Goal: Task Accomplishment & Management: Manage account settings

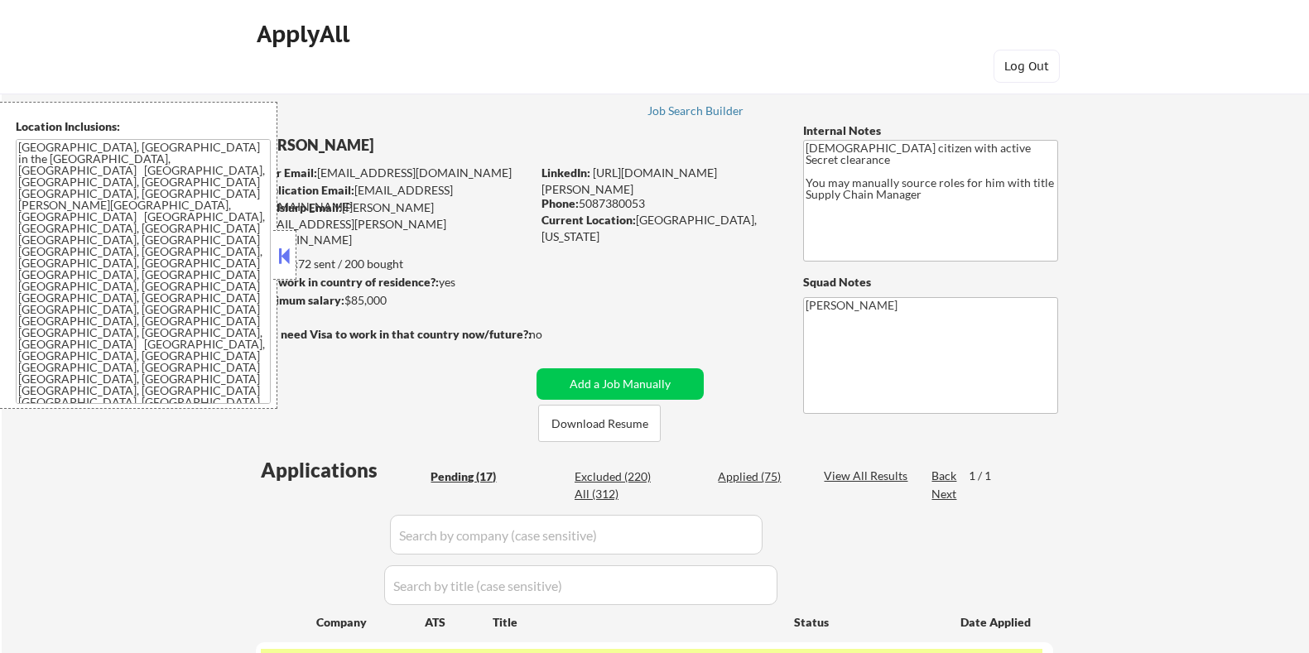
select select ""pending""
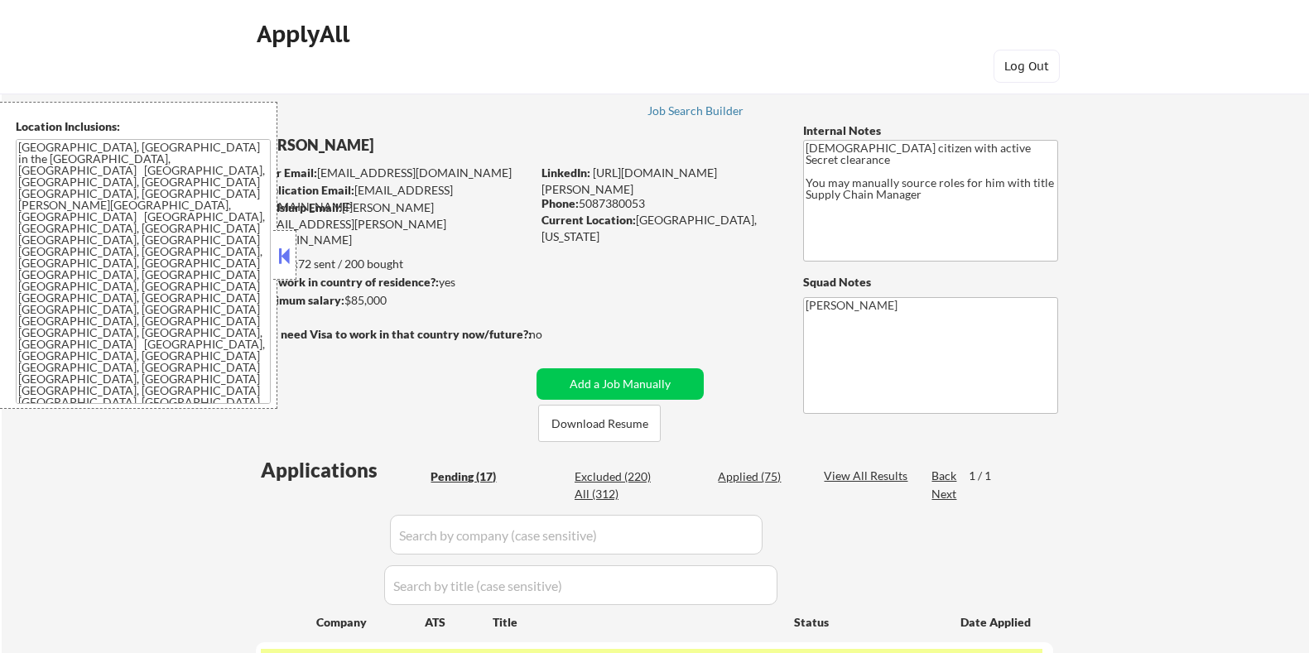
select select ""pending""
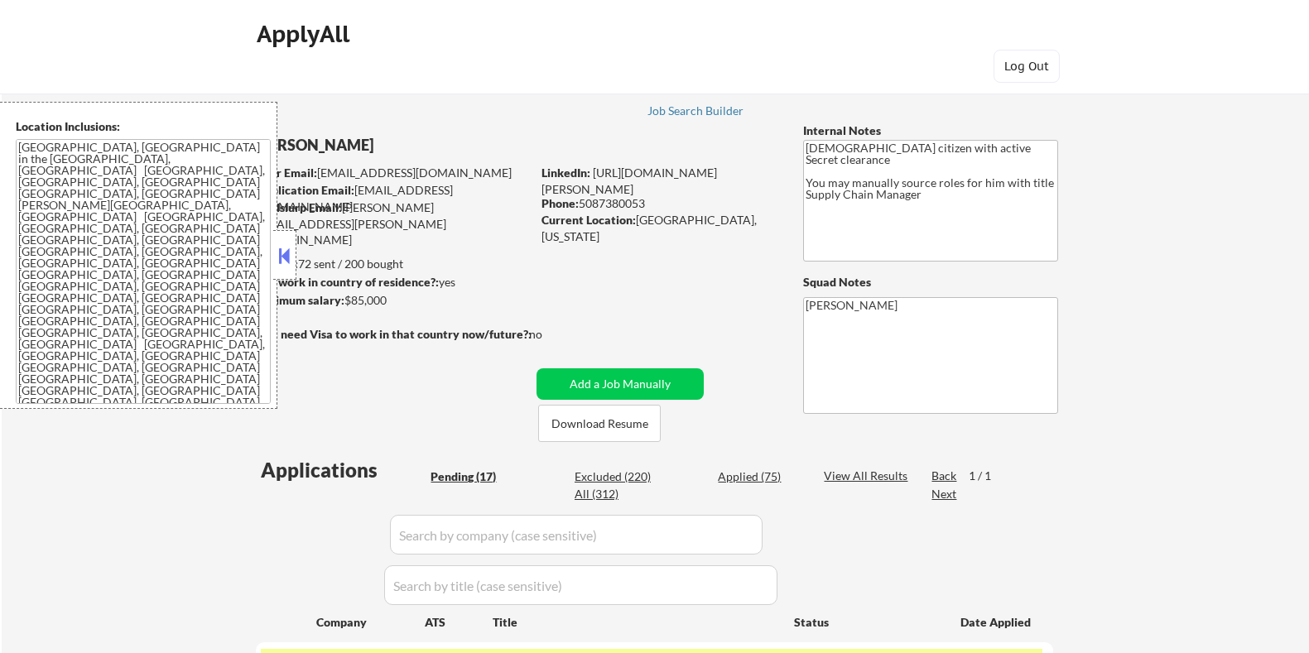
select select ""pending""
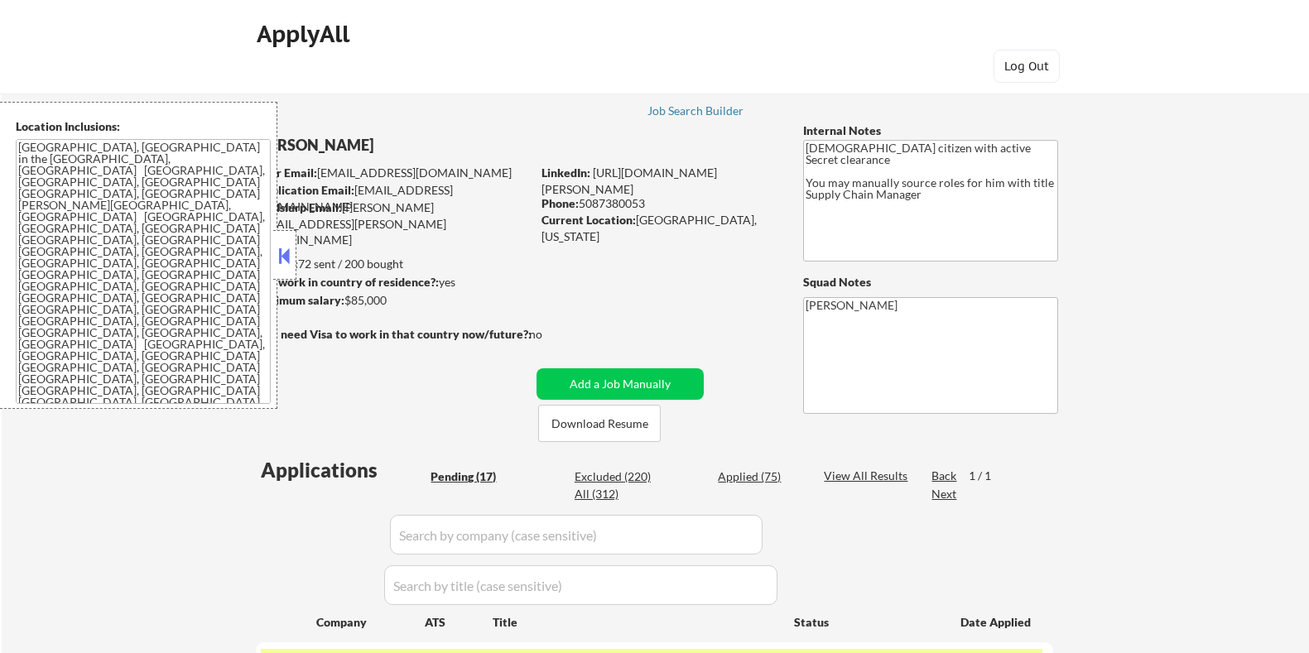
select select ""pending""
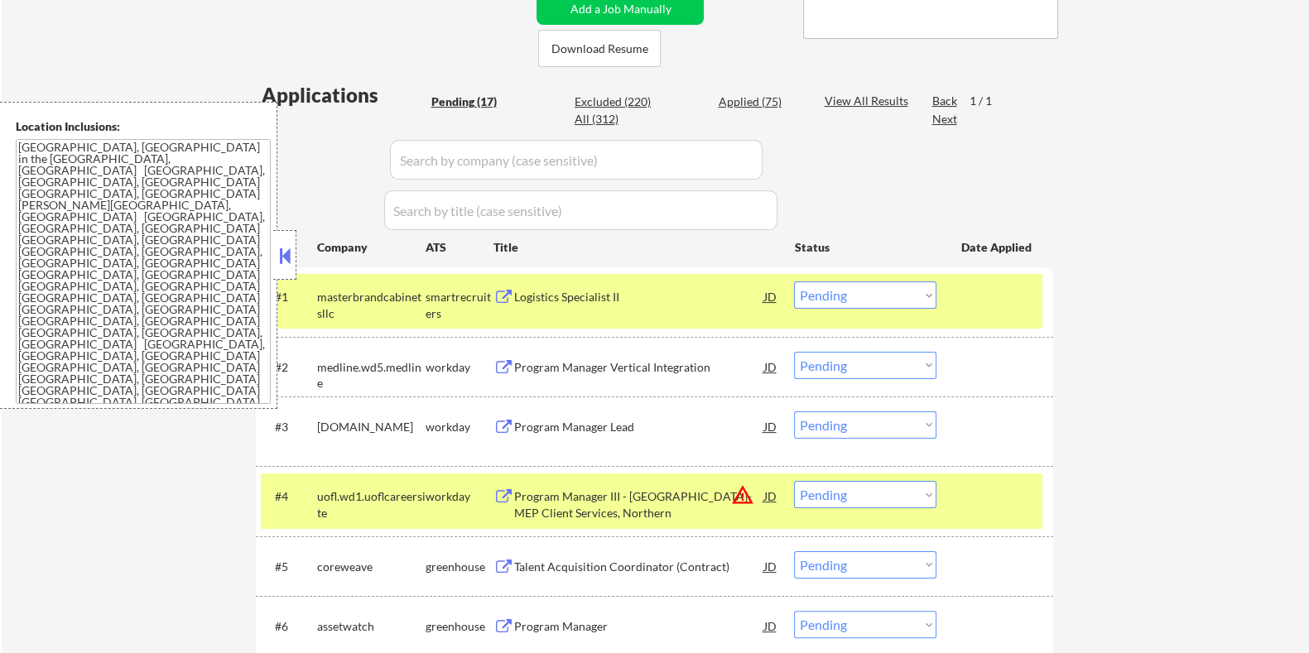
scroll to position [413, 0]
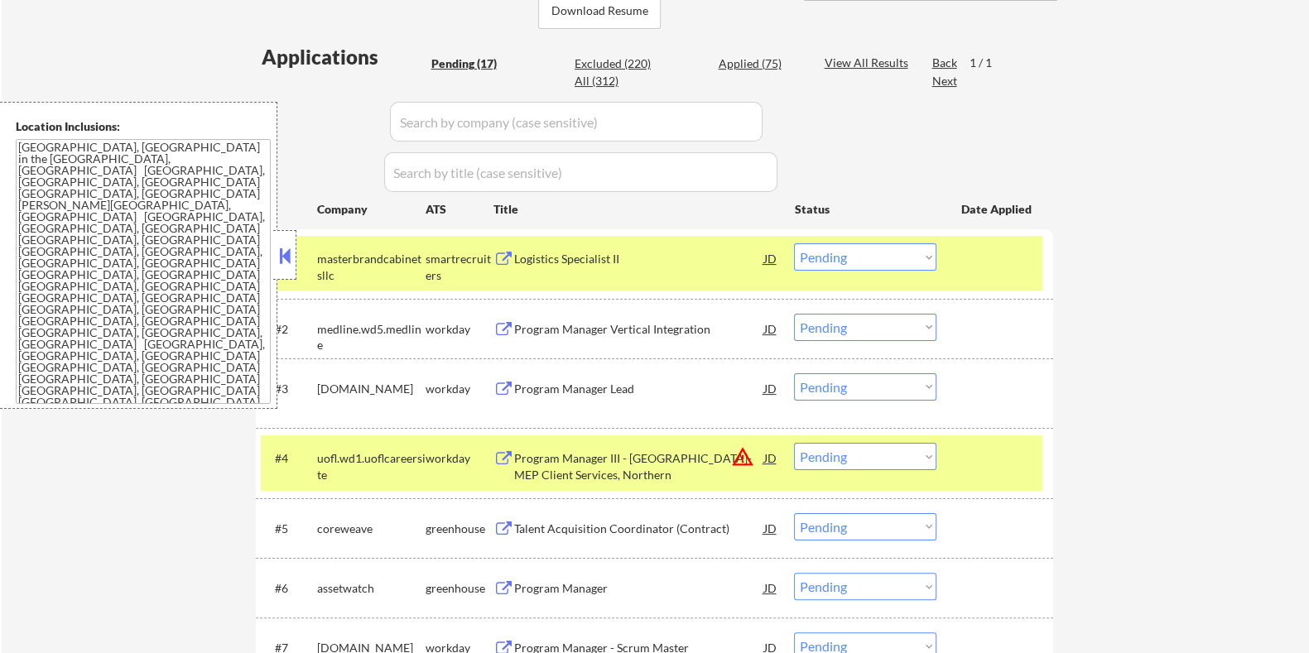
click at [569, 260] on div "Logistics Specialist II" at bounding box center [638, 259] width 250 height 17
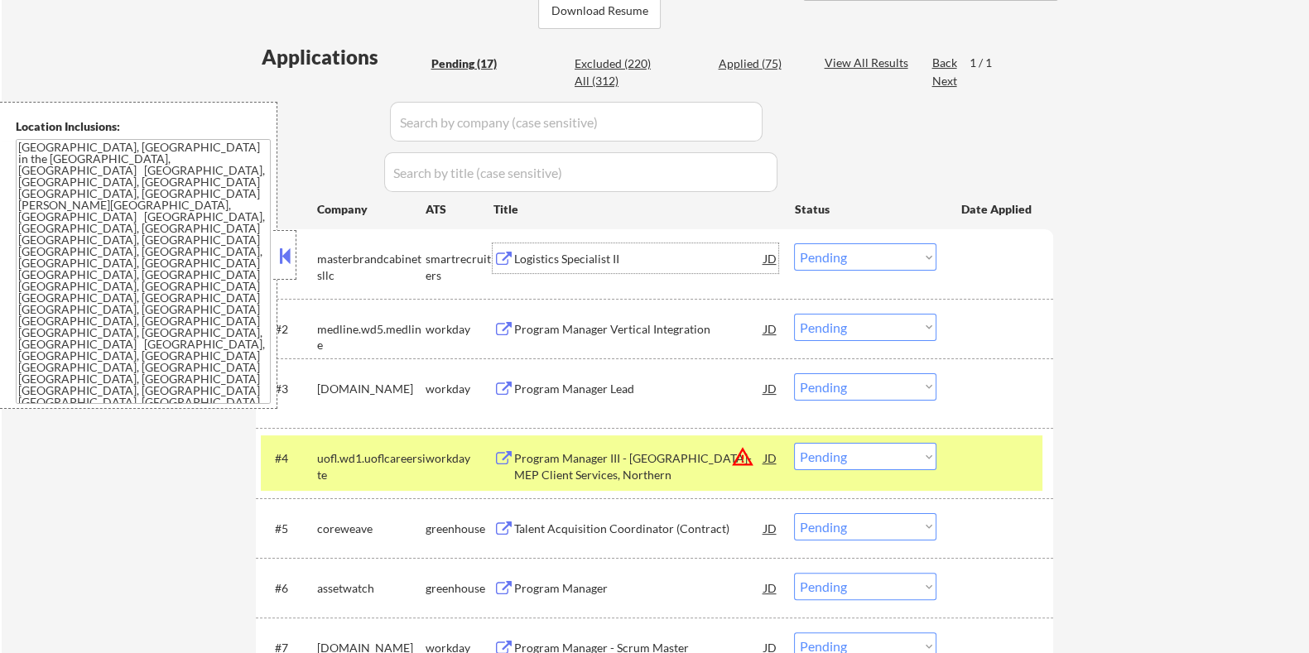
click at [822, 243] on select "Choose an option... Pending Applied Excluded (Questions) Excluded (Expired) Exc…" at bounding box center [865, 256] width 142 height 27
select select ""excluded__bad_match_""
click at [794, 243] on select "Choose an option... Pending Applied Excluded (Questions) Excluded (Expired) Exc…" at bounding box center [865, 256] width 142 height 27
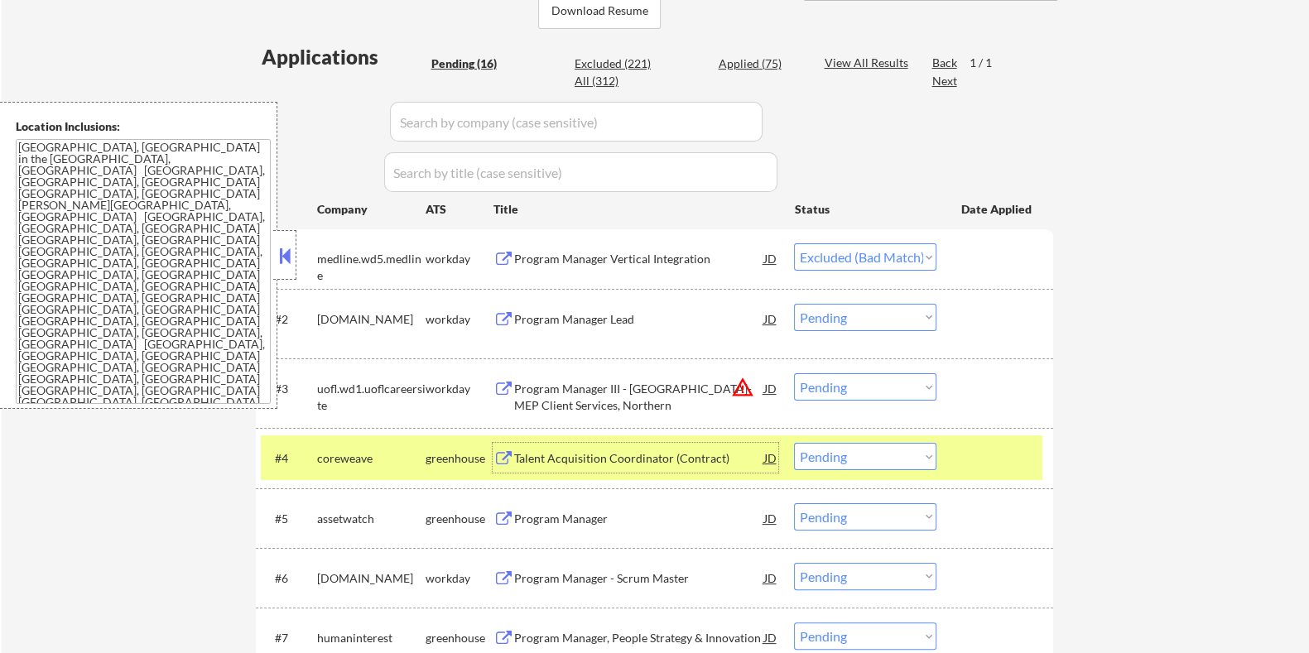
click at [594, 458] on div "Talent Acquisition Coordinator (Contract)" at bounding box center [638, 458] width 250 height 17
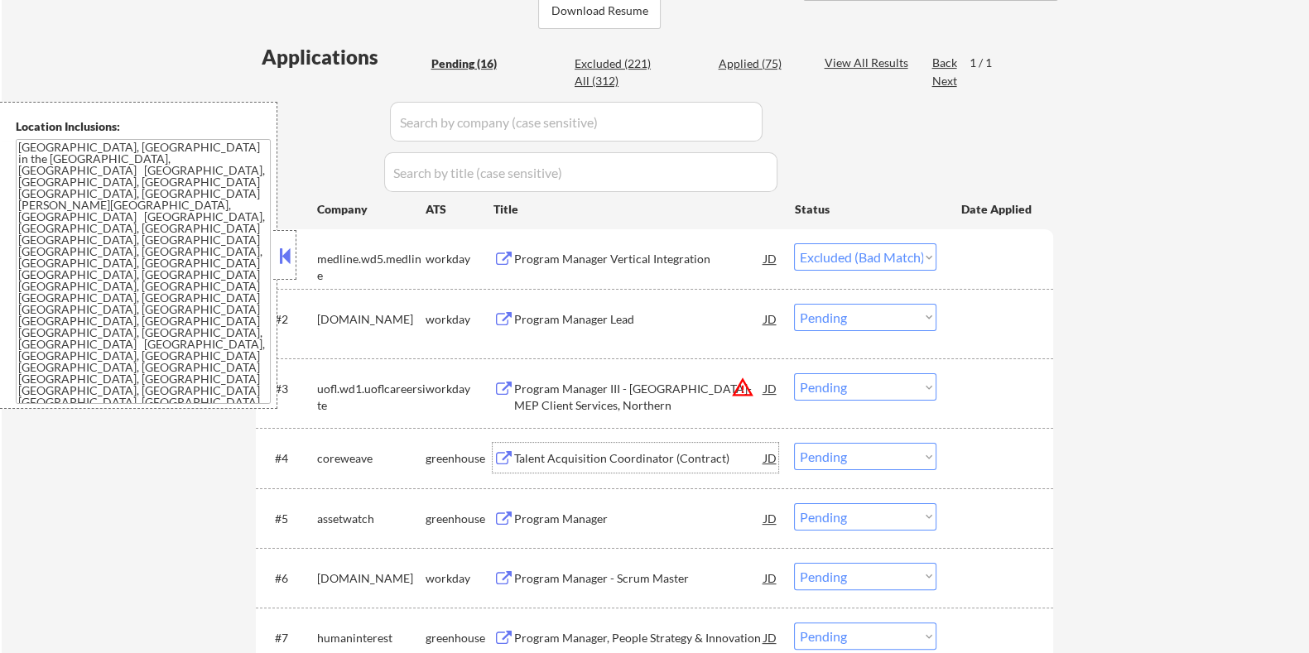
click at [888, 458] on select "Choose an option... Pending Applied Excluded (Questions) Excluded (Expired) Exc…" at bounding box center [865, 456] width 142 height 27
click at [794, 443] on select "Choose an option... Pending Applied Excluded (Questions) Excluded (Expired) Exc…" at bounding box center [865, 456] width 142 height 27
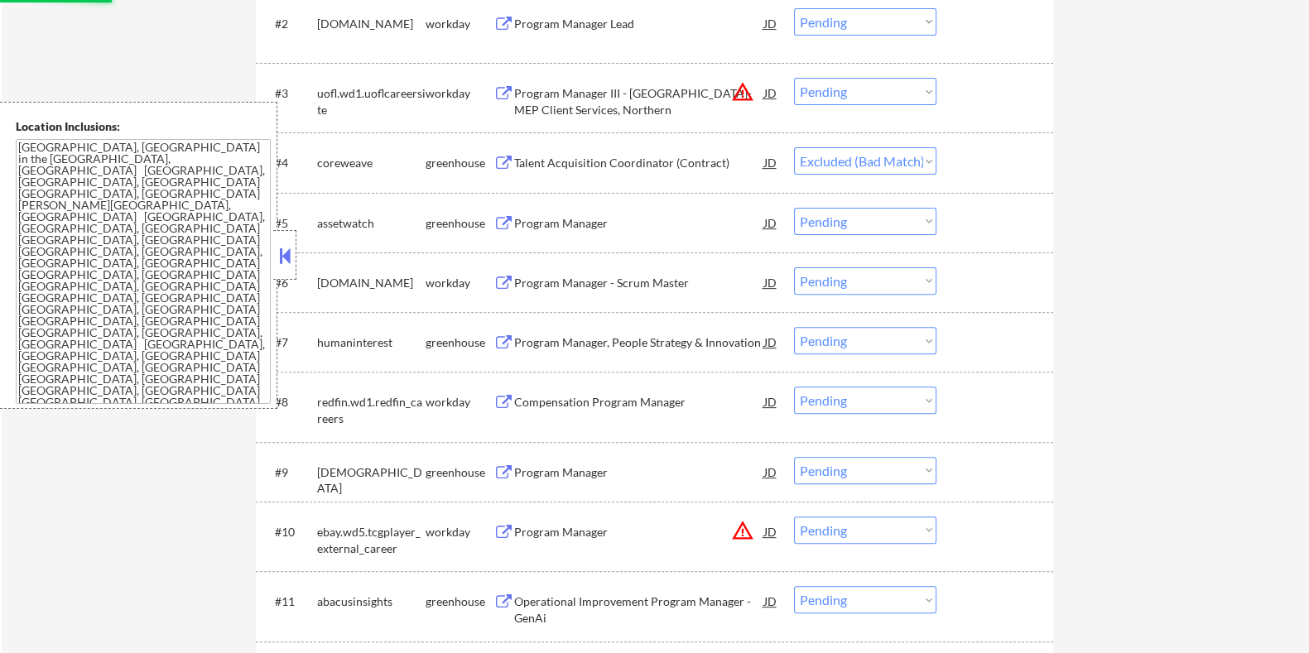
scroll to position [723, 0]
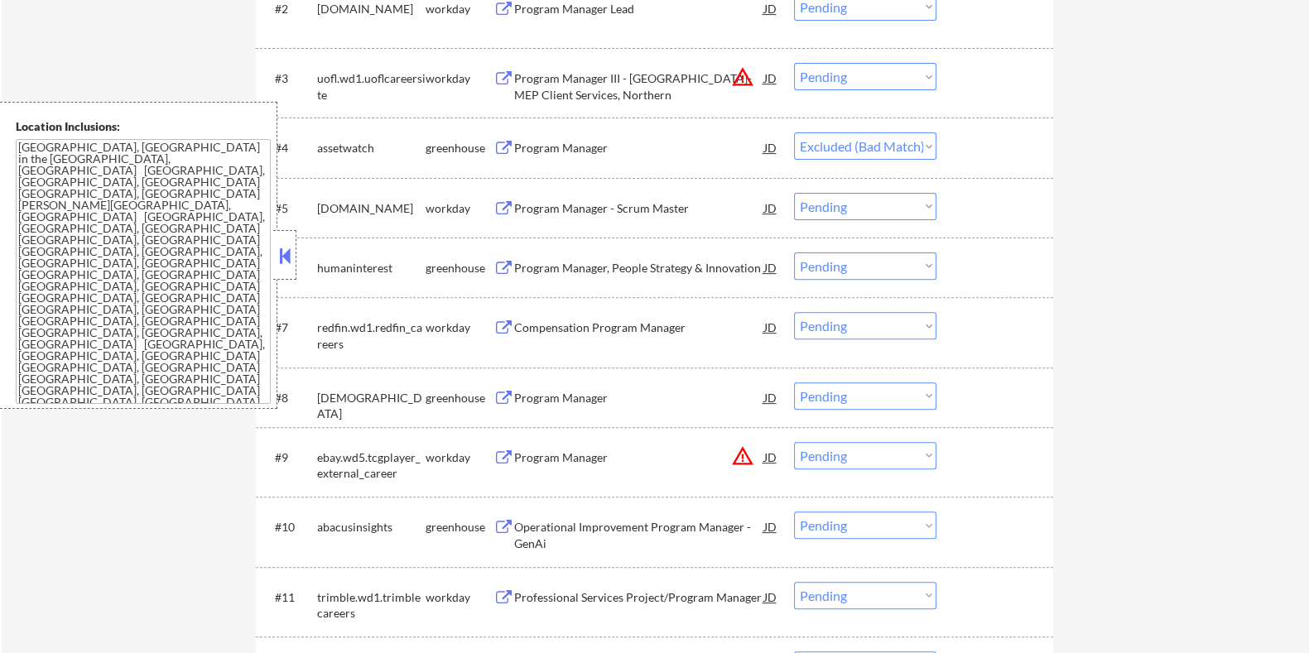
click at [600, 141] on div "Program Manager" at bounding box center [638, 148] width 250 height 17
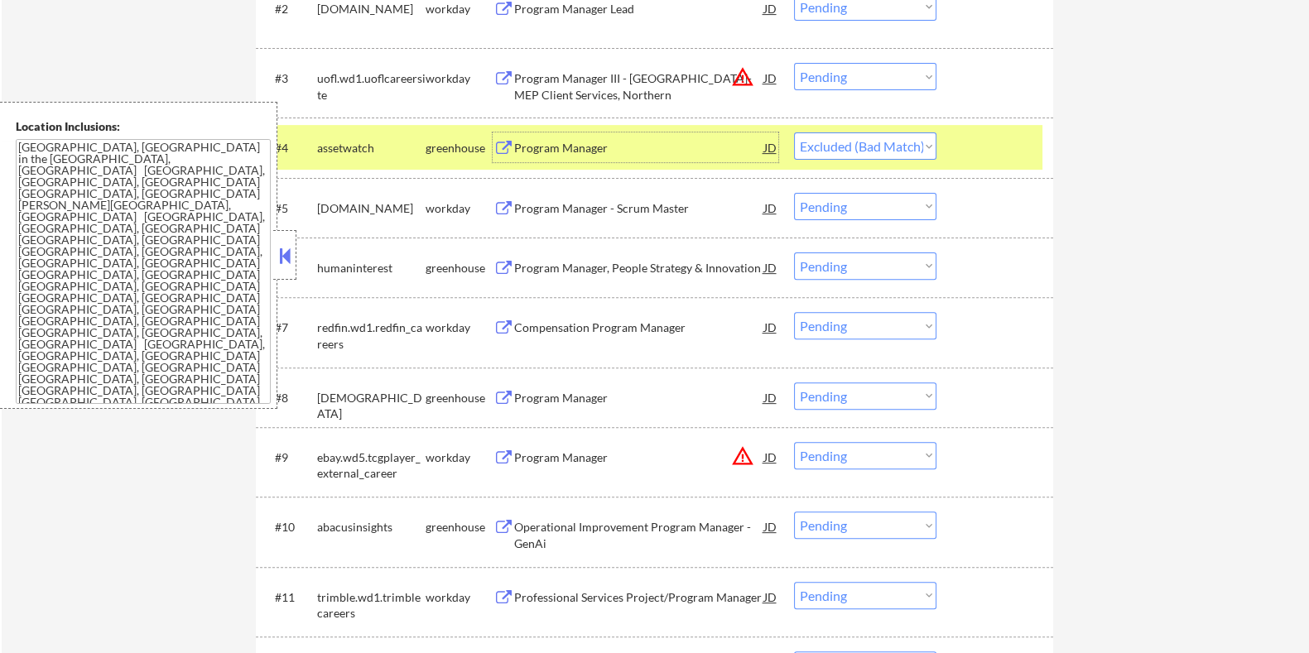
click at [840, 146] on select "Choose an option... Pending Applied Excluded (Questions) Excluded (Expired) Exc…" at bounding box center [865, 145] width 142 height 27
select select ""applied""
click at [794, 132] on select "Choose an option... Pending Applied Excluded (Questions) Excluded (Expired) Exc…" at bounding box center [865, 145] width 142 height 27
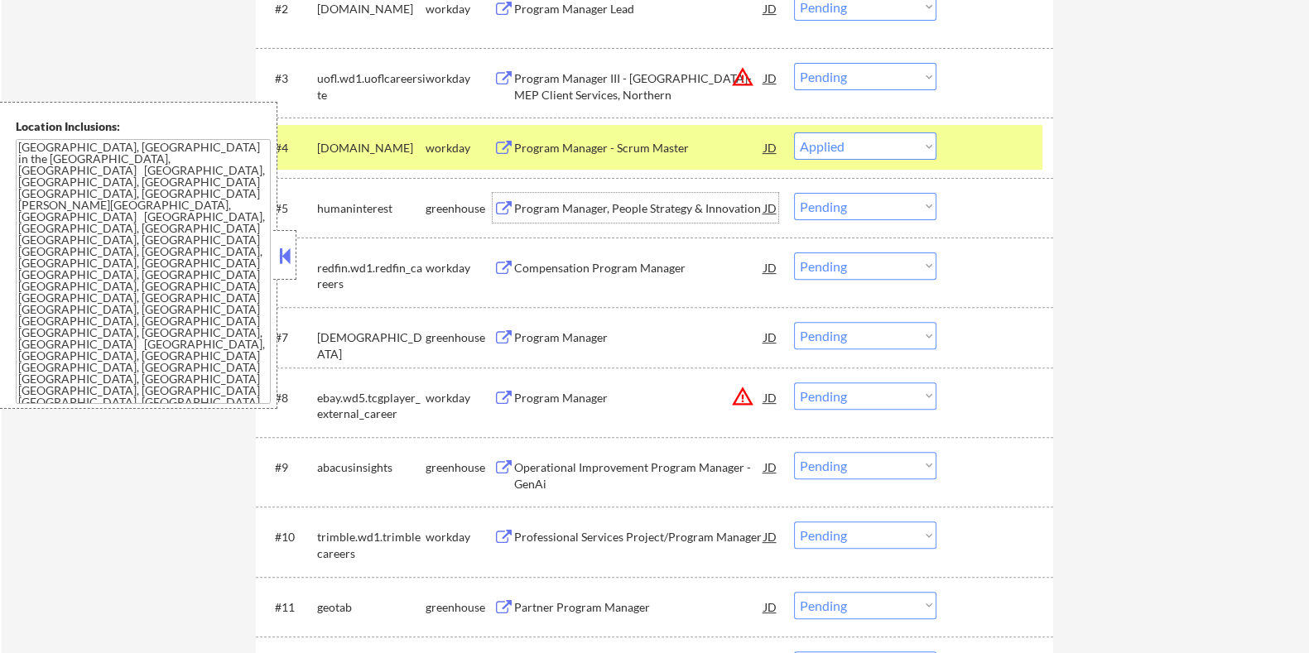
click at [618, 205] on div "Program Manager, People Strategy & Innovation" at bounding box center [638, 208] width 250 height 17
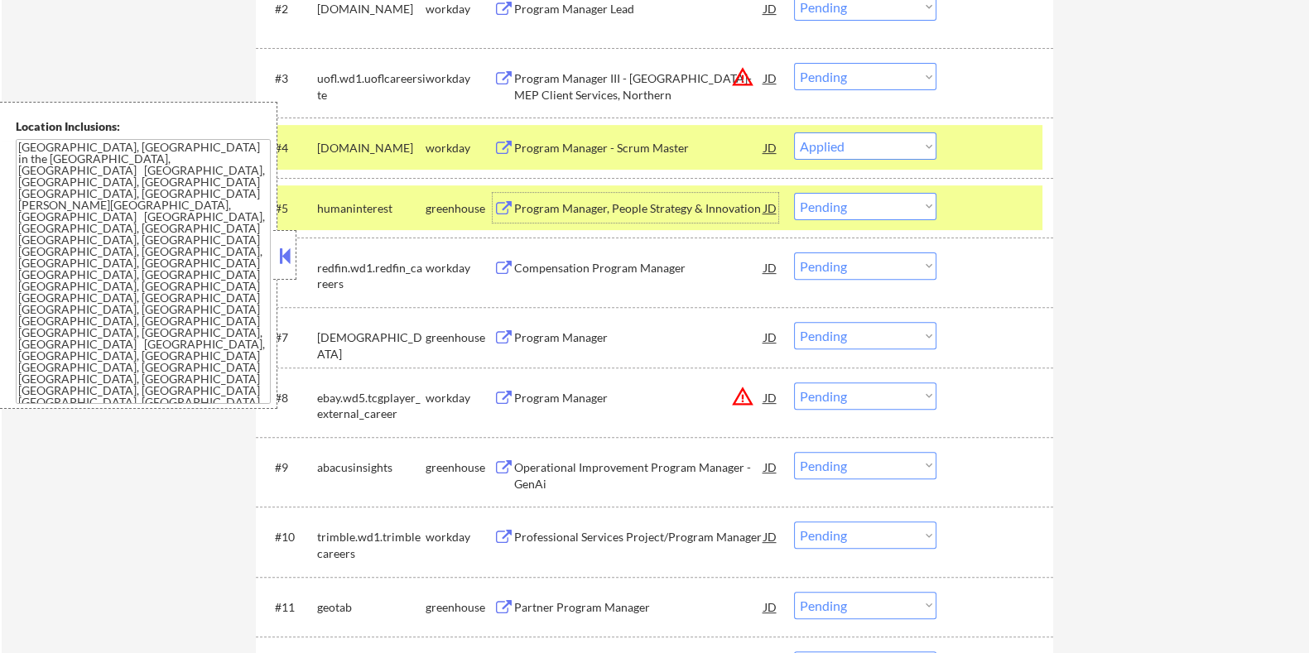
click at [836, 205] on select "Choose an option... Pending Applied Excluded (Questions) Excluded (Expired) Exc…" at bounding box center [865, 206] width 142 height 27
select select ""applied""
click at [794, 193] on select "Choose an option... Pending Applied Excluded (Questions) Excluded (Expired) Exc…" at bounding box center [865, 206] width 142 height 27
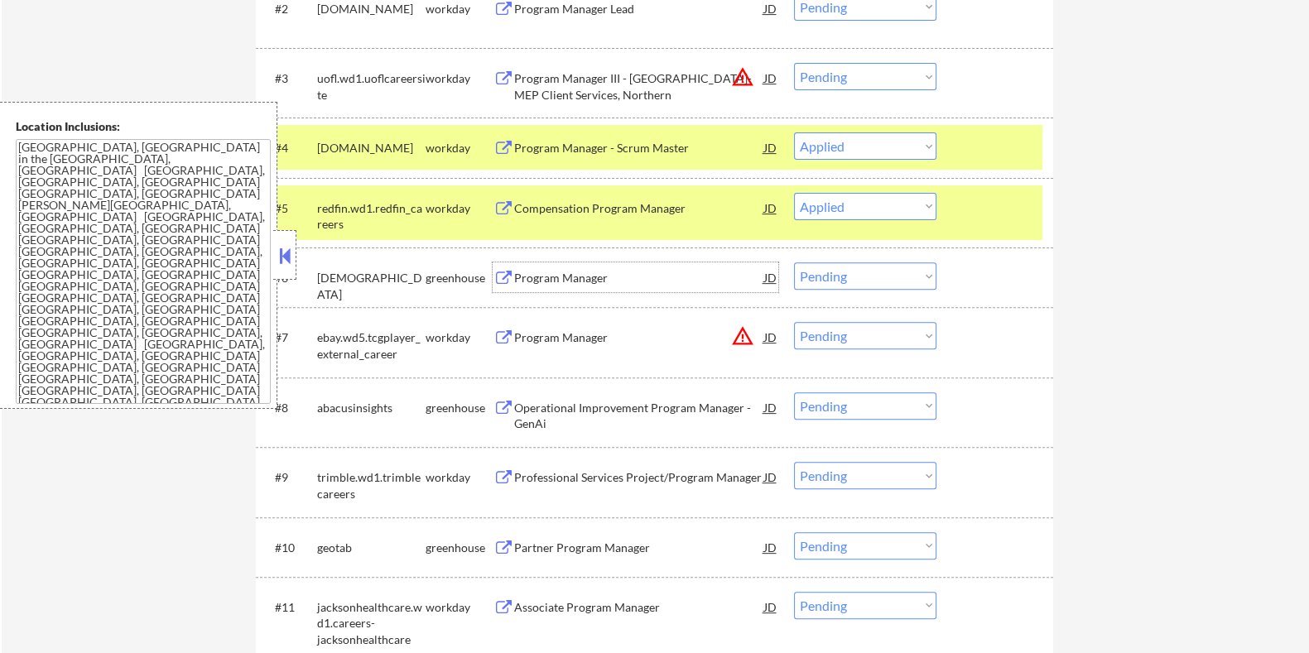
click at [533, 272] on div "Program Manager" at bounding box center [638, 278] width 250 height 17
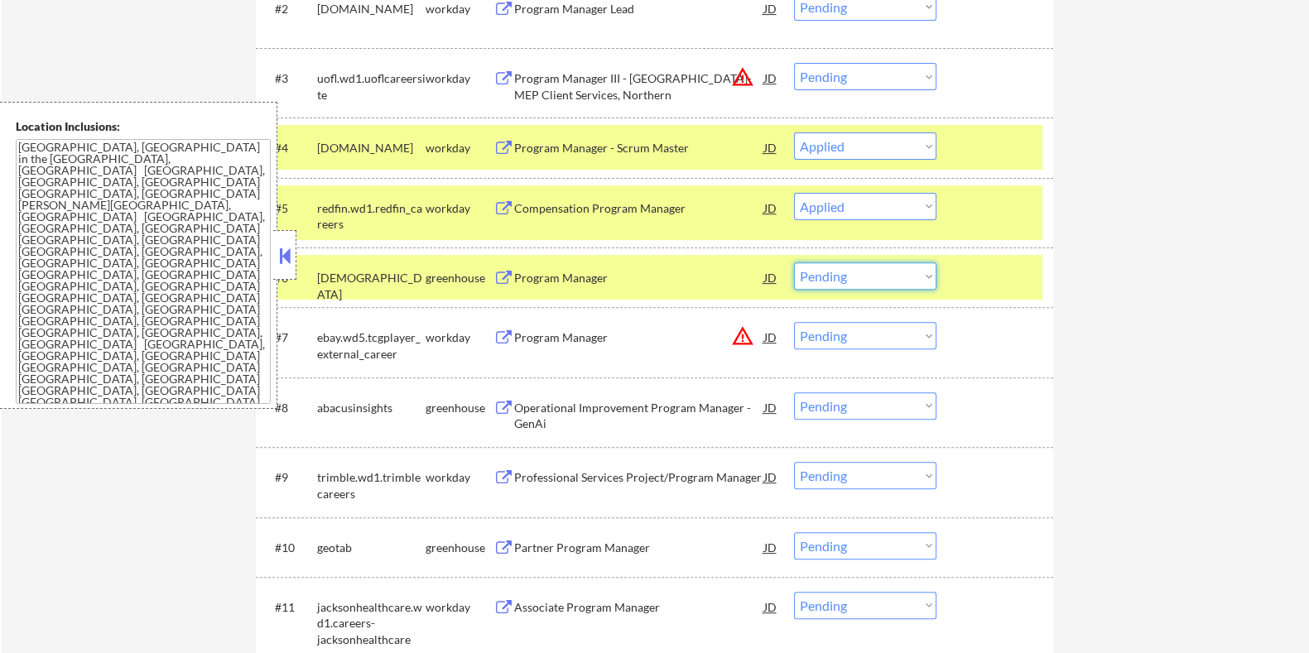
click at [851, 271] on select "Choose an option... Pending Applied Excluded (Questions) Excluded (Expired) Exc…" at bounding box center [865, 275] width 142 height 27
select select ""applied""
click at [794, 262] on select "Choose an option... Pending Applied Excluded (Questions) Excluded (Expired) Exc…" at bounding box center [865, 275] width 142 height 27
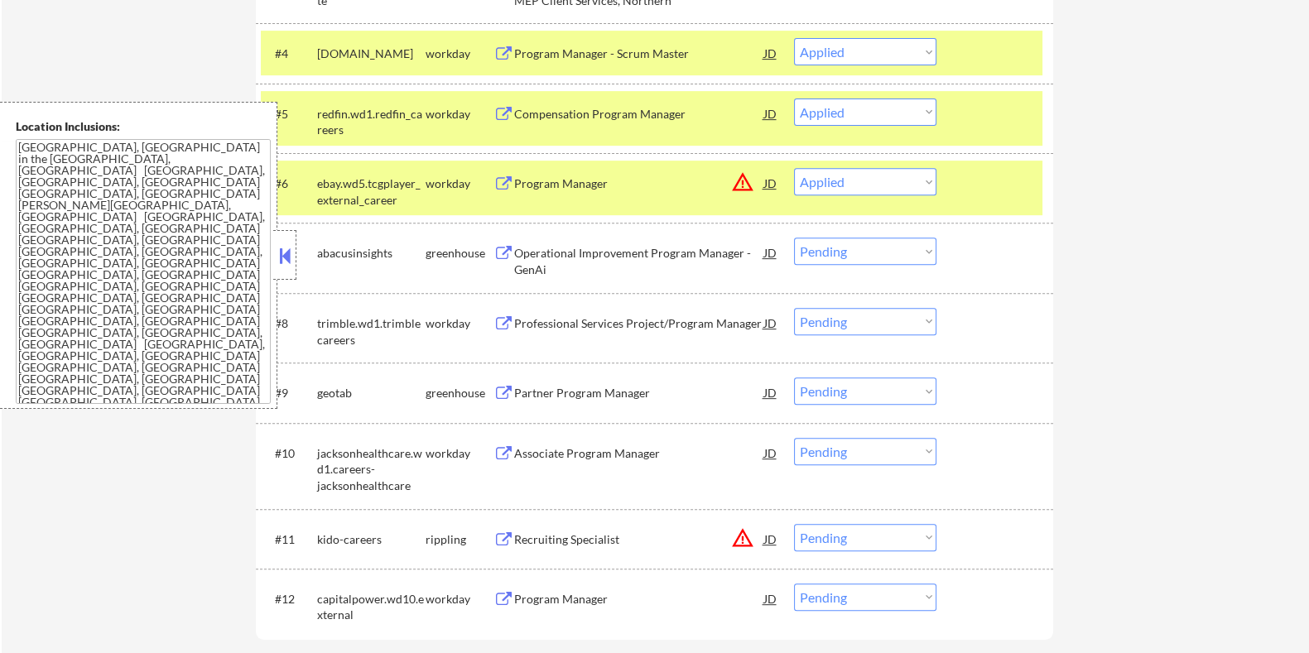
scroll to position [827, 0]
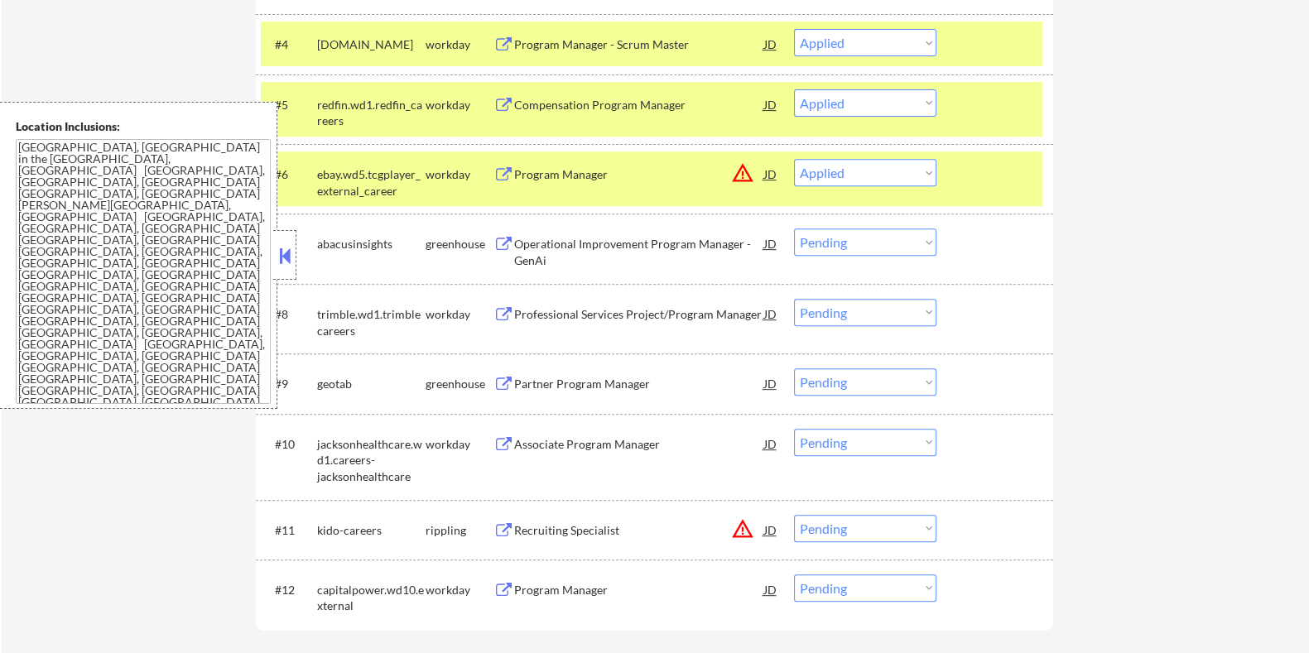
click at [603, 239] on div "Operational Improvement Program Manager - GenAi" at bounding box center [638, 252] width 250 height 32
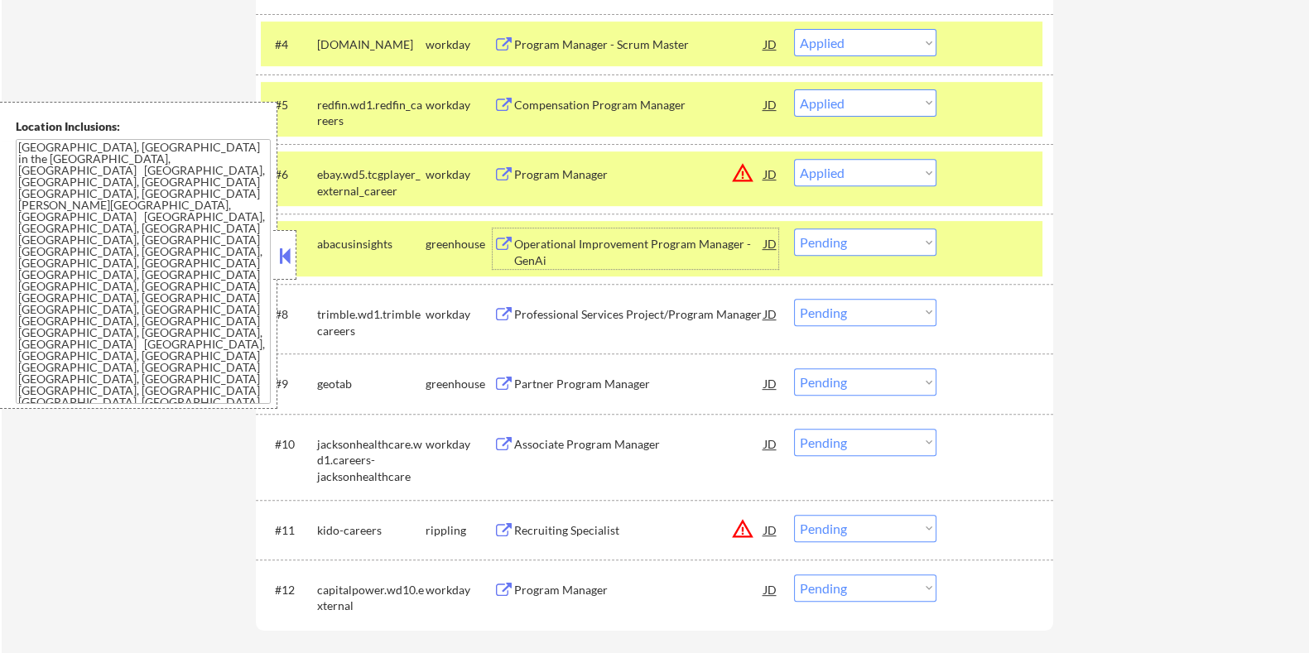
click at [851, 239] on select "Choose an option... Pending Applied Excluded (Questions) Excluded (Expired) Exc…" at bounding box center [865, 241] width 142 height 27
click at [794, 228] on select "Choose an option... Pending Applied Excluded (Questions) Excluded (Expired) Exc…" at bounding box center [865, 241] width 142 height 27
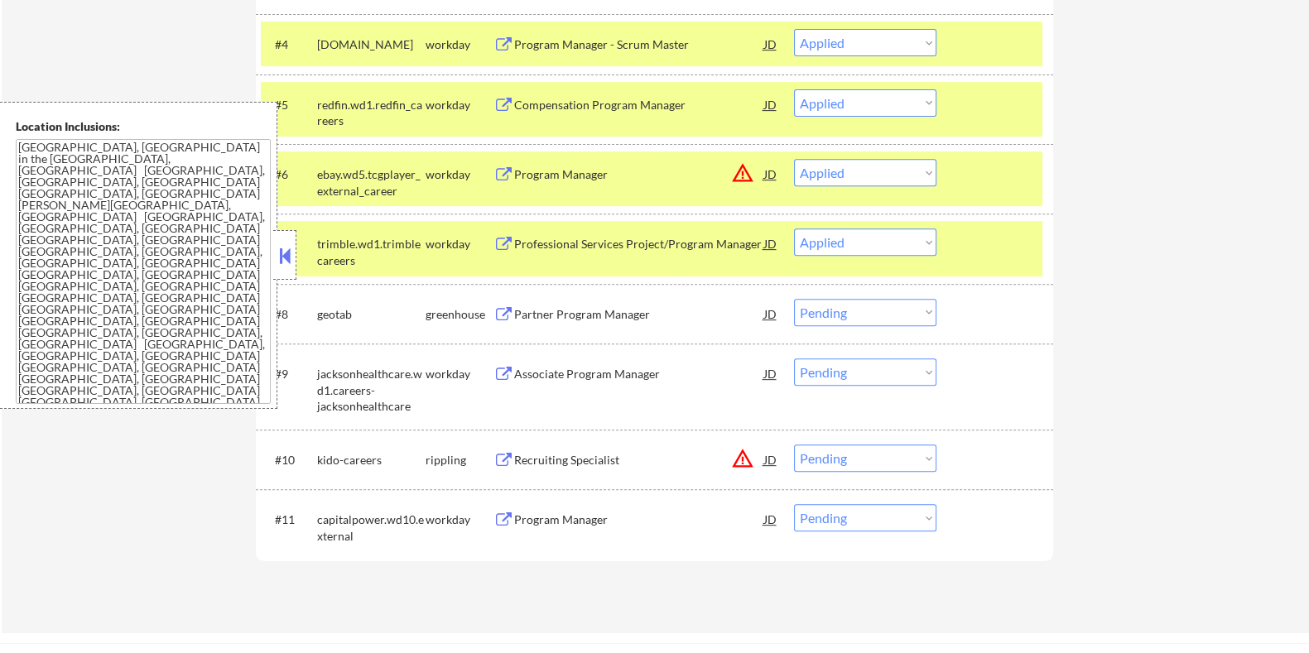
click at [604, 246] on div "Professional Services Project/Program Manager" at bounding box center [638, 244] width 250 height 17
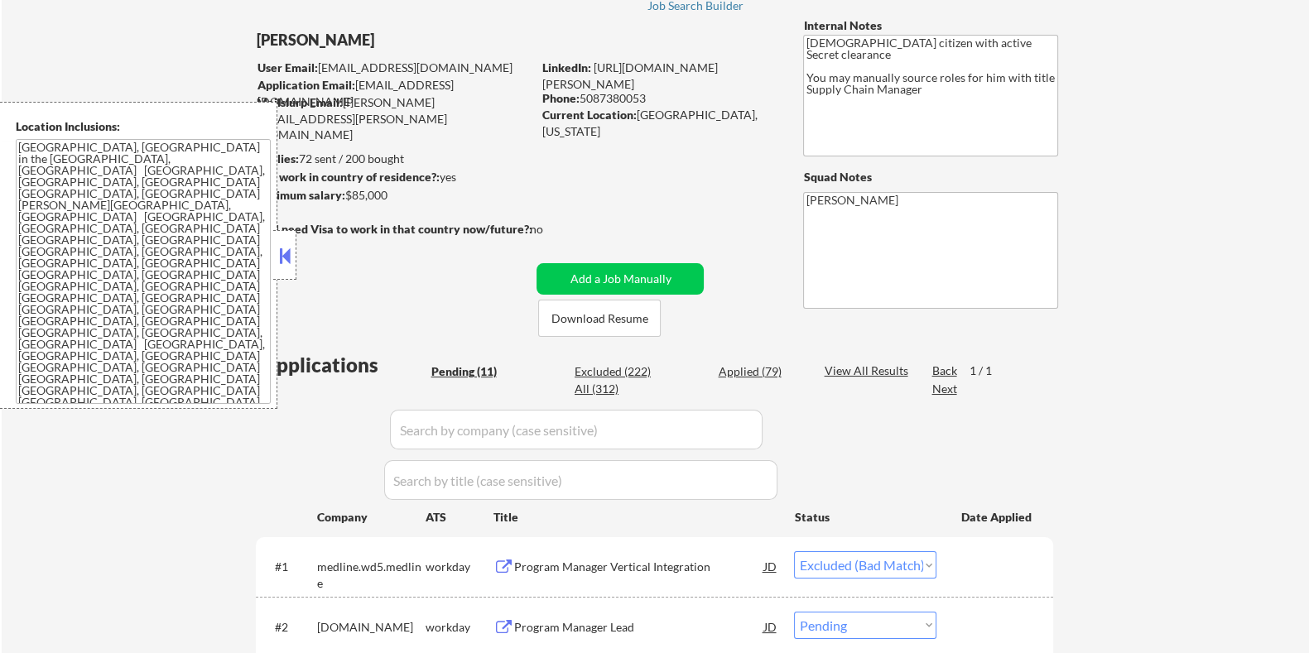
scroll to position [103, 0]
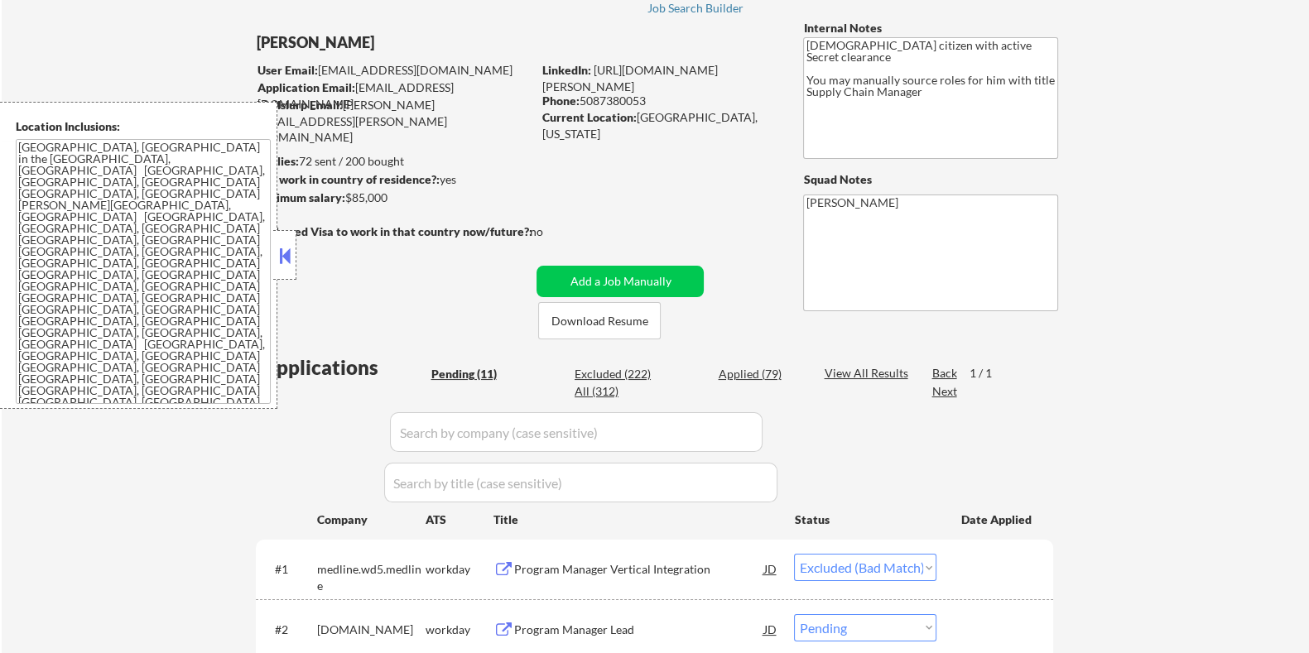
drag, startPoint x: 410, startPoint y: 203, endPoint x: 348, endPoint y: 198, distance: 61.5
click at [348, 198] on div "Minimum salary: $85,000" at bounding box center [393, 198] width 276 height 17
copy div "$85,000"
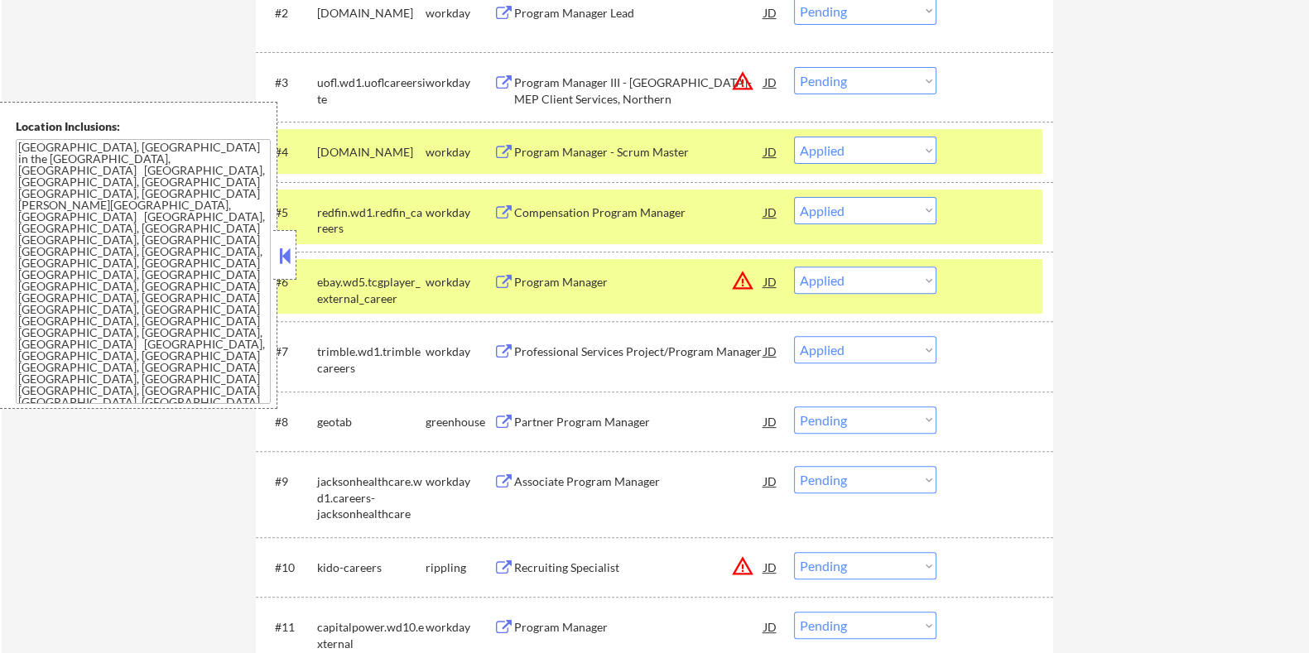
scroll to position [723, 0]
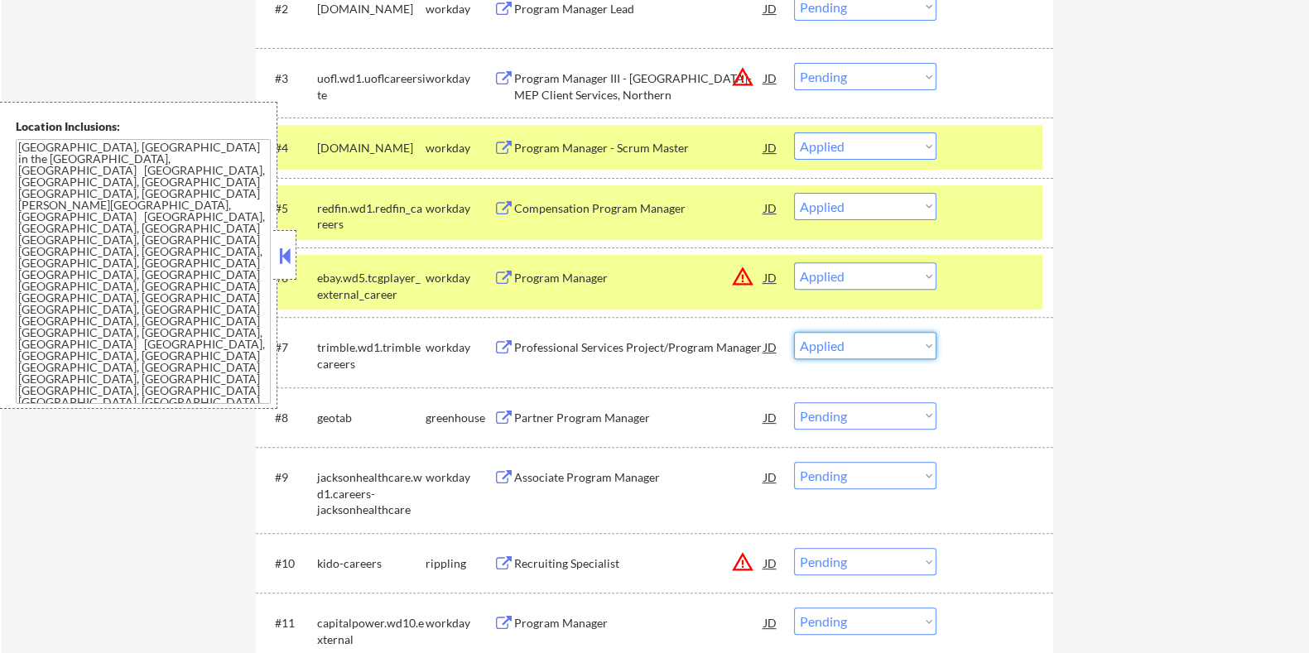
click at [860, 348] on select "Choose an option... Pending Applied Excluded (Questions) Excluded (Expired) Exc…" at bounding box center [865, 345] width 142 height 27
click at [794, 332] on select "Choose an option... Pending Applied Excluded (Questions) Excluded (Expired) Exc…" at bounding box center [865, 345] width 142 height 27
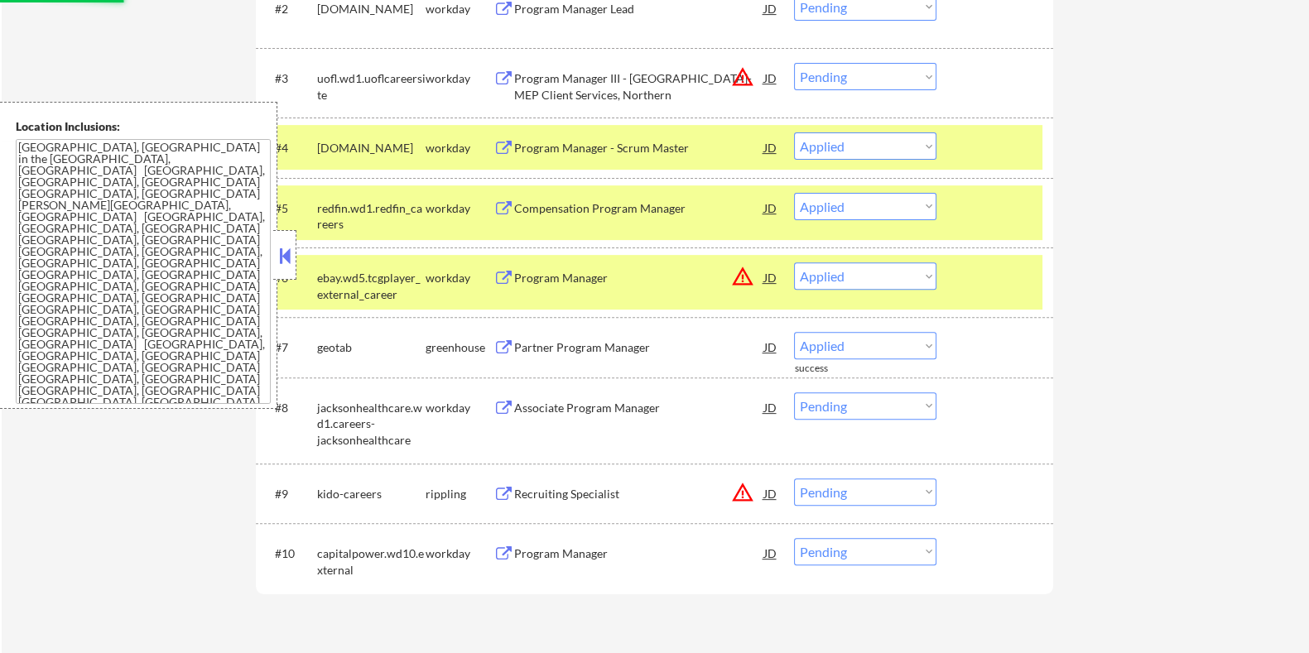
click at [960, 262] on div at bounding box center [996, 277] width 73 height 30
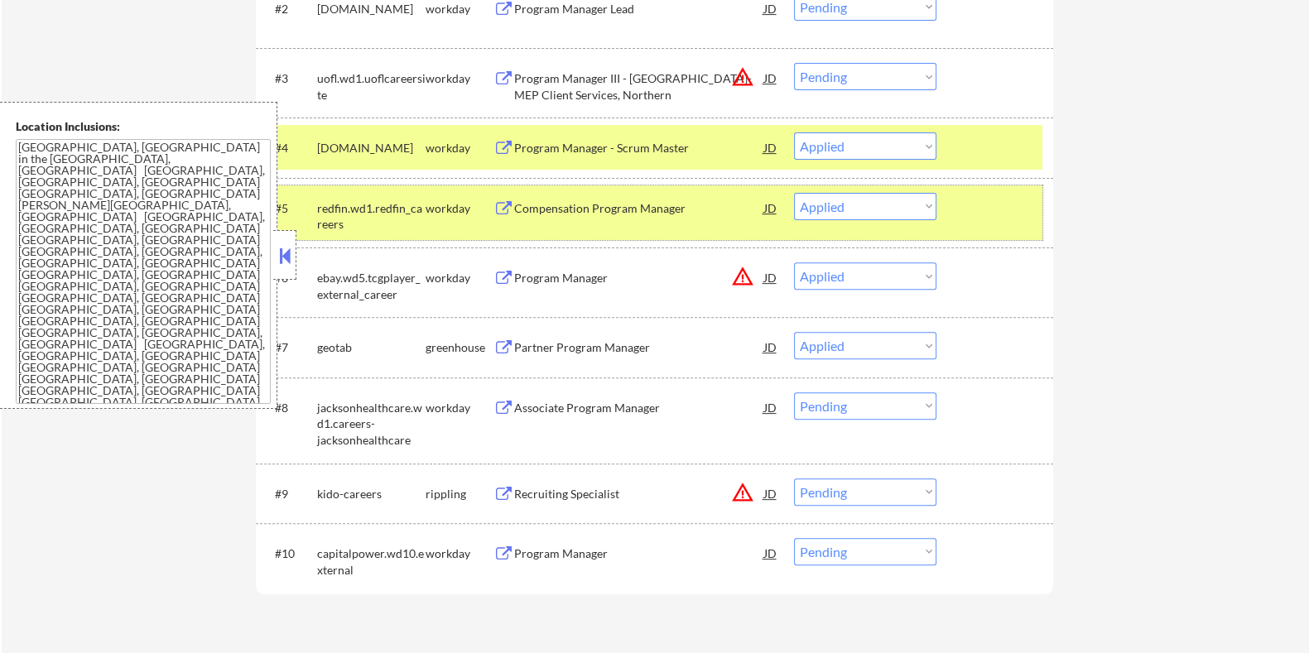
click at [965, 217] on div at bounding box center [996, 208] width 73 height 30
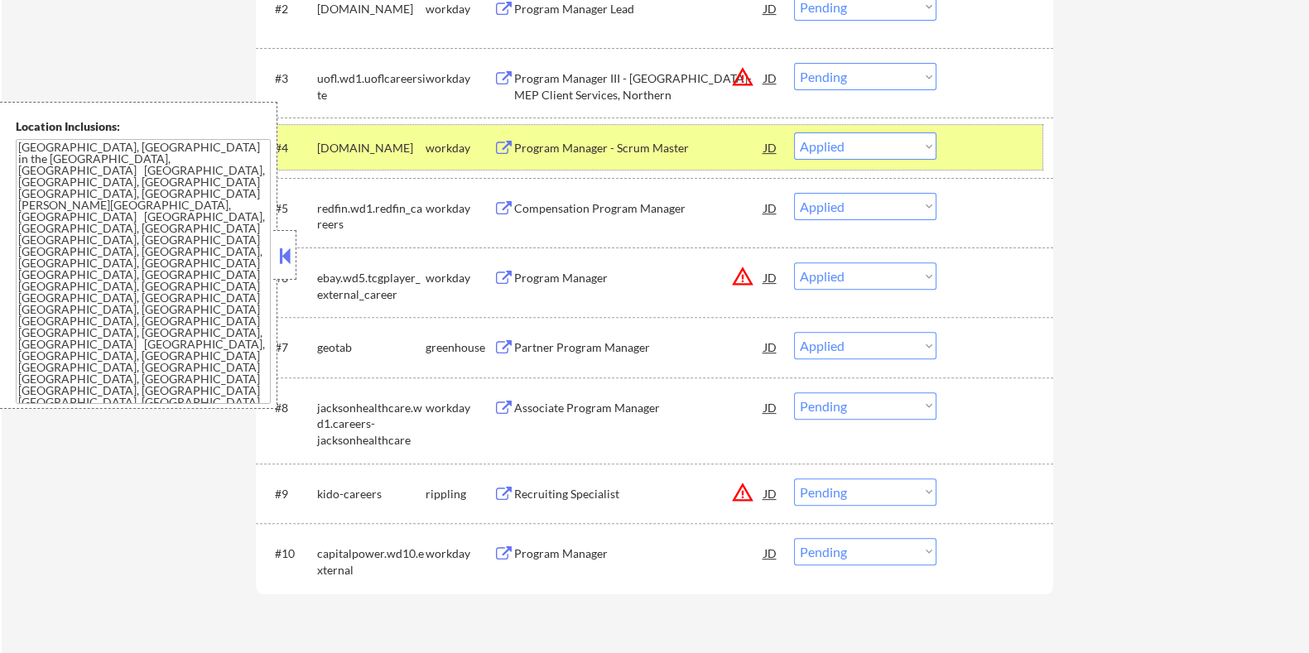
click at [973, 155] on div at bounding box center [996, 147] width 73 height 30
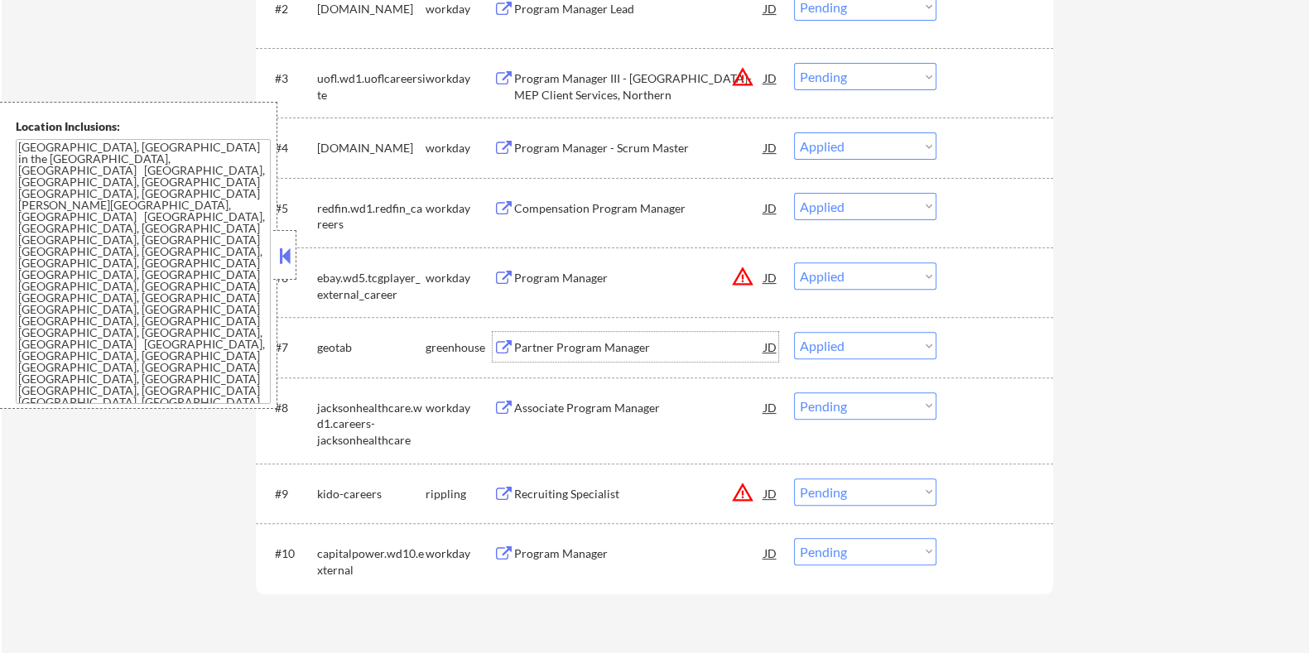
click at [572, 343] on div "Partner Program Manager" at bounding box center [638, 347] width 250 height 17
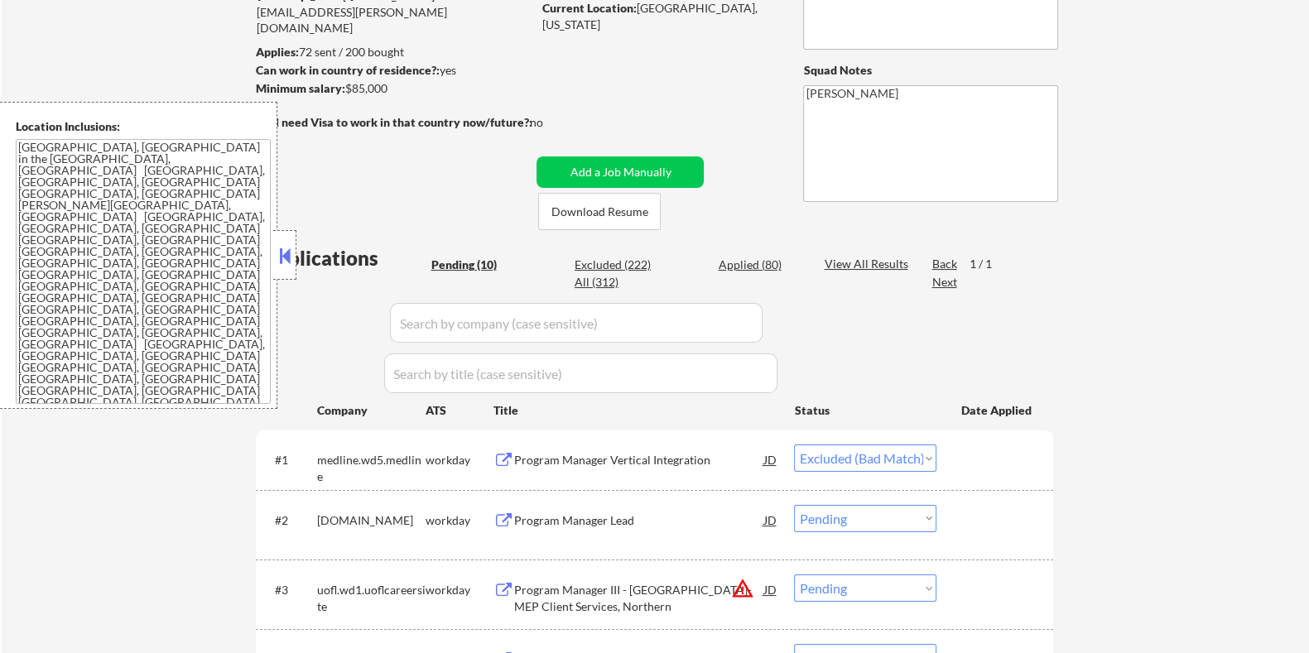
scroll to position [103, 0]
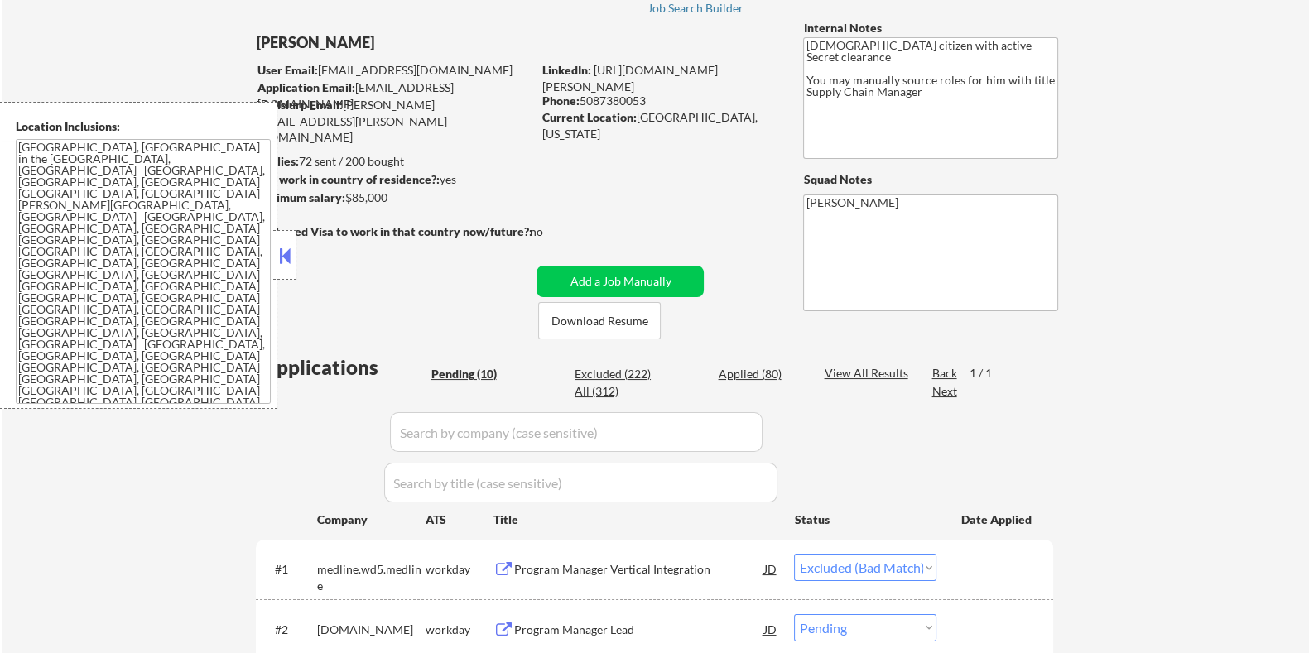
drag, startPoint x: 409, startPoint y: 198, endPoint x: 348, endPoint y: 198, distance: 61.3
click at [348, 198] on div "Minimum salary: $85,000" at bounding box center [393, 198] width 276 height 17
copy div "$85,000"
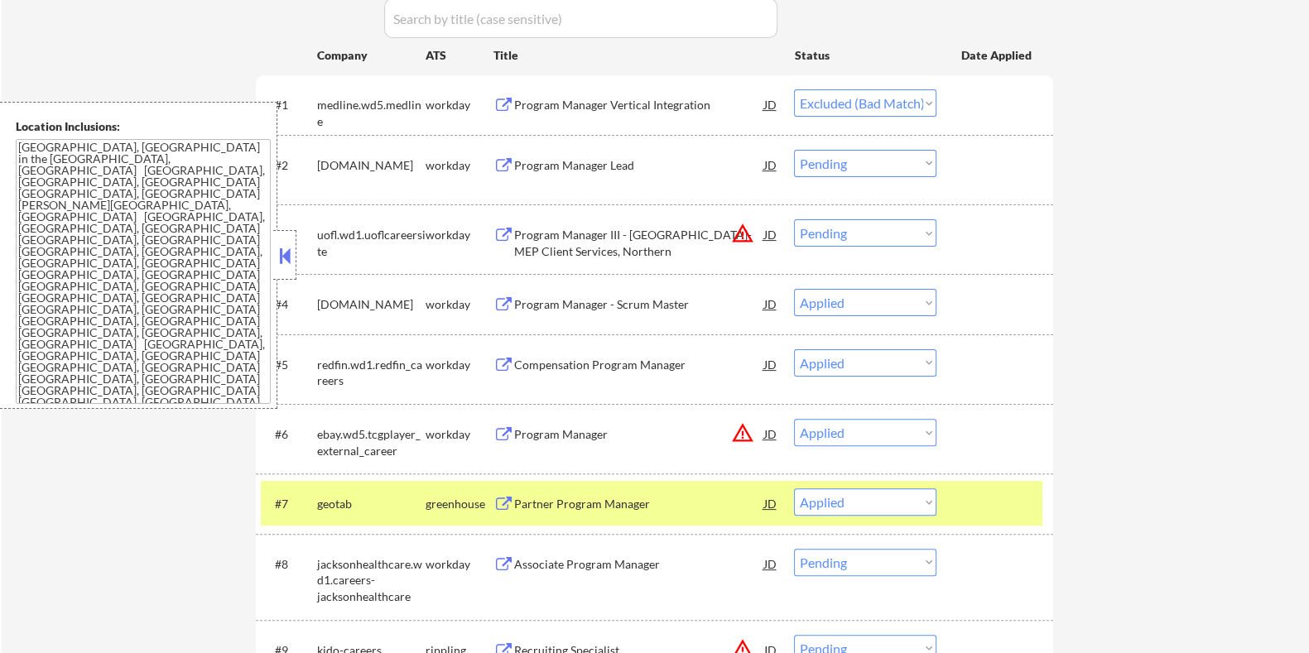
scroll to position [621, 0]
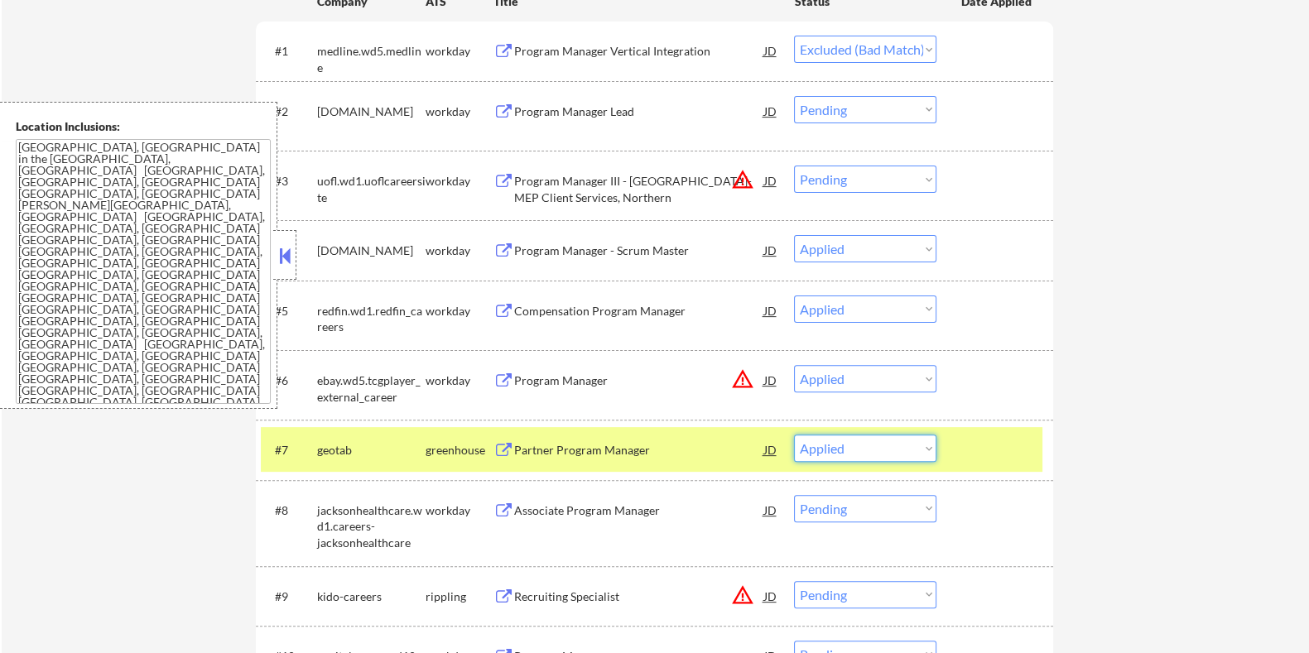
click at [834, 444] on select "Choose an option... Pending Applied Excluded (Questions) Excluded (Expired) Exc…" at bounding box center [865, 448] width 142 height 27
select select ""applied""
click at [794, 435] on select "Choose an option... Pending Applied Excluded (Questions) Excluded (Expired) Exc…" at bounding box center [865, 448] width 142 height 27
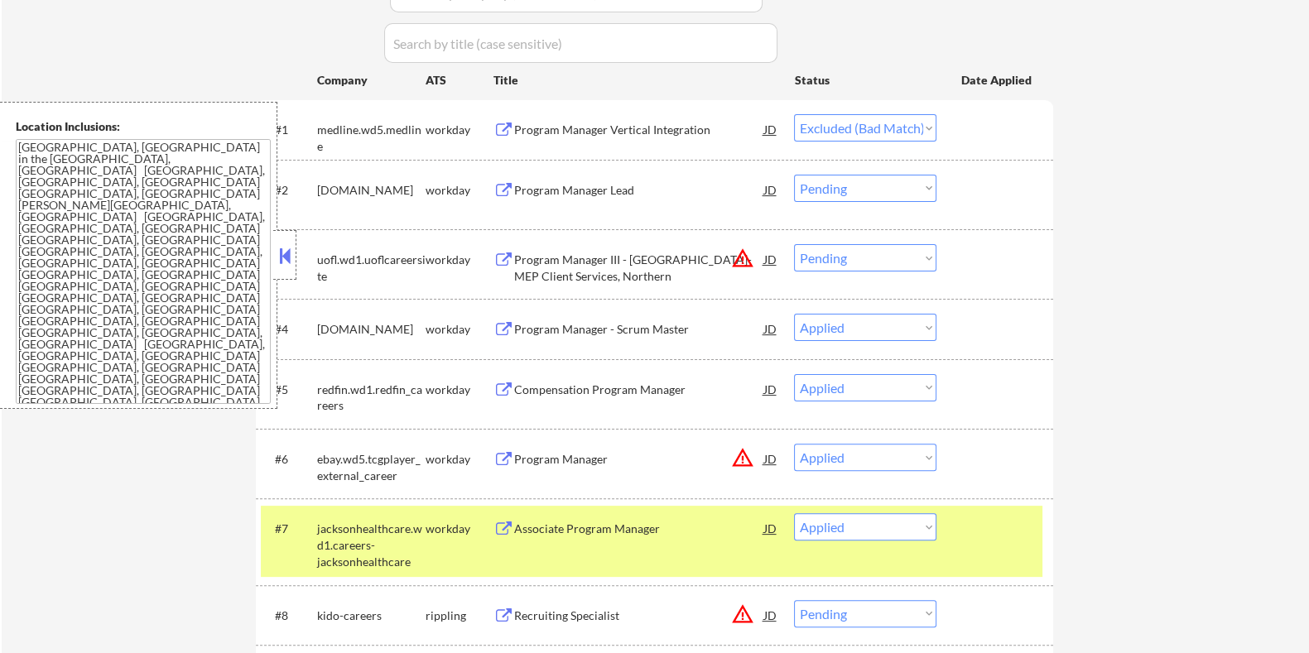
scroll to position [723, 0]
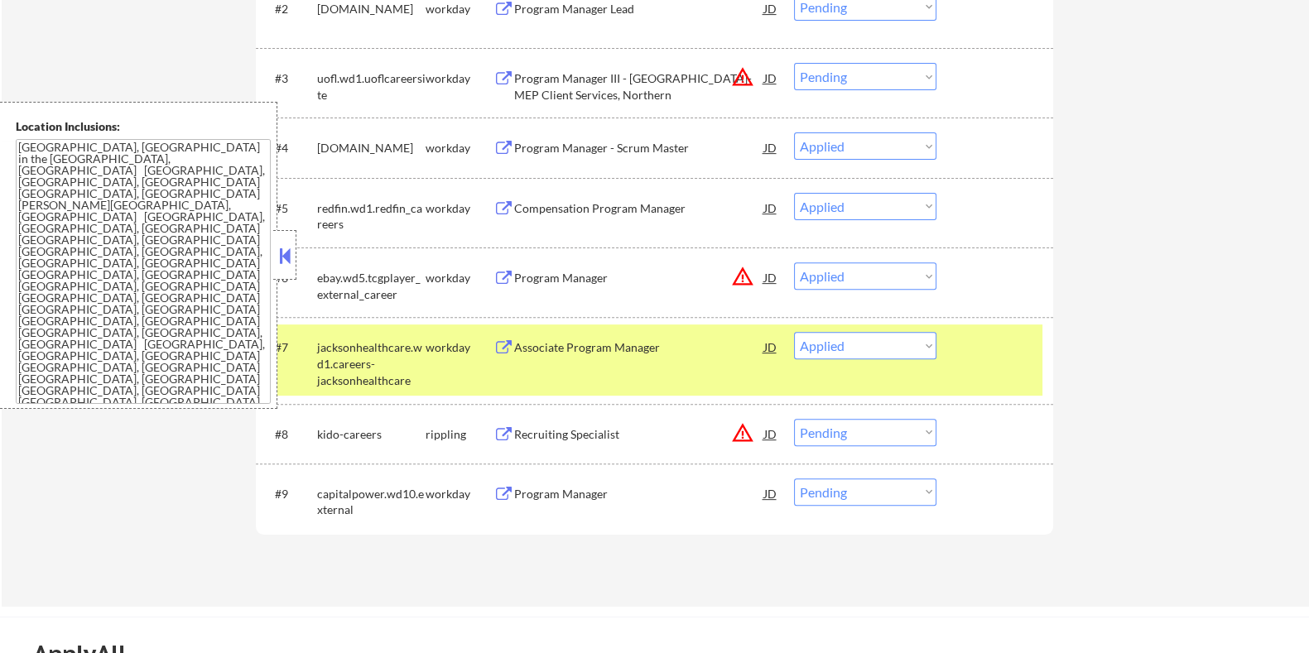
click at [574, 426] on div "Recruiting Specialist" at bounding box center [638, 434] width 250 height 17
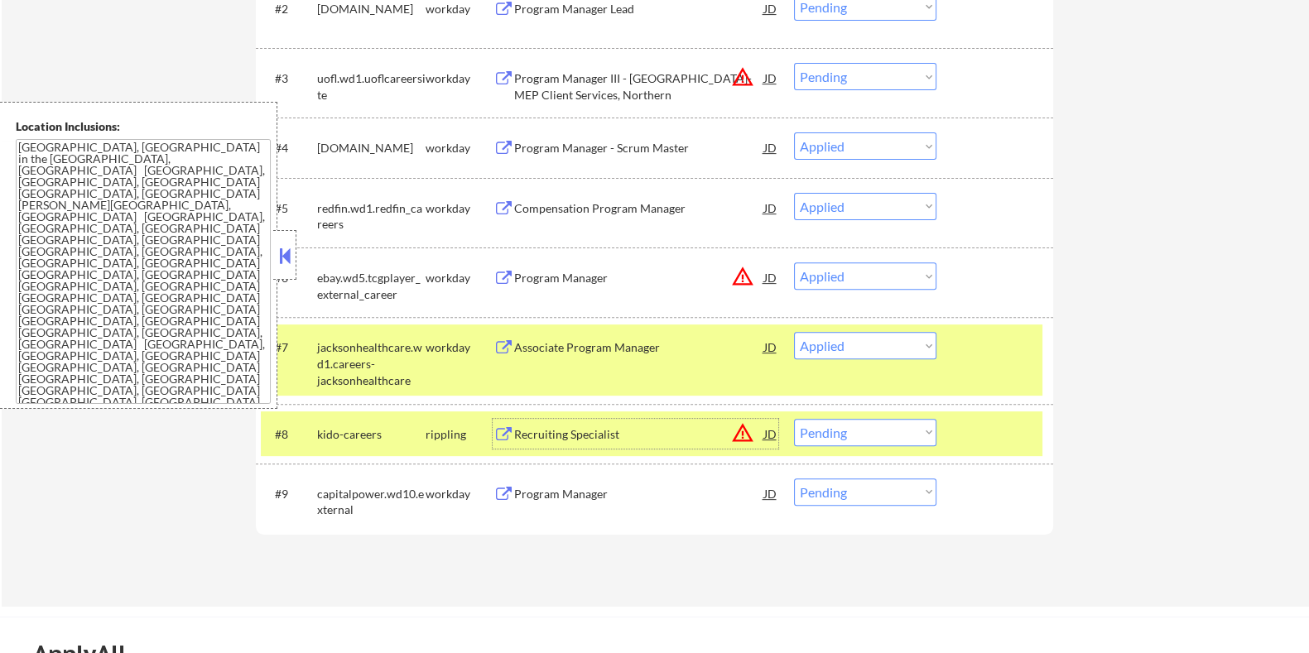
click at [853, 433] on select "Choose an option... Pending Applied Excluded (Questions) Excluded (Expired) Exc…" at bounding box center [865, 432] width 142 height 27
select select ""excluded__location_""
click at [794, 419] on select "Choose an option... Pending Applied Excluded (Questions) Excluded (Expired) Exc…" at bounding box center [865, 432] width 142 height 27
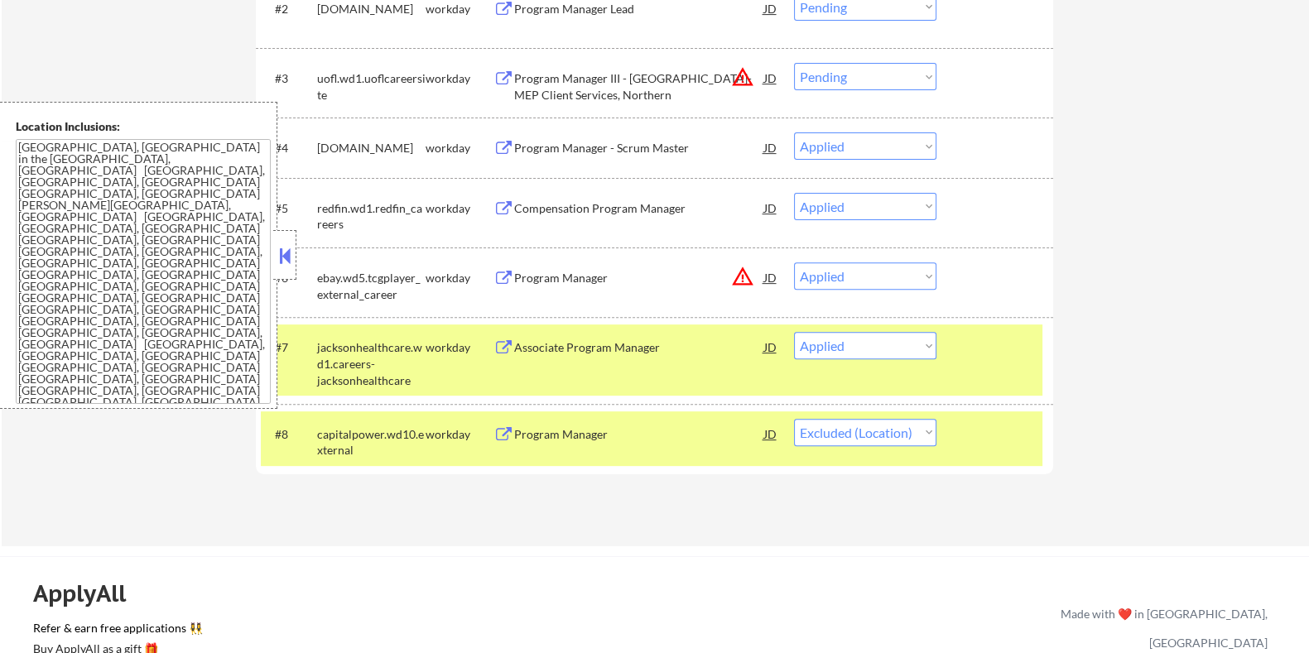
click at [583, 271] on div "Program Manager" at bounding box center [638, 278] width 250 height 17
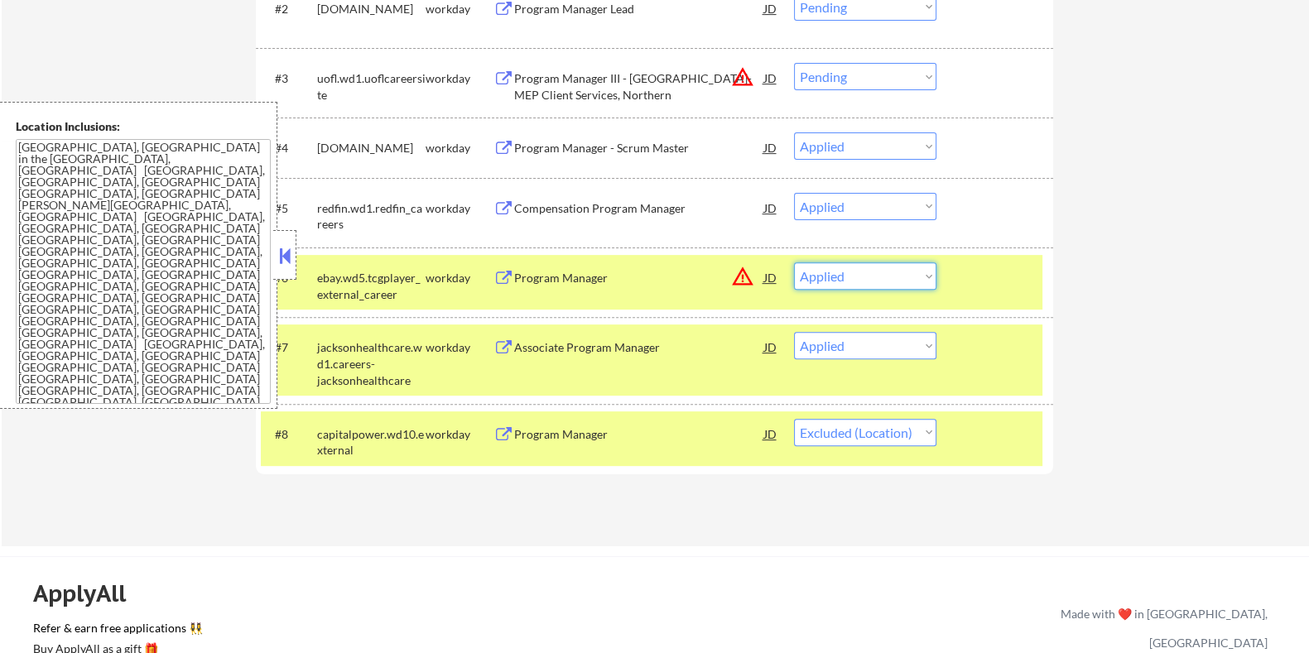
click at [879, 276] on select "Choose an option... Pending Applied Excluded (Questions) Excluded (Expired) Exc…" at bounding box center [865, 275] width 142 height 27
select select ""applied""
click at [794, 262] on select "Choose an option... Pending Applied Excluded (Questions) Excluded (Expired) Exc…" at bounding box center [865, 275] width 142 height 27
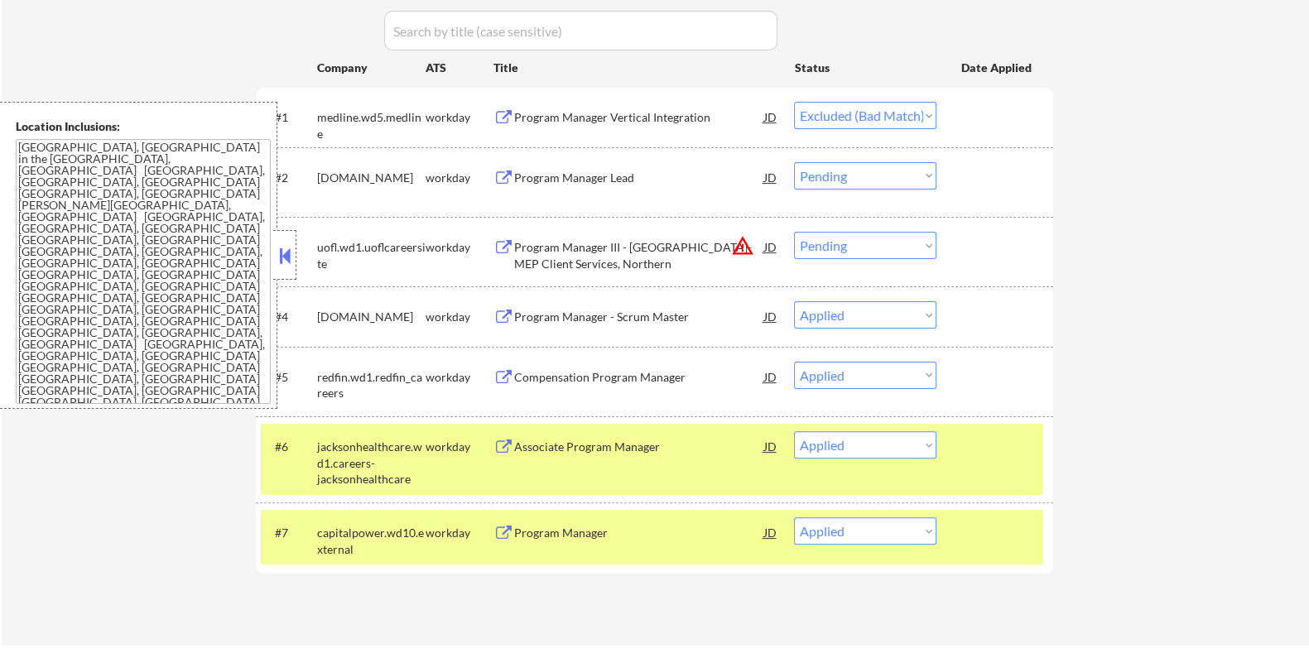
scroll to position [517, 0]
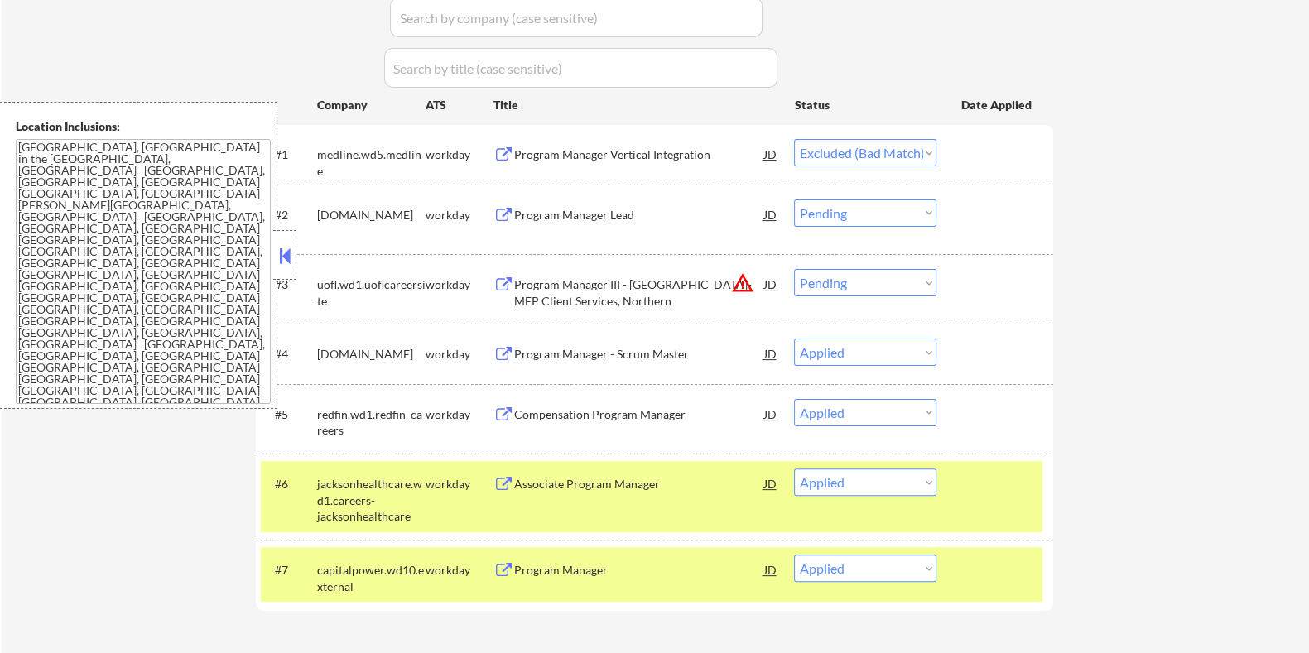
click at [601, 147] on div "Program Manager Vertical Integration" at bounding box center [638, 155] width 250 height 17
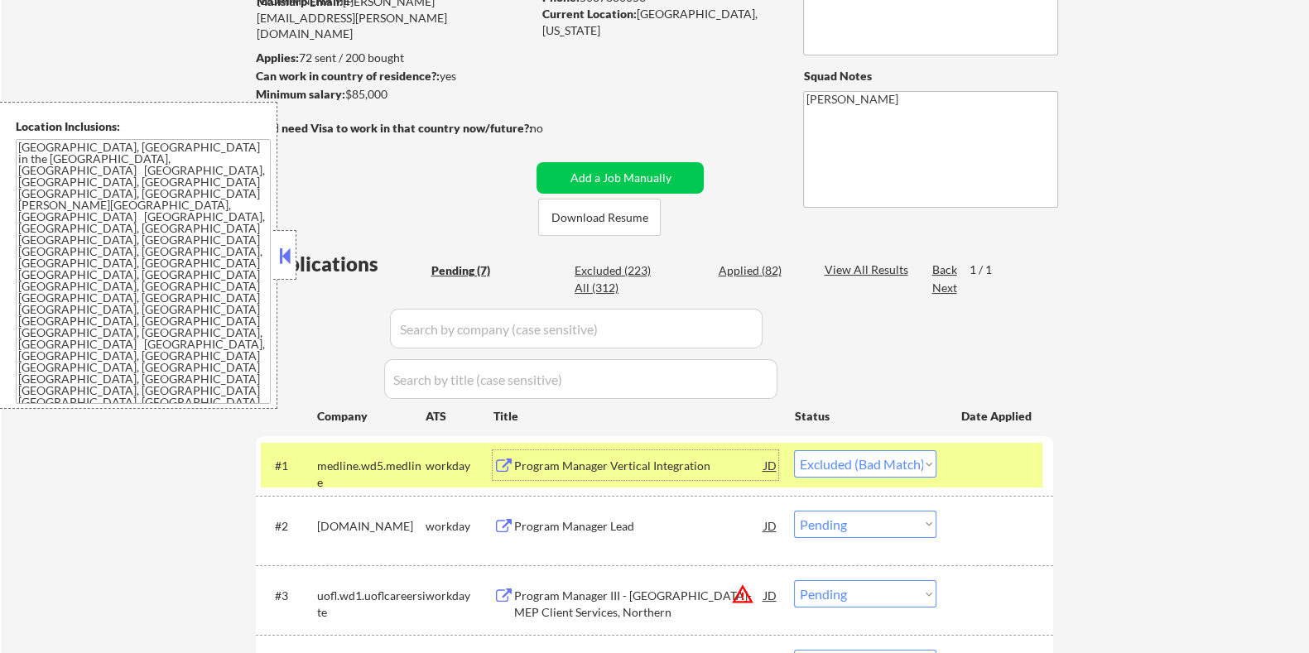
scroll to position [103, 0]
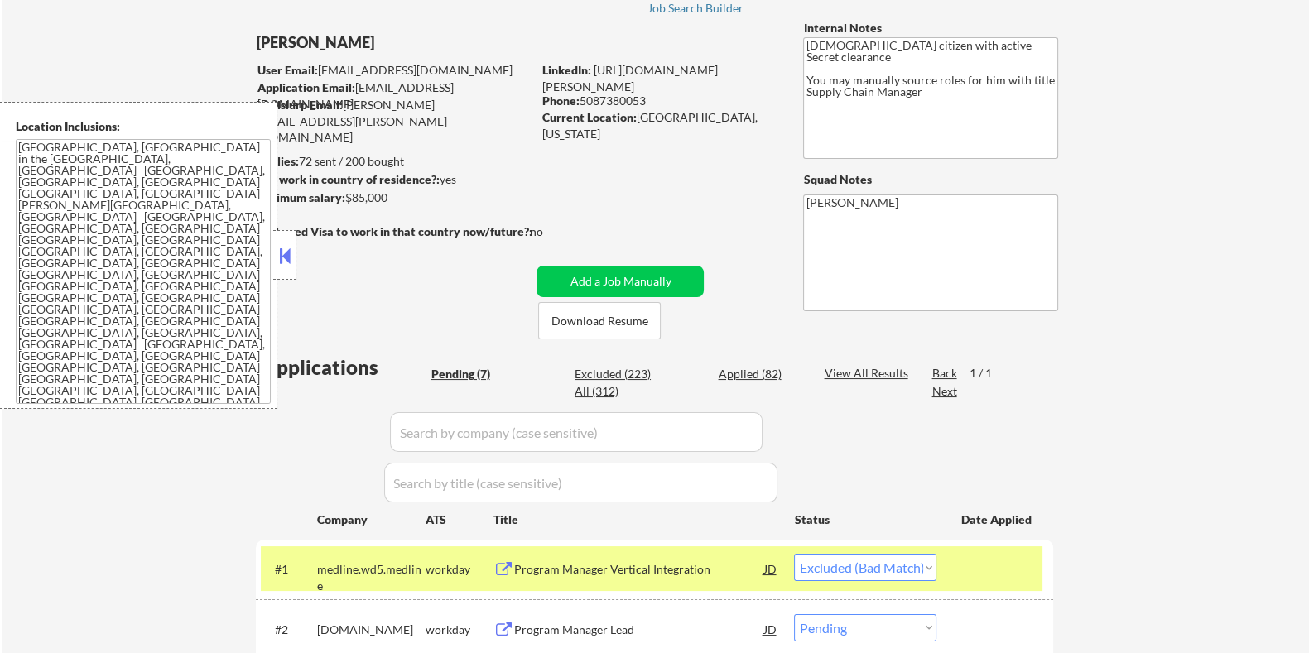
drag, startPoint x: 401, startPoint y: 196, endPoint x: 346, endPoint y: 195, distance: 55.5
click at [346, 195] on div "Minimum salary: $85,000" at bounding box center [393, 198] width 276 height 17
copy div "$85,000"
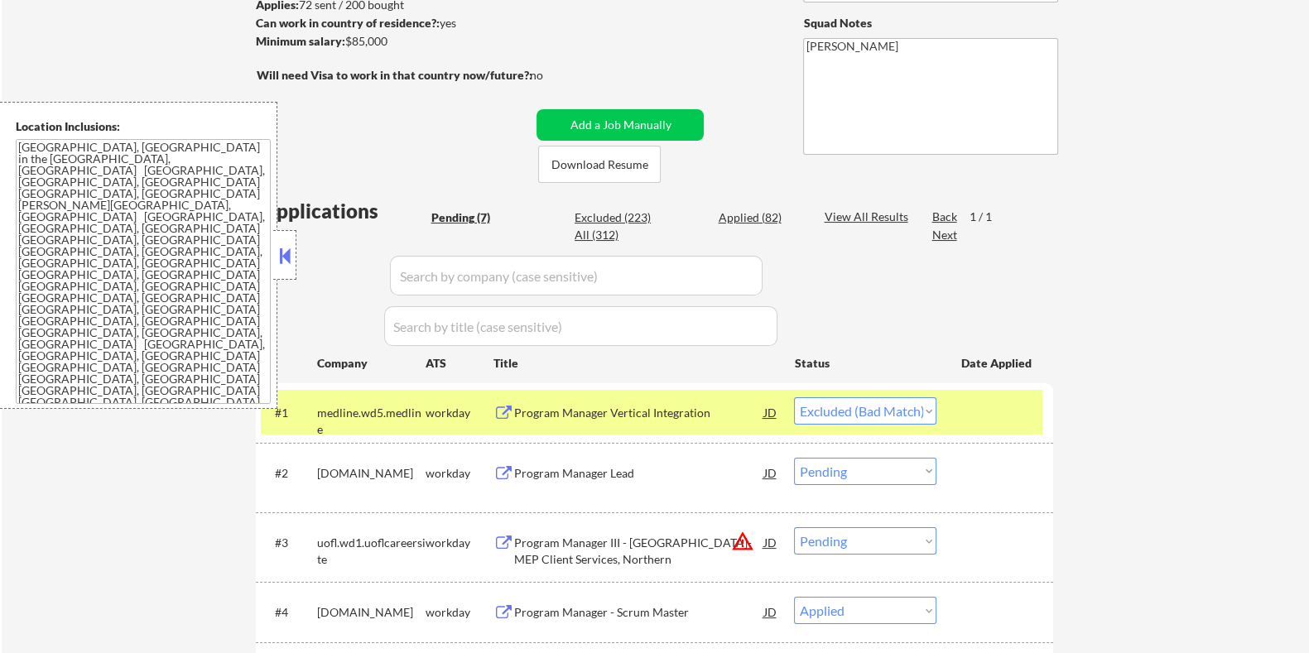
scroll to position [413, 0]
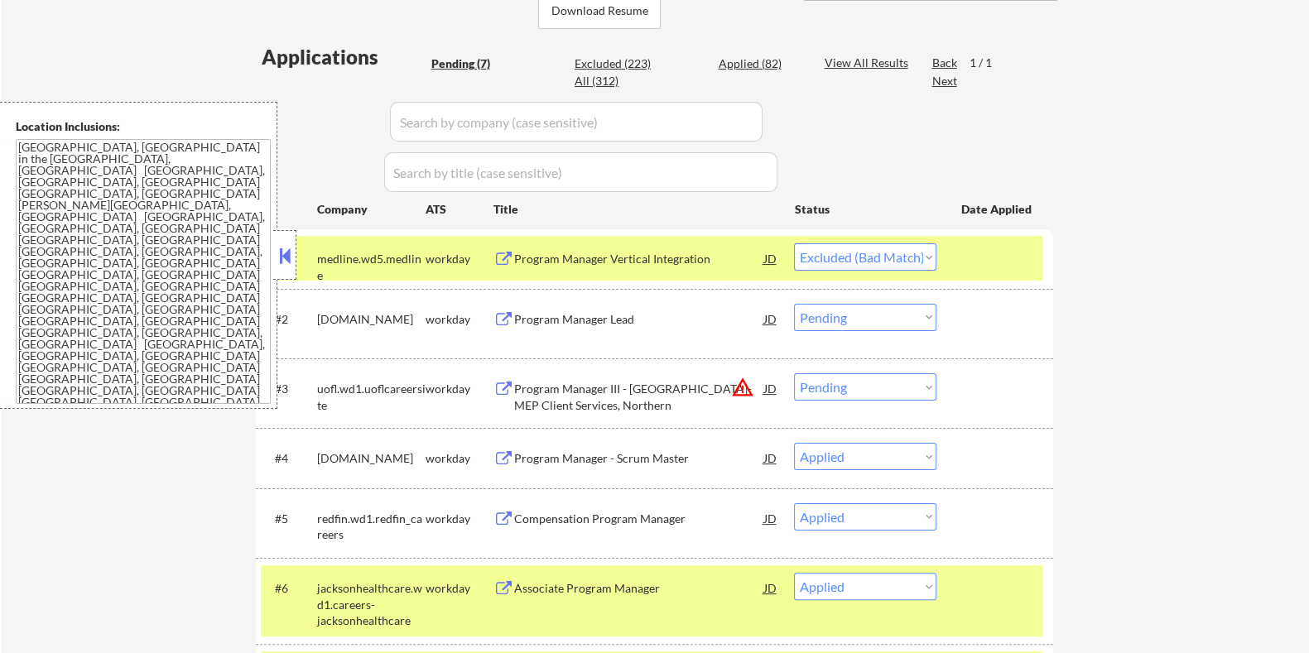
click at [824, 252] on select "Choose an option... Pending Applied Excluded (Questions) Excluded (Expired) Exc…" at bounding box center [865, 256] width 142 height 27
click at [794, 243] on select "Choose an option... Pending Applied Excluded (Questions) Excluded (Expired) Exc…" at bounding box center [865, 256] width 142 height 27
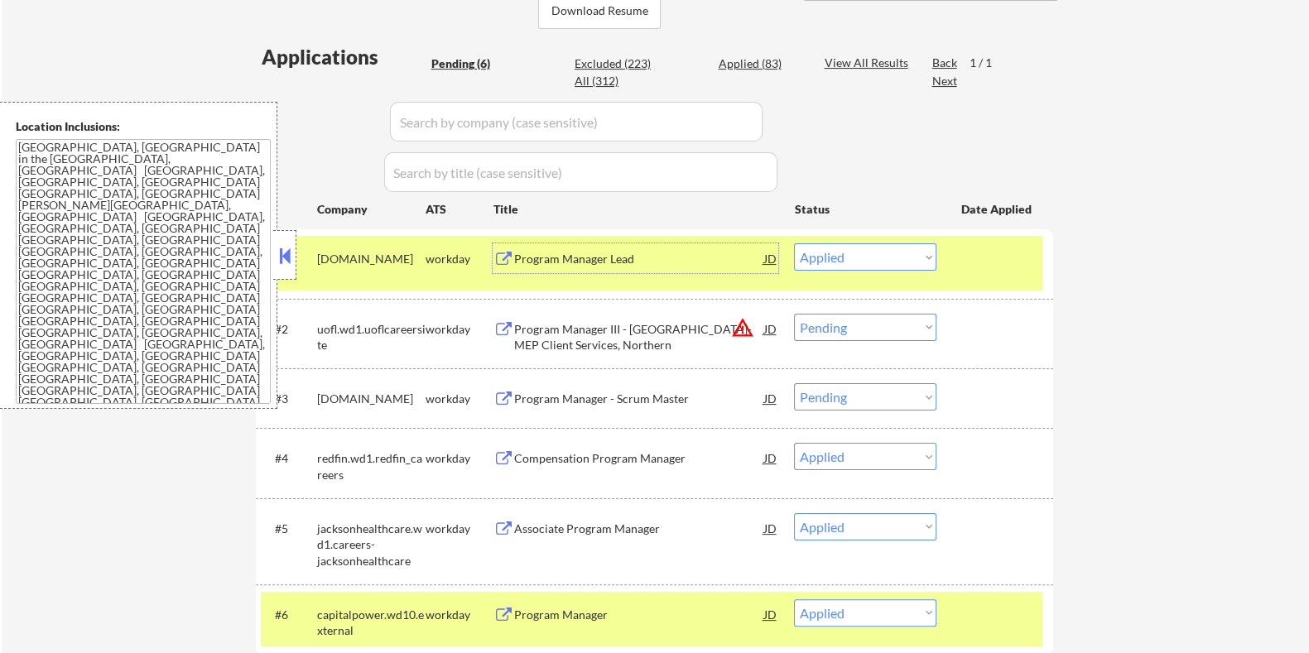
click at [610, 262] on div "Program Manager Lead" at bounding box center [638, 259] width 250 height 17
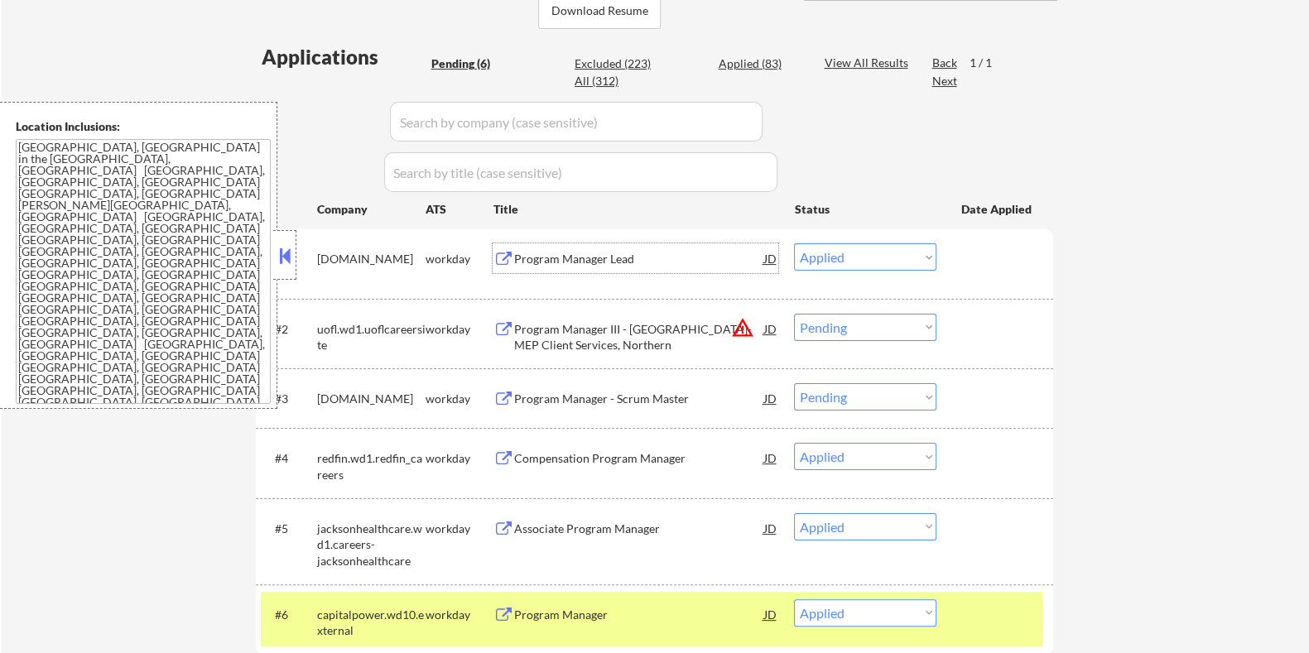
click at [886, 262] on select "Choose an option... Pending Applied Excluded (Questions) Excluded (Expired) Exc…" at bounding box center [865, 256] width 142 height 27
click at [794, 243] on select "Choose an option... Pending Applied Excluded (Questions) Excluded (Expired) Exc…" at bounding box center [865, 256] width 142 height 27
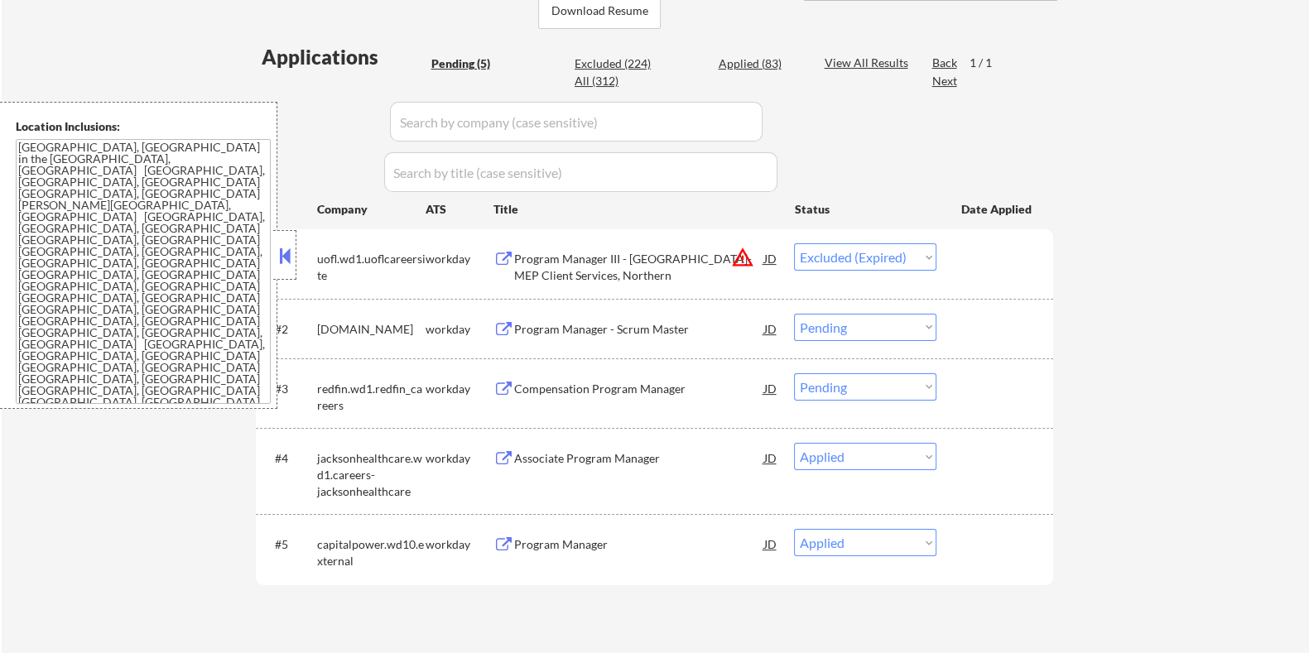
click at [579, 263] on div "Program Manager III - KY-MEP Client Services, Northern" at bounding box center [638, 267] width 250 height 32
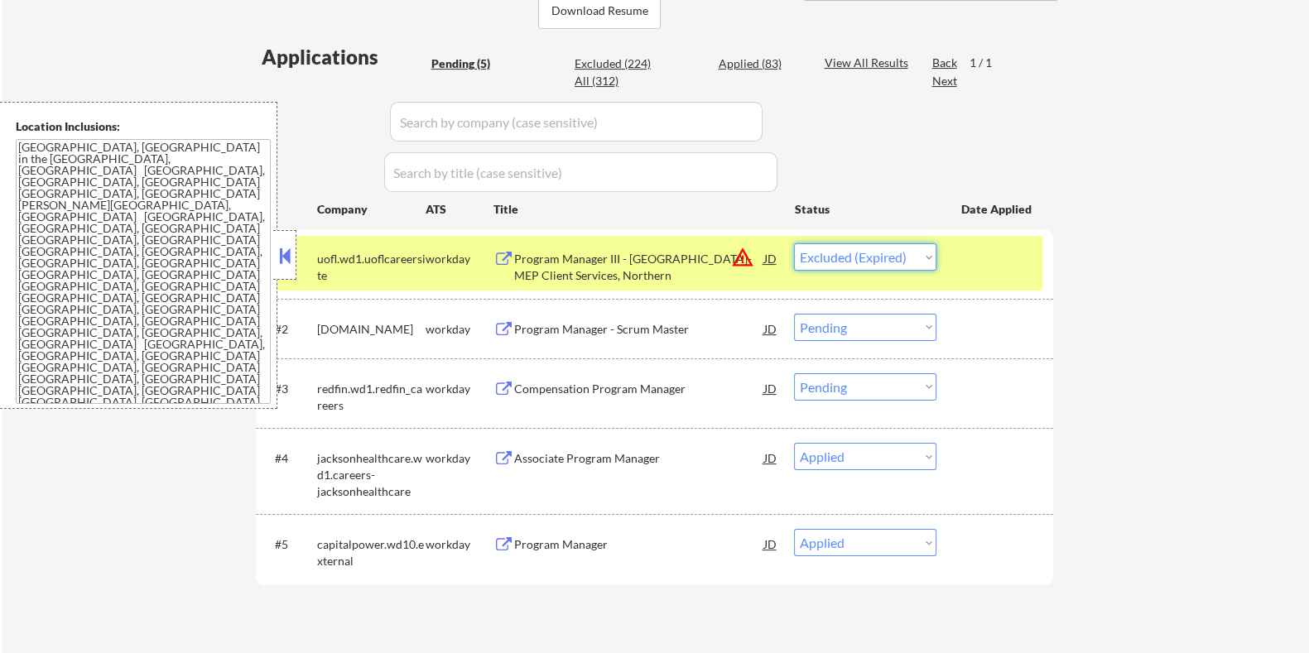
click at [891, 256] on select "Choose an option... Pending Applied Excluded (Questions) Excluded (Expired) Exc…" at bounding box center [865, 256] width 142 height 27
click at [794, 243] on select "Choose an option... Pending Applied Excluded (Questions) Excluded (Expired) Exc…" at bounding box center [865, 256] width 142 height 27
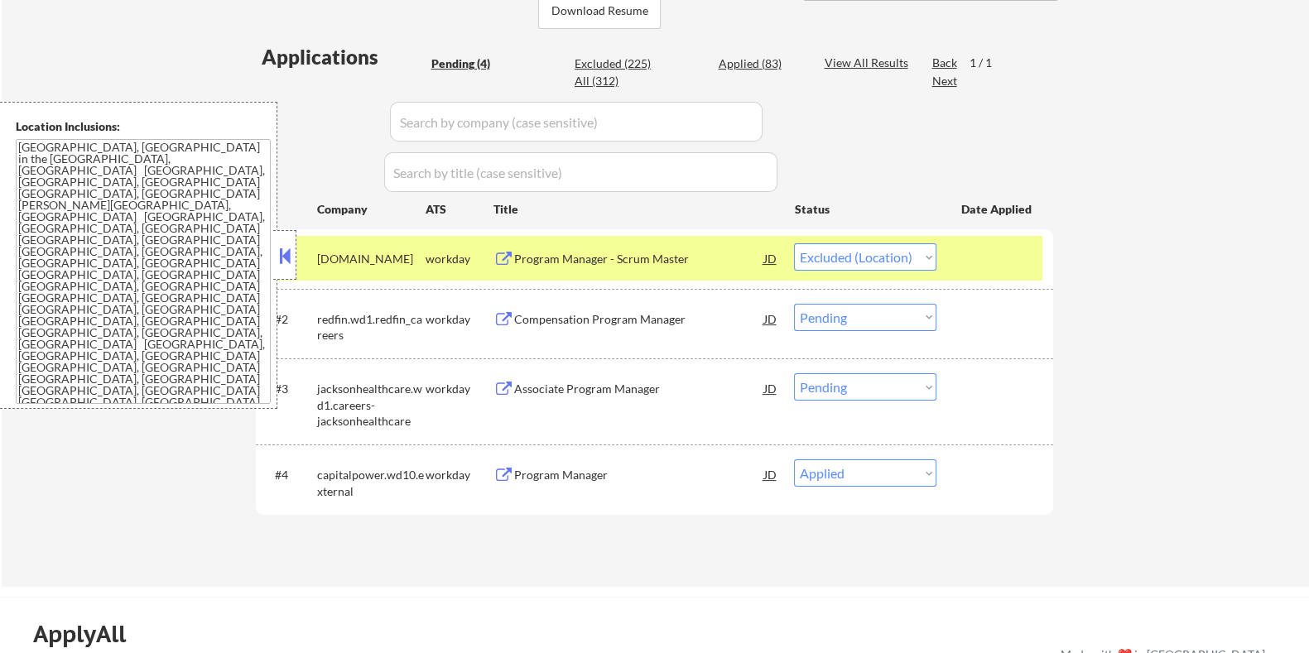
click at [599, 248] on div "Program Manager - Scrum Master" at bounding box center [638, 258] width 250 height 30
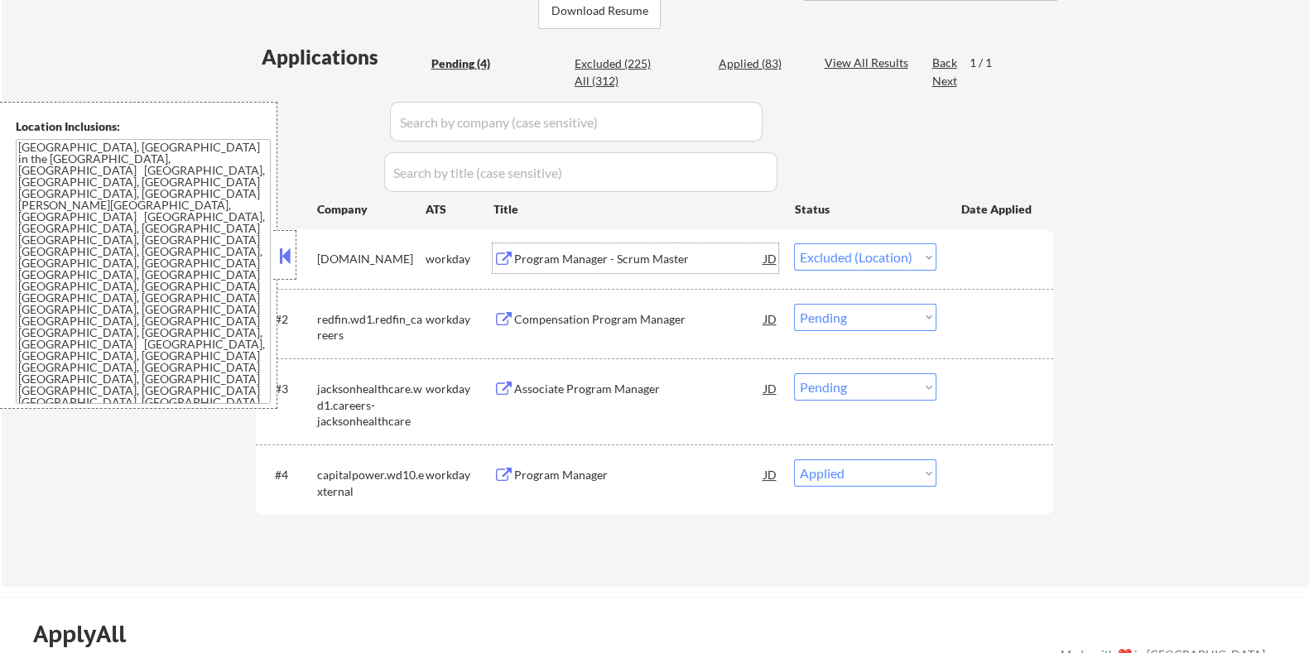
click at [844, 251] on select "Choose an option... Pending Applied Excluded (Questions) Excluded (Expired) Exc…" at bounding box center [865, 256] width 142 height 27
click at [794, 243] on select "Choose an option... Pending Applied Excluded (Questions) Excluded (Expired) Exc…" at bounding box center [865, 256] width 142 height 27
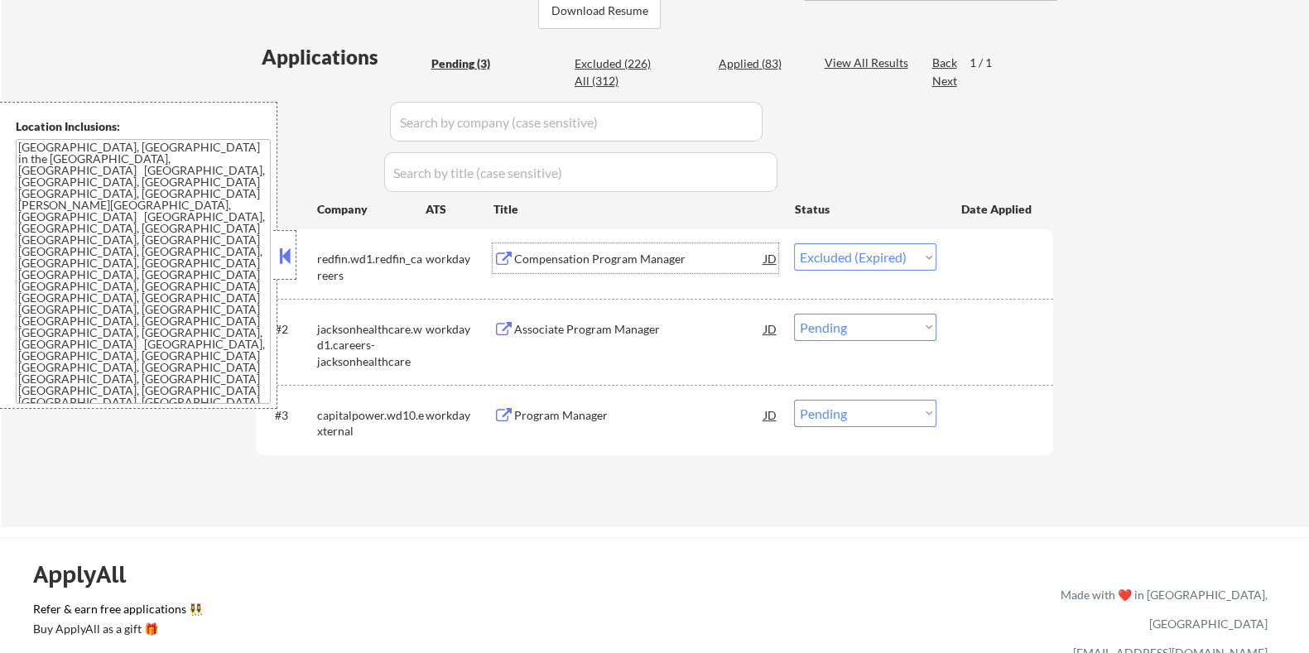
click at [585, 257] on div "Compensation Program Manager" at bounding box center [638, 259] width 250 height 17
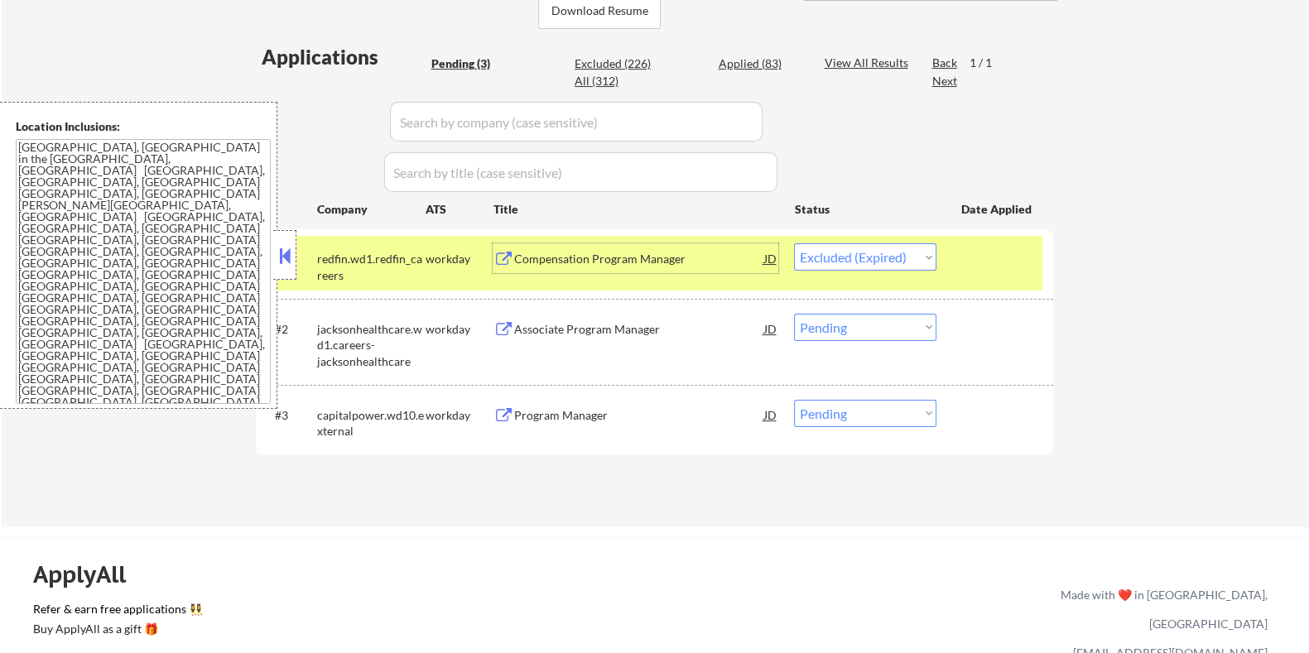
click at [566, 251] on div "Compensation Program Manager" at bounding box center [638, 259] width 250 height 17
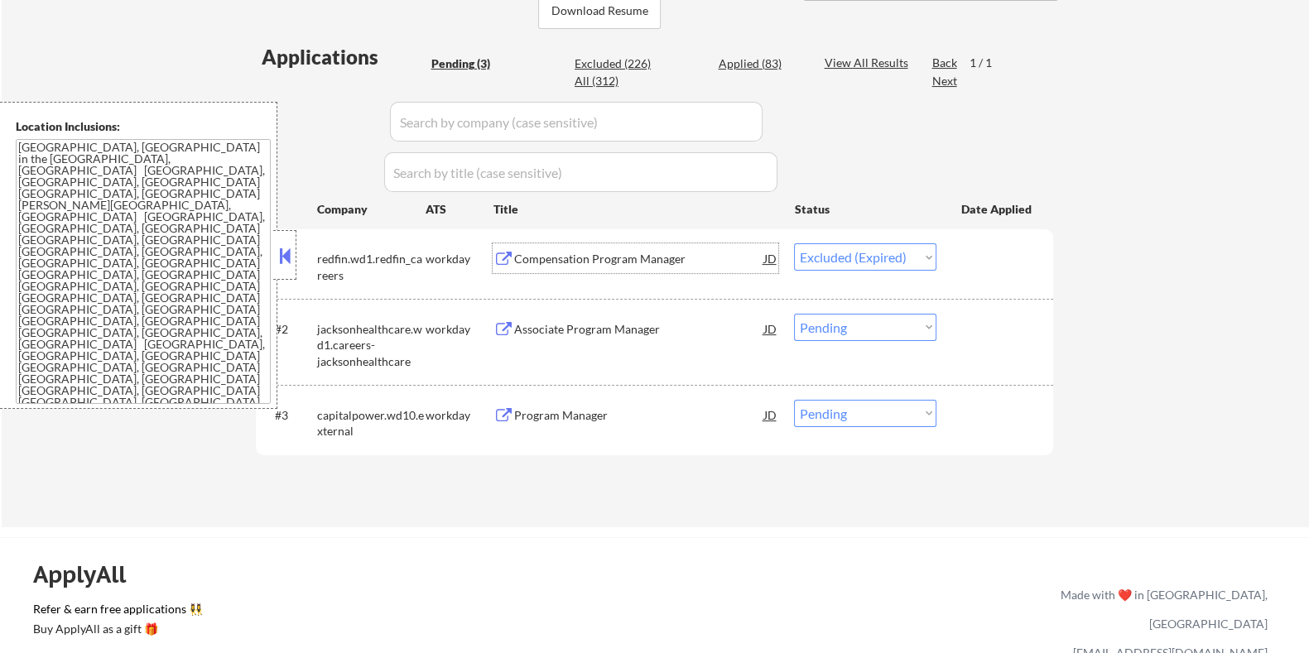
click at [816, 260] on select "Choose an option... Pending Applied Excluded (Questions) Excluded (Expired) Exc…" at bounding box center [865, 256] width 142 height 27
click at [794, 243] on select "Choose an option... Pending Applied Excluded (Questions) Excluded (Expired) Exc…" at bounding box center [865, 256] width 142 height 27
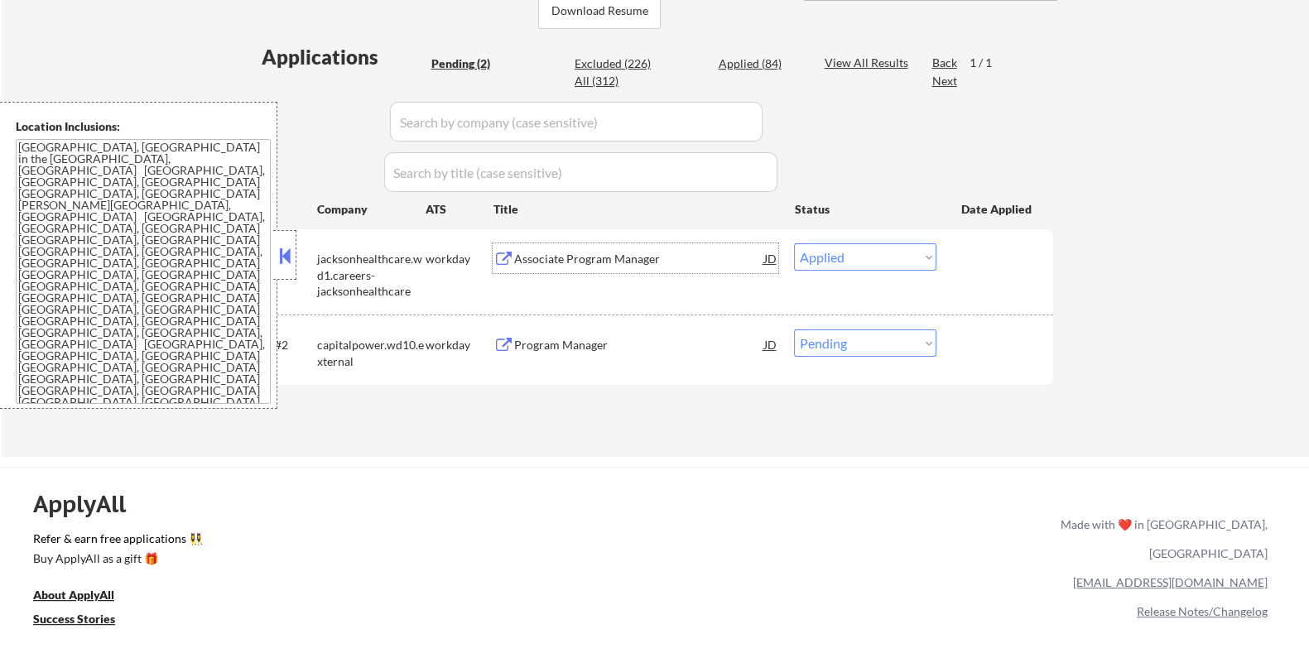
click at [573, 258] on div "Associate Program Manager" at bounding box center [638, 259] width 250 height 17
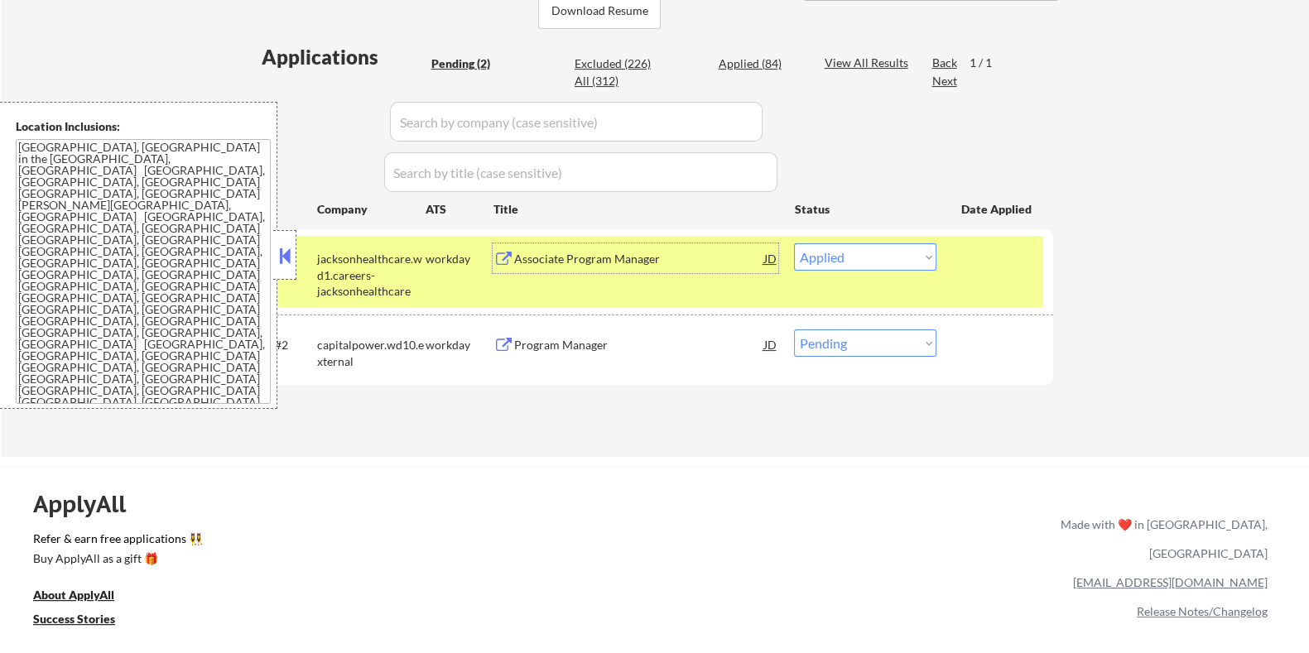
click at [905, 260] on select "Choose an option... Pending Applied Excluded (Questions) Excluded (Expired) Exc…" at bounding box center [865, 256] width 142 height 27
click at [794, 243] on select "Choose an option... Pending Applied Excluded (Questions) Excluded (Expired) Exc…" at bounding box center [865, 256] width 142 height 27
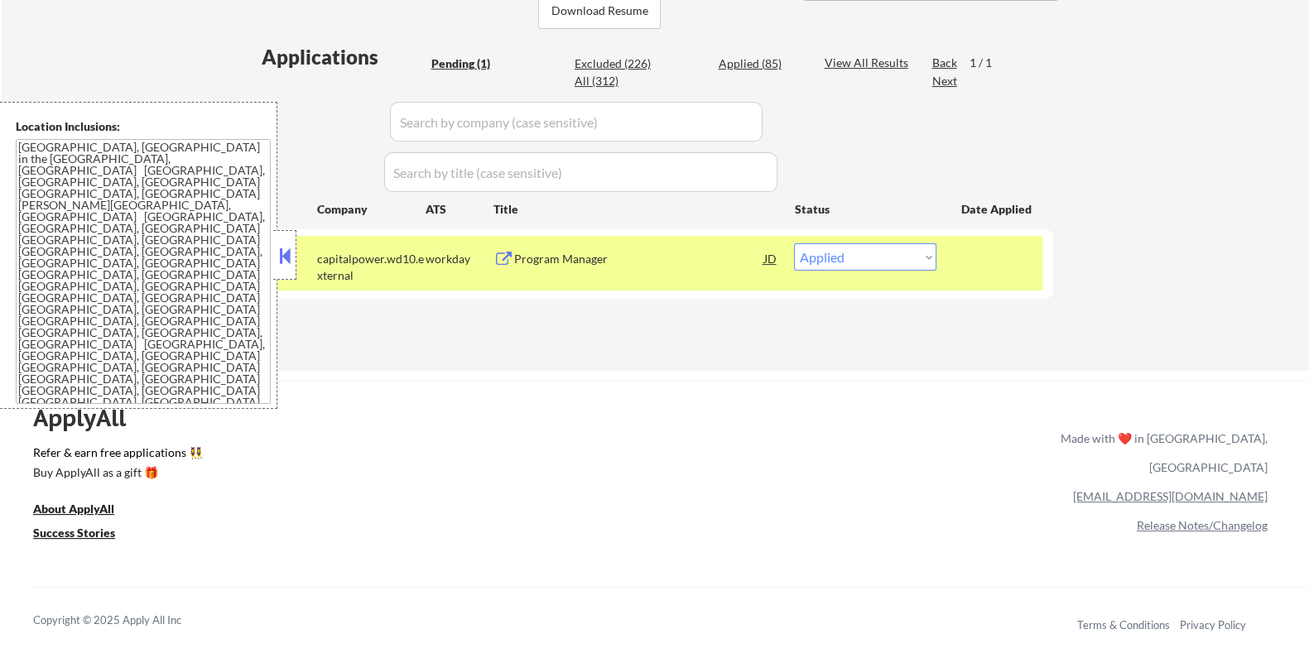
click at [568, 252] on div "Program Manager" at bounding box center [638, 259] width 250 height 17
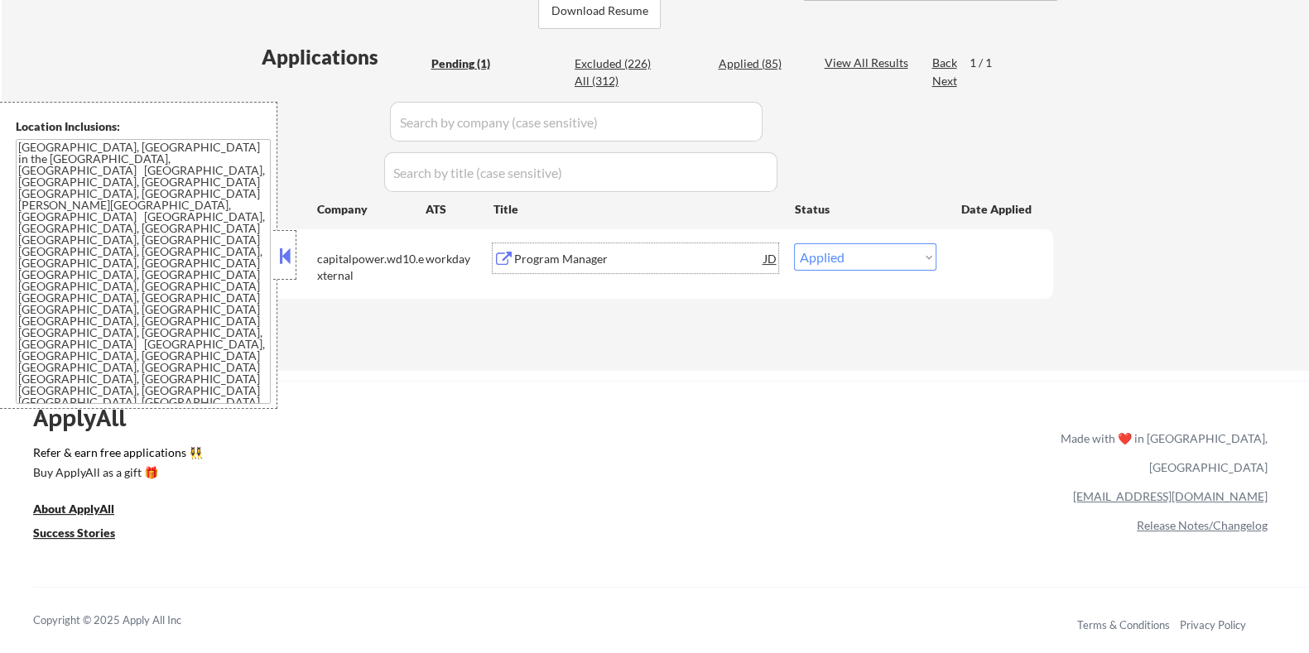
click at [853, 255] on select "Choose an option... Pending Applied Excluded (Questions) Excluded (Expired) Exc…" at bounding box center [865, 256] width 142 height 27
select select ""excluded__bad_match_""
click at [794, 243] on select "Choose an option... Pending Applied Excluded (Questions) Excluded (Expired) Exc…" at bounding box center [865, 256] width 142 height 27
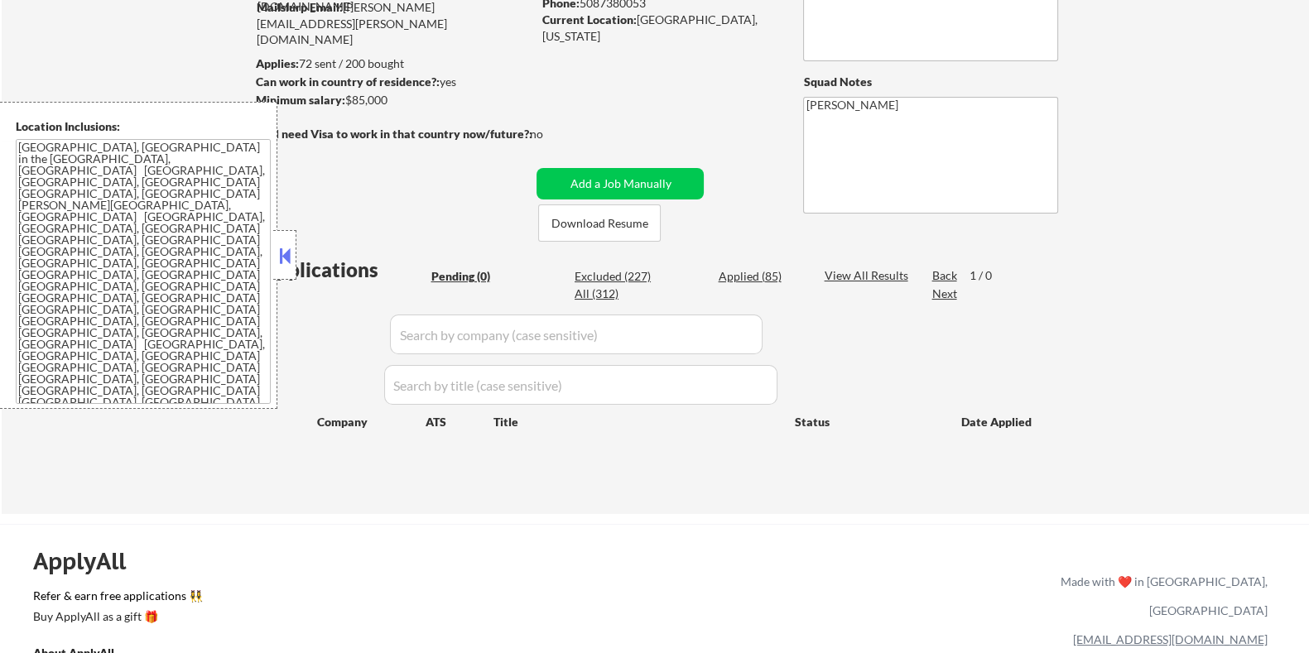
scroll to position [103, 0]
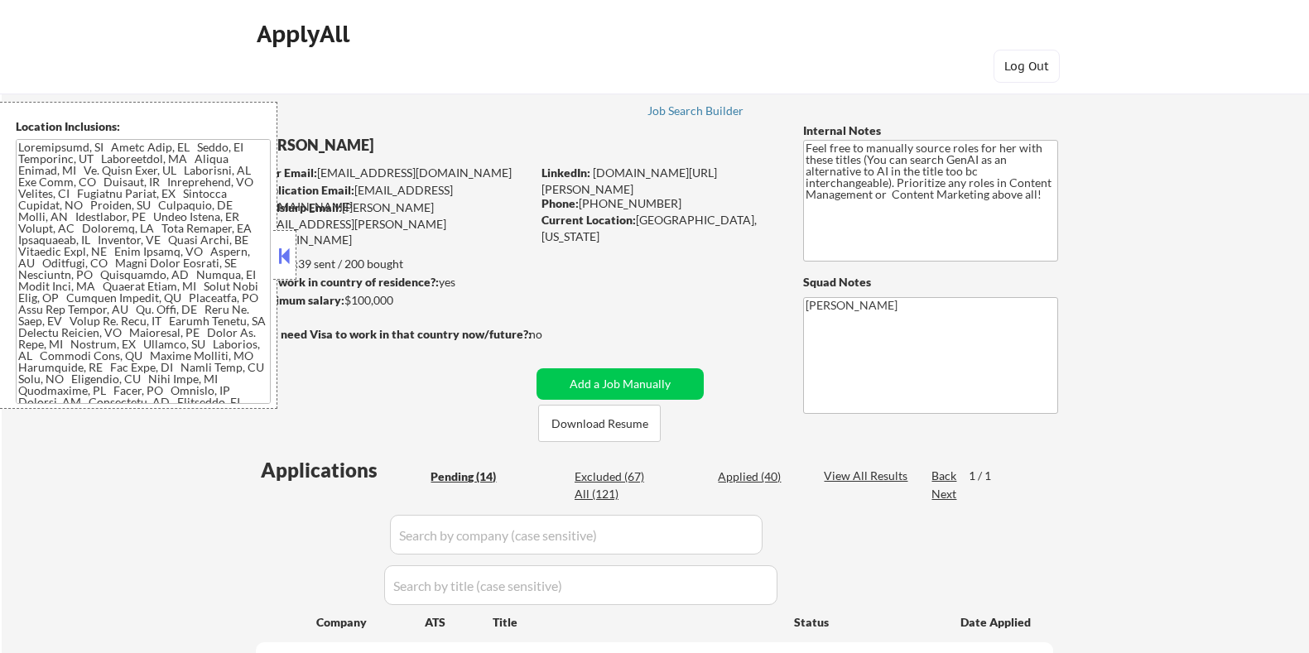
select select ""pending""
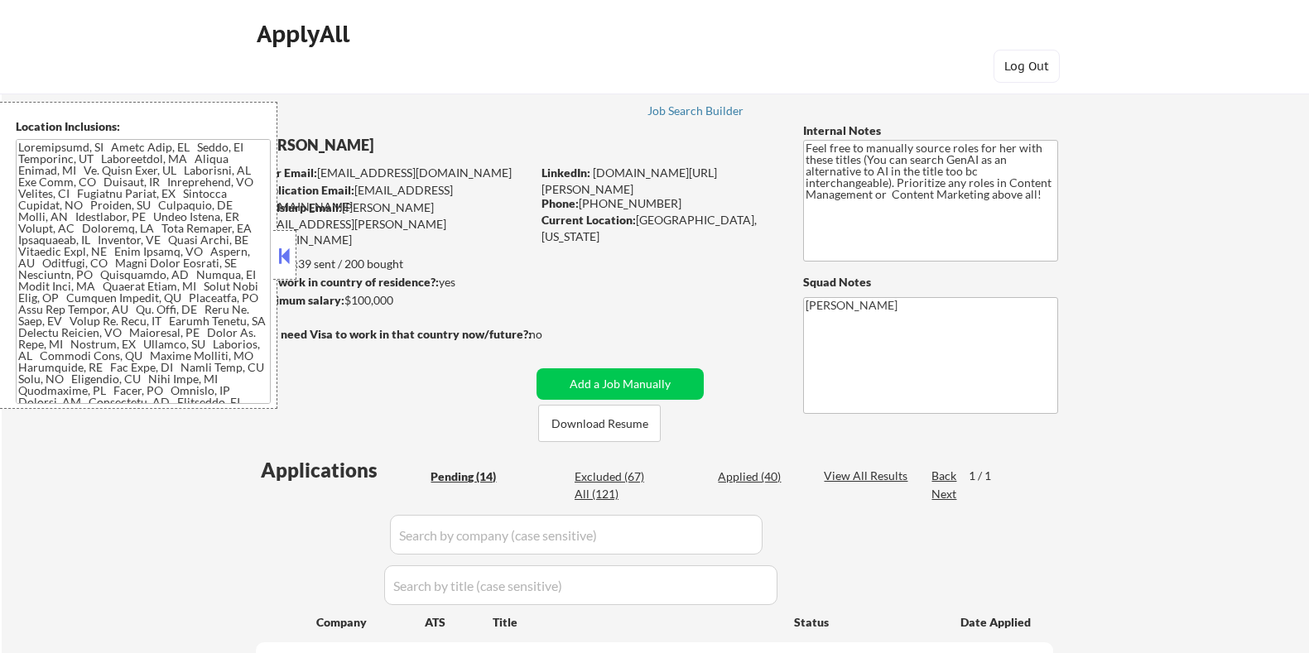
select select ""pending""
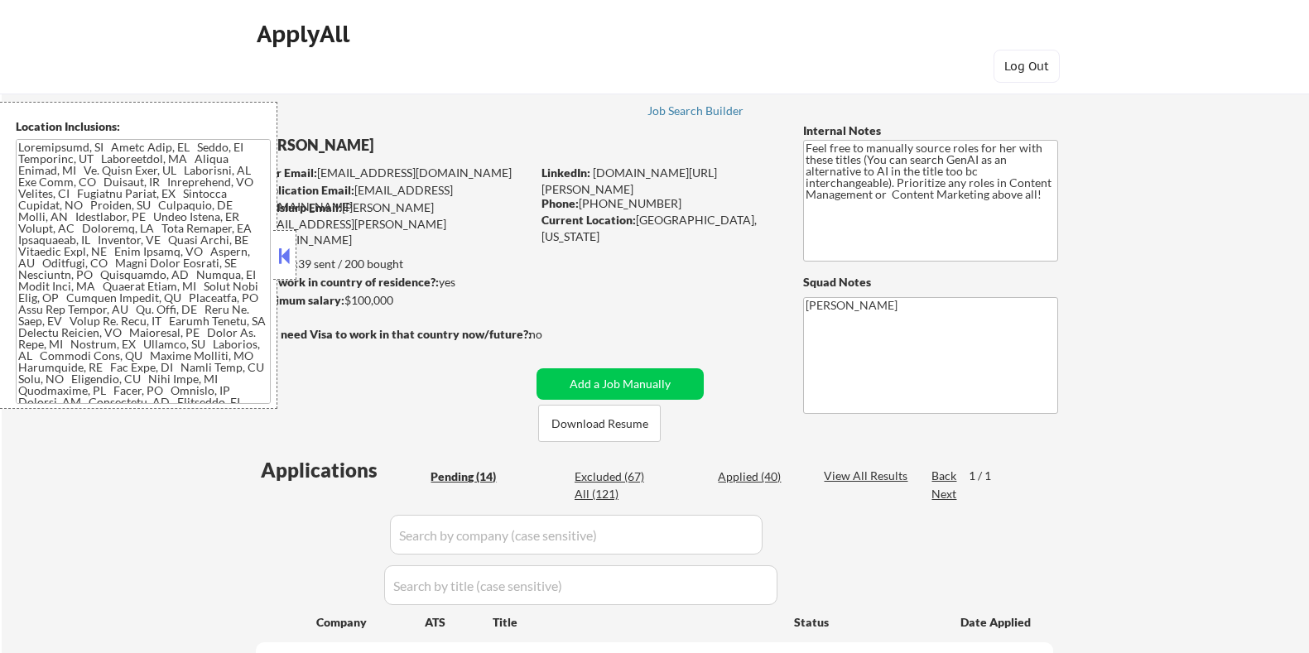
select select ""pending""
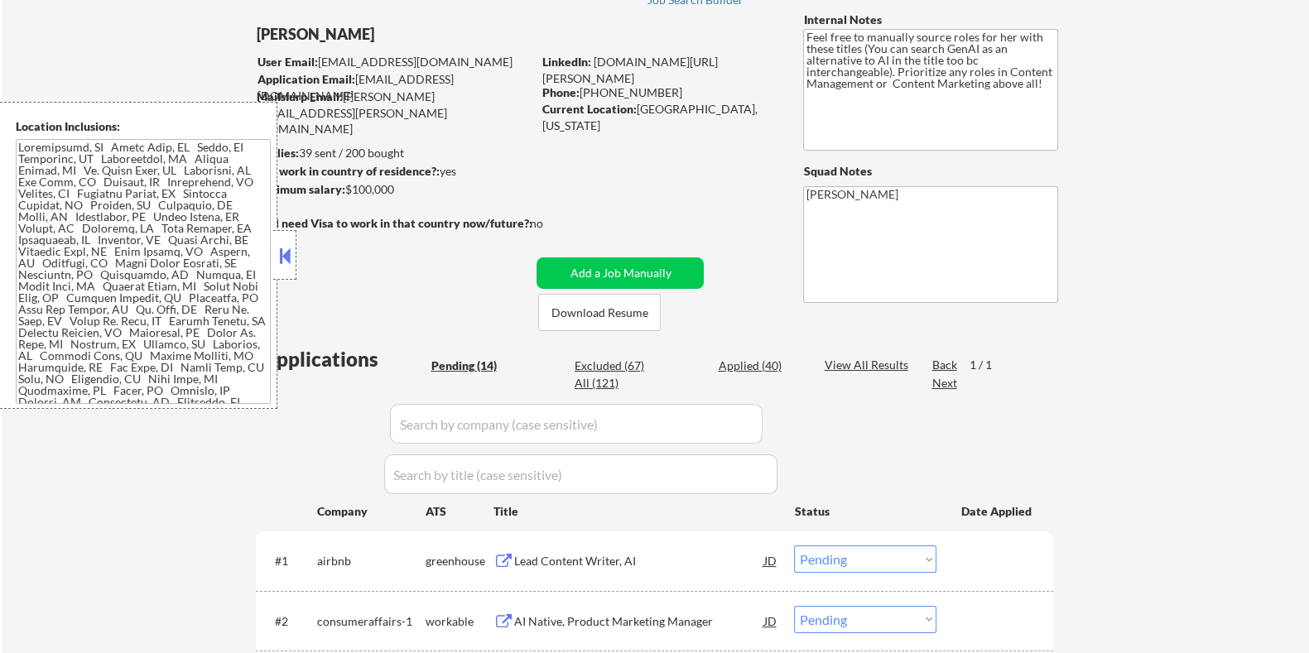
scroll to position [103, 0]
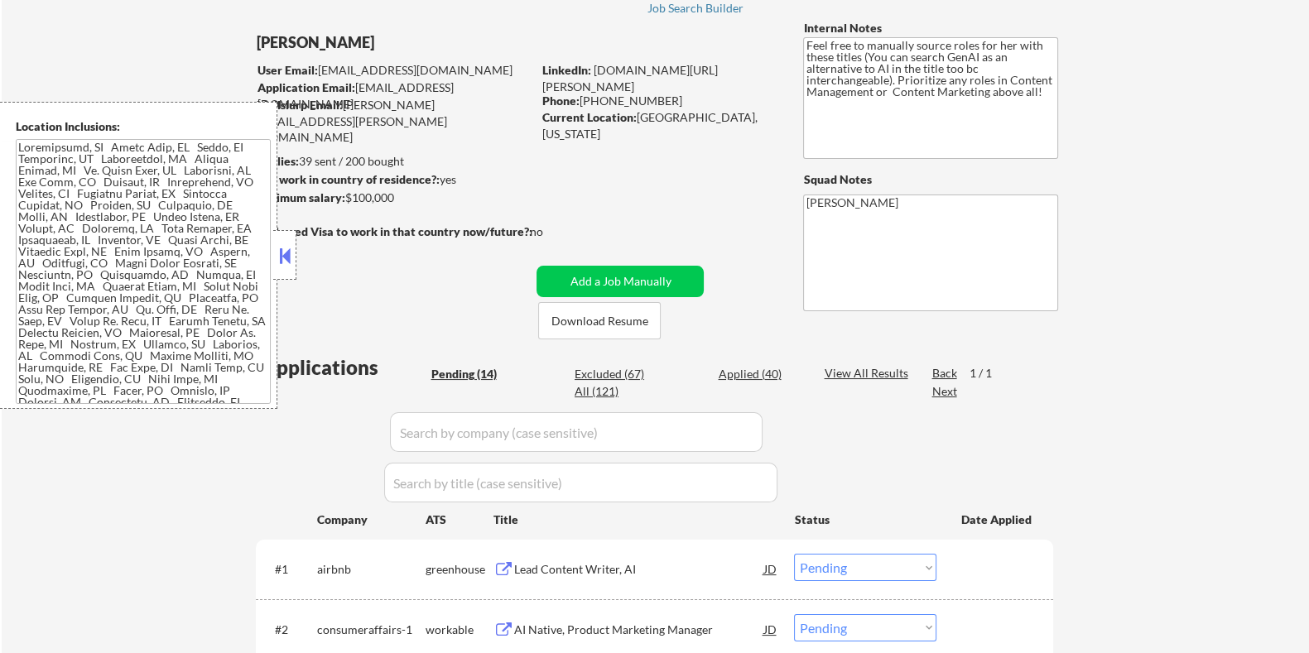
click at [277, 257] on button at bounding box center [285, 255] width 18 height 25
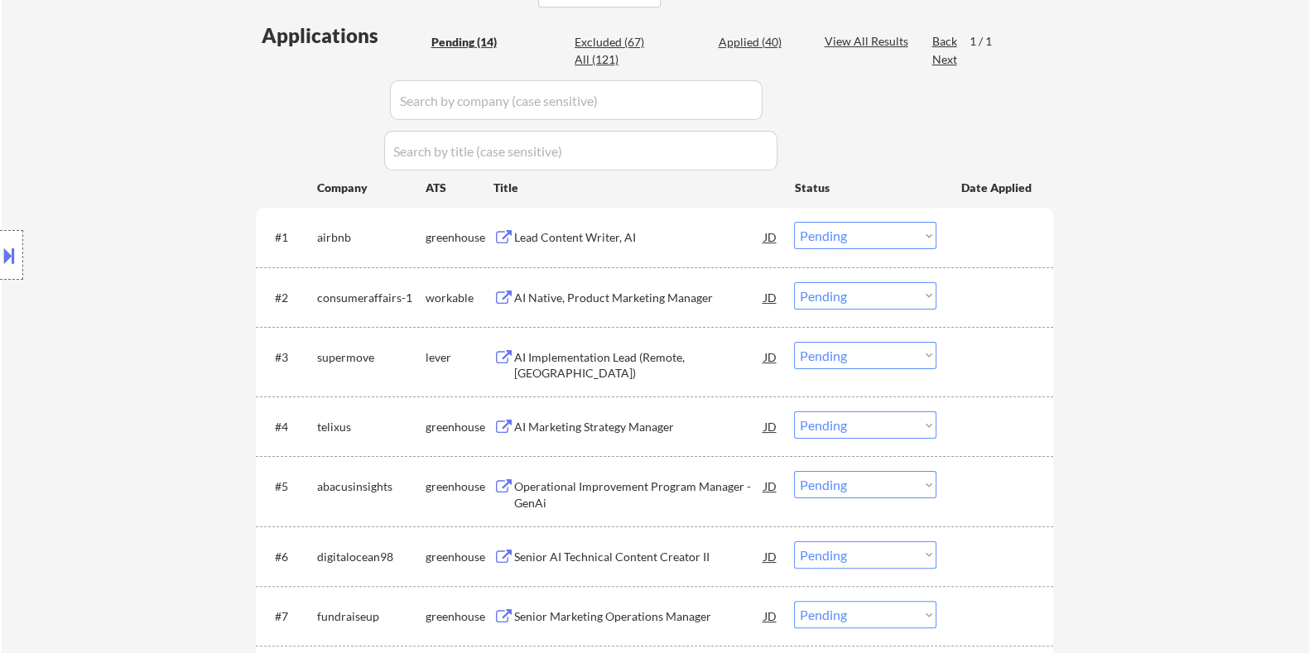
scroll to position [517, 0]
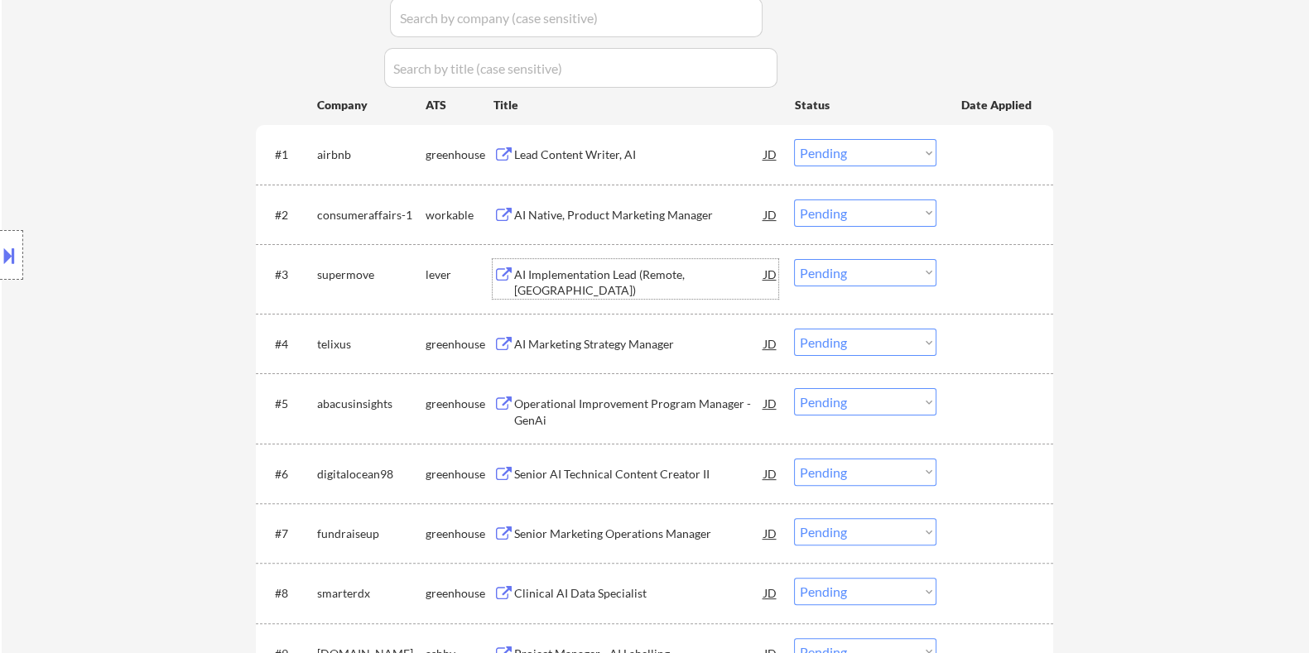
click at [580, 272] on div "AI Implementation Lead (Remote, North America)" at bounding box center [638, 283] width 250 height 32
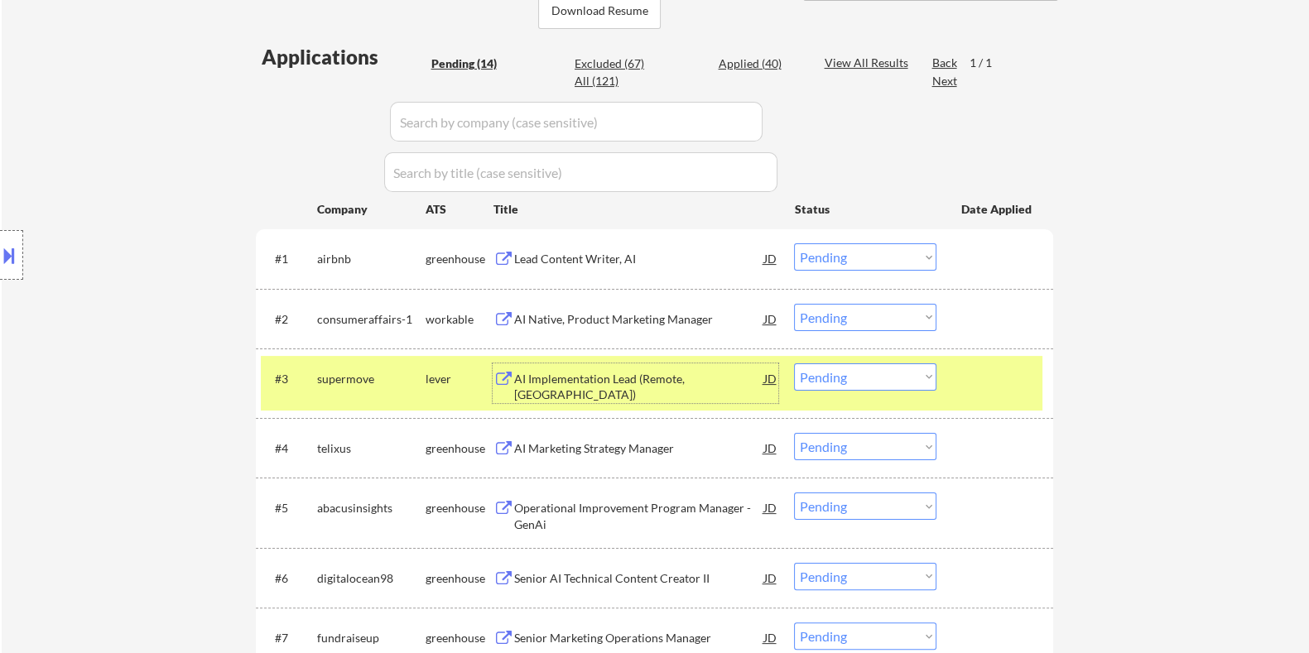
scroll to position [310, 0]
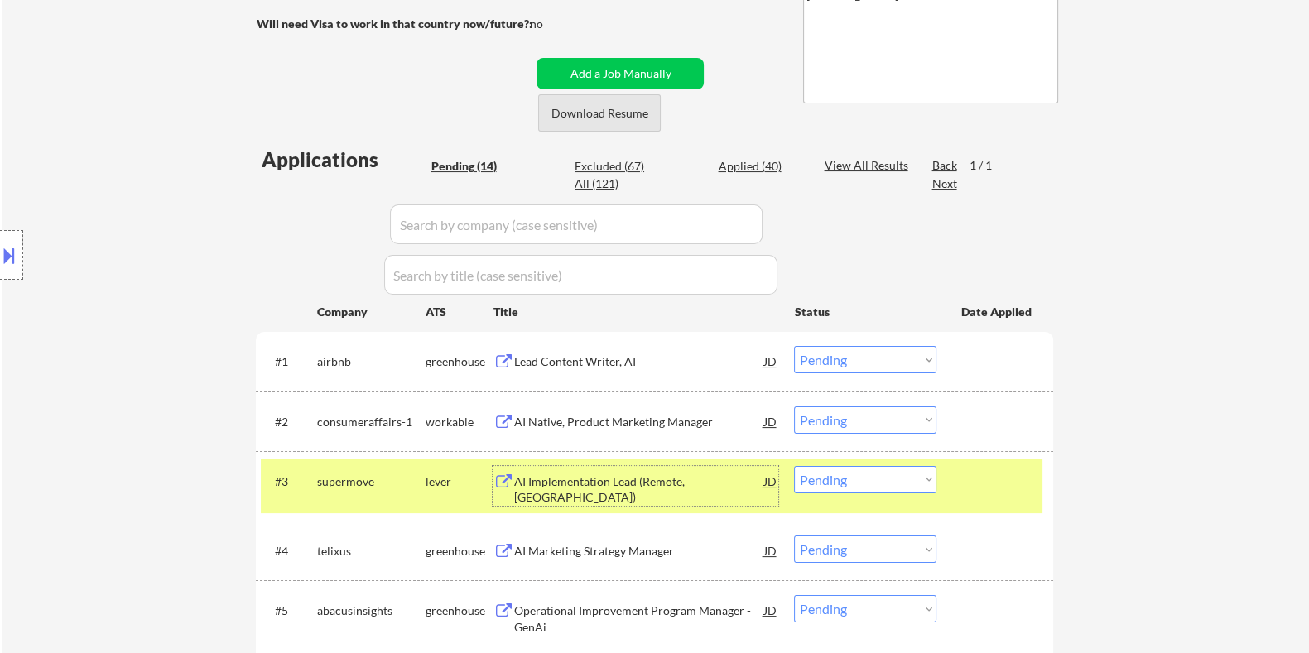
click at [616, 115] on button "Download Resume" at bounding box center [599, 112] width 123 height 37
select select ""pending""
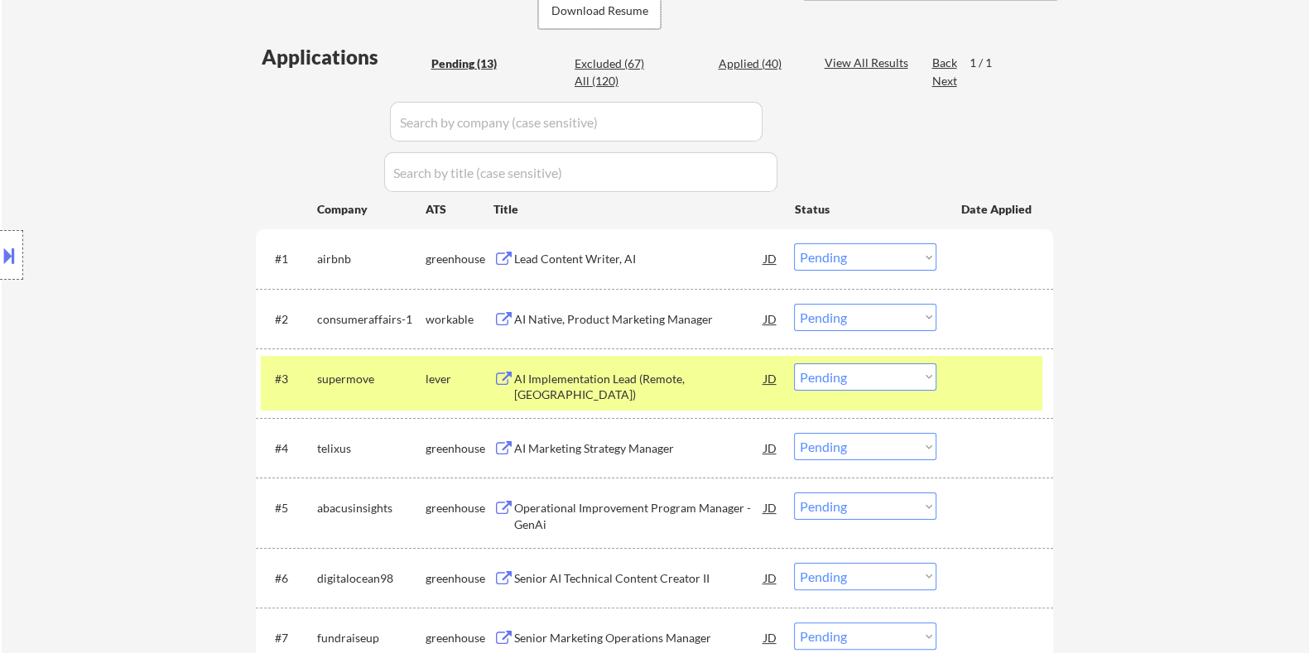
click at [877, 377] on select "Choose an option... Pending Applied Excluded (Questions) Excluded (Expired) Exc…" at bounding box center [865, 376] width 142 height 27
click at [794, 363] on select "Choose an option... Pending Applied Excluded (Questions) Excluded (Expired) Exc…" at bounding box center [865, 376] width 142 height 27
select select ""pending""
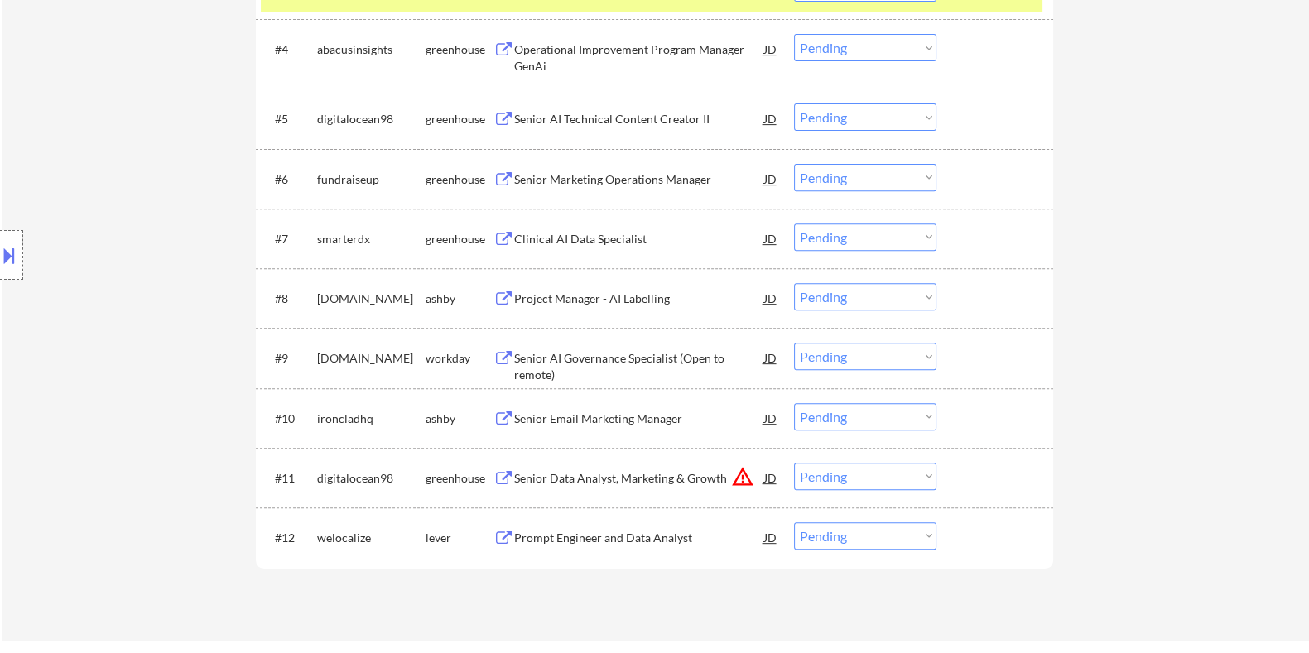
scroll to position [827, 0]
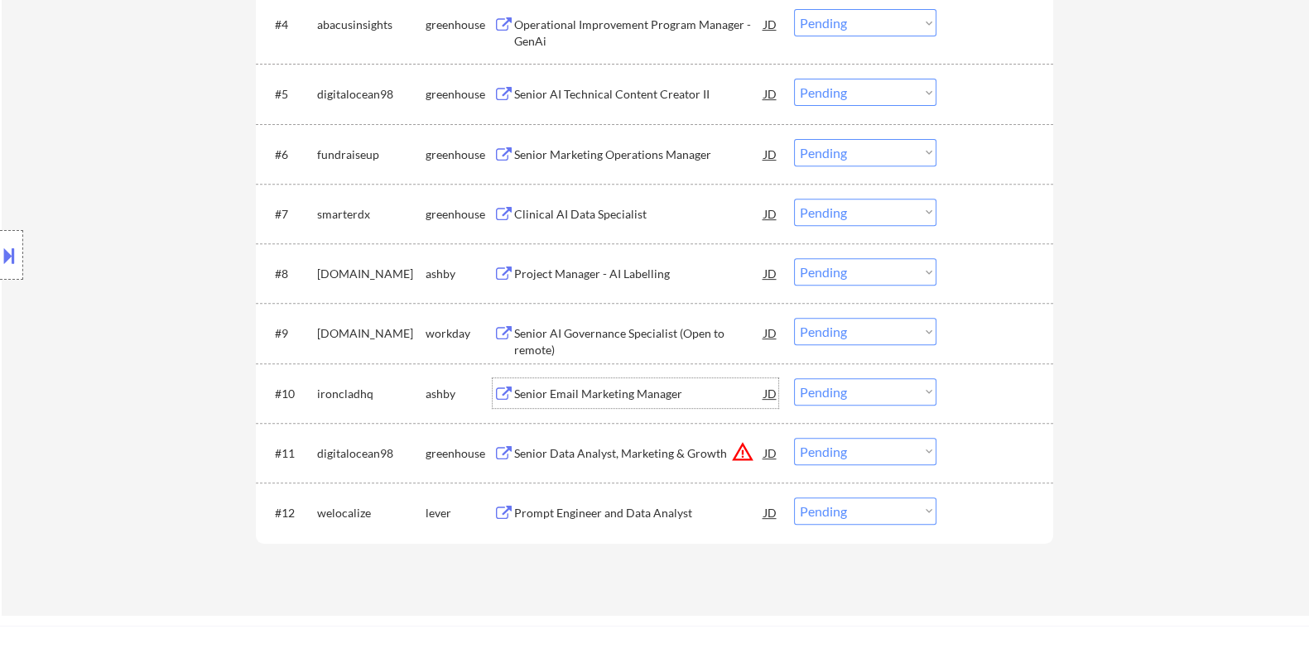
click at [596, 387] on div "Senior Email Marketing Manager" at bounding box center [638, 394] width 250 height 17
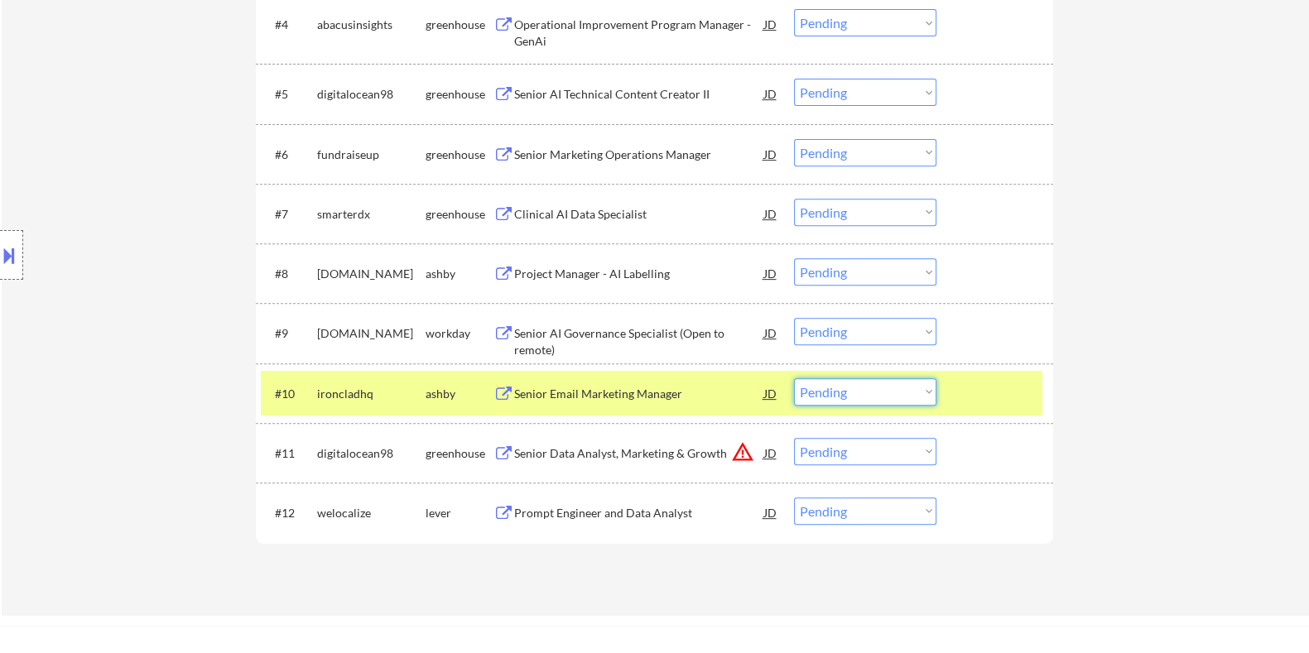
click at [887, 389] on select "Choose an option... Pending Applied Excluded (Questions) Excluded (Expired) Exc…" at bounding box center [865, 391] width 142 height 27
click at [794, 378] on select "Choose an option... Pending Applied Excluded (Questions) Excluded (Expired) Exc…" at bounding box center [865, 391] width 142 height 27
select select ""pending""
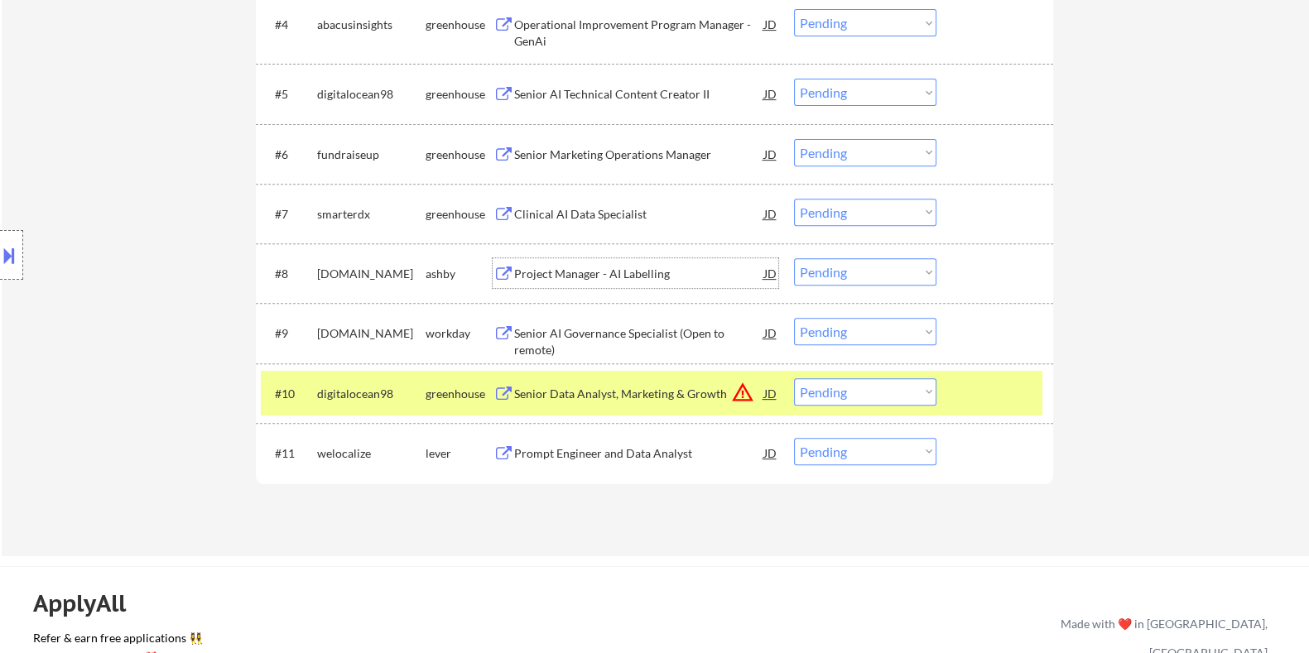
click at [547, 262] on div "Project Manager - AI Labelling" at bounding box center [638, 273] width 250 height 30
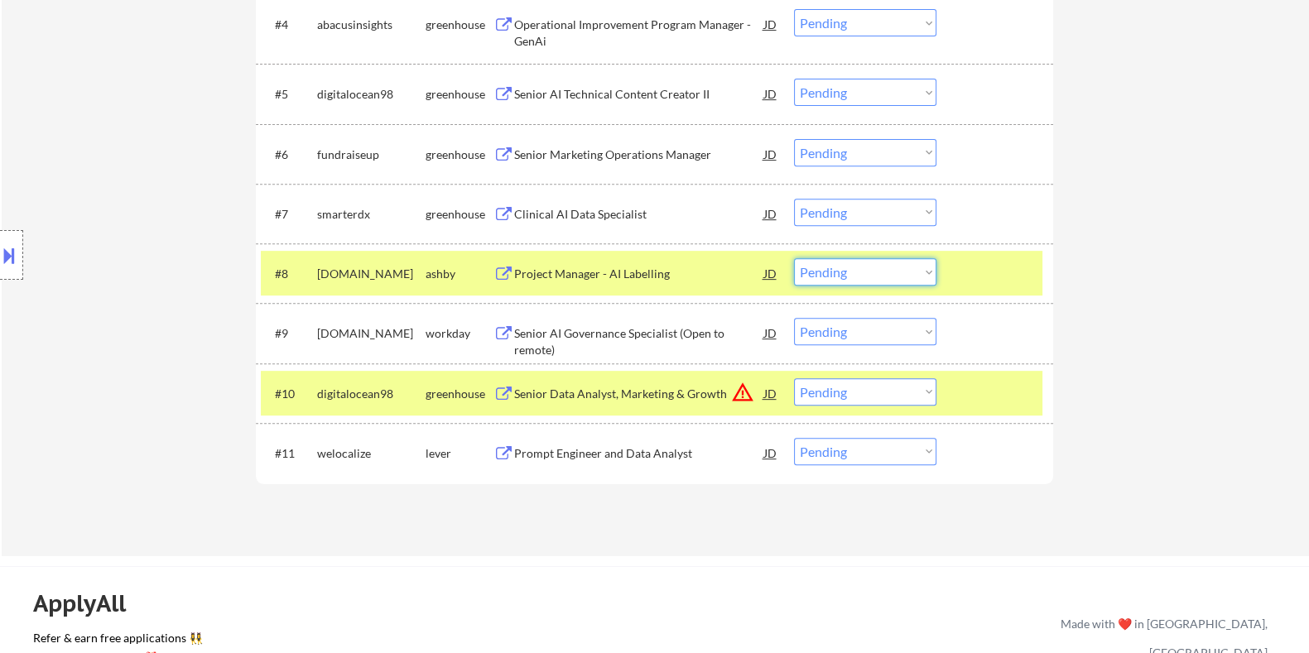
click at [889, 270] on select "Choose an option... Pending Applied Excluded (Questions) Excluded (Expired) Exc…" at bounding box center [865, 271] width 142 height 27
click at [794, 258] on select "Choose an option... Pending Applied Excluded (Questions) Excluded (Expired) Exc…" at bounding box center [865, 271] width 142 height 27
select select ""pending""
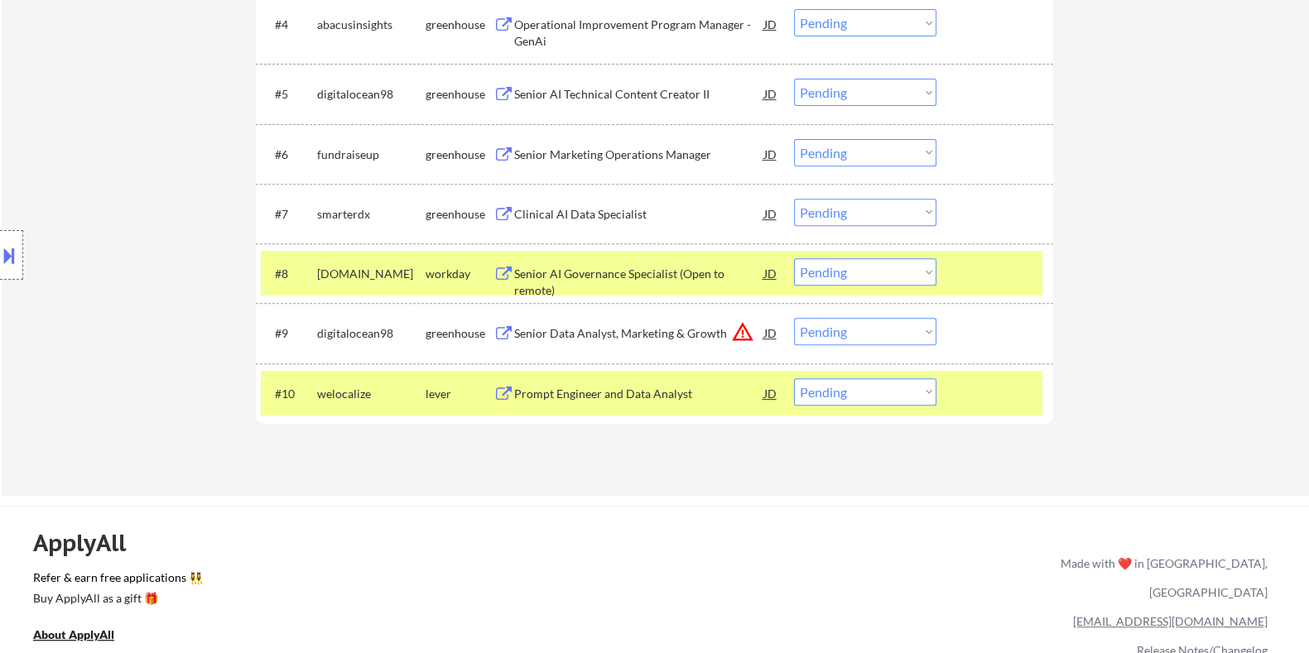
click at [601, 397] on div "Prompt Engineer and Data Analyst" at bounding box center [638, 394] width 250 height 17
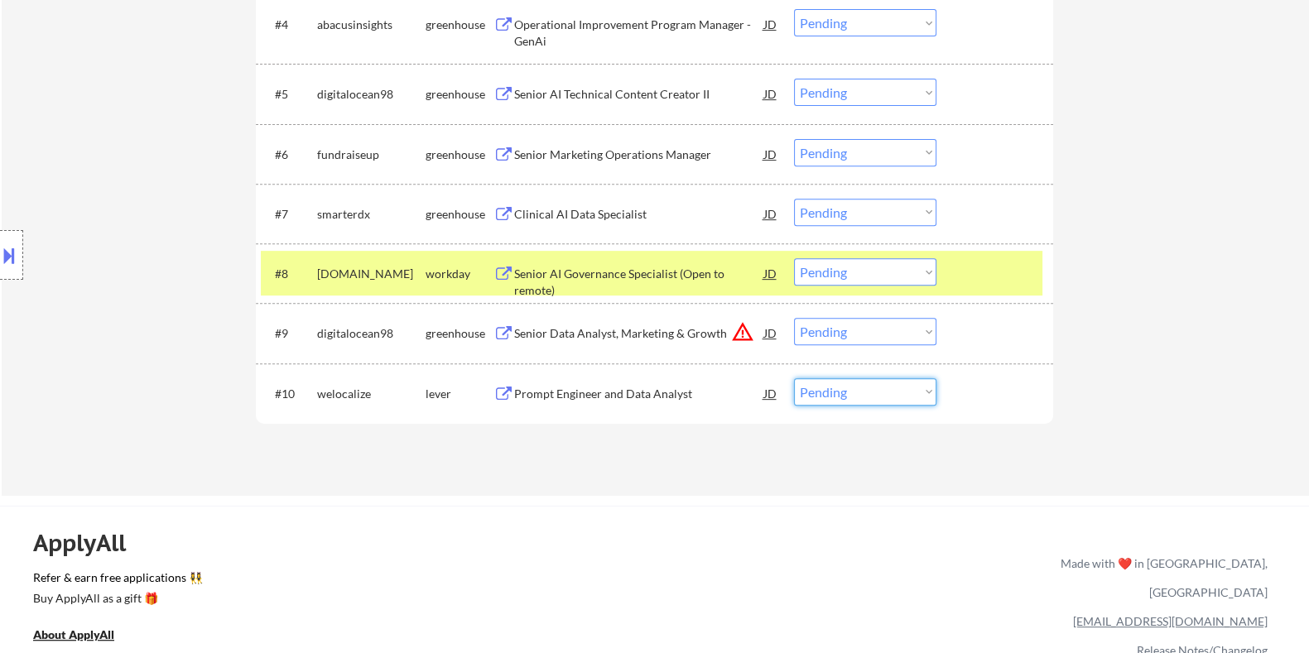
click at [829, 390] on select "Choose an option... Pending Applied Excluded (Questions) Excluded (Expired) Exc…" at bounding box center [865, 391] width 142 height 27
select select ""excluded__expired_""
click at [794, 378] on select "Choose an option... Pending Applied Excluded (Questions) Excluded (Expired) Exc…" at bounding box center [865, 391] width 142 height 27
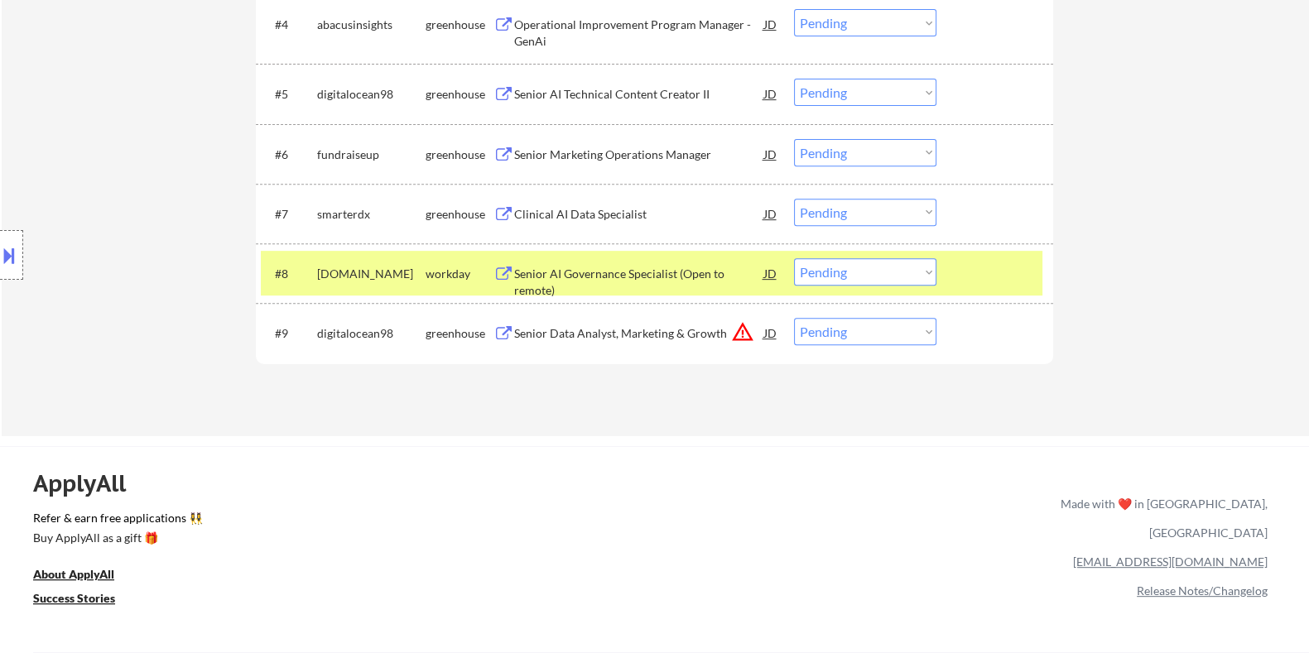
click at [550, 329] on div "Senior Data Analyst, Marketing & Growth" at bounding box center [638, 333] width 250 height 17
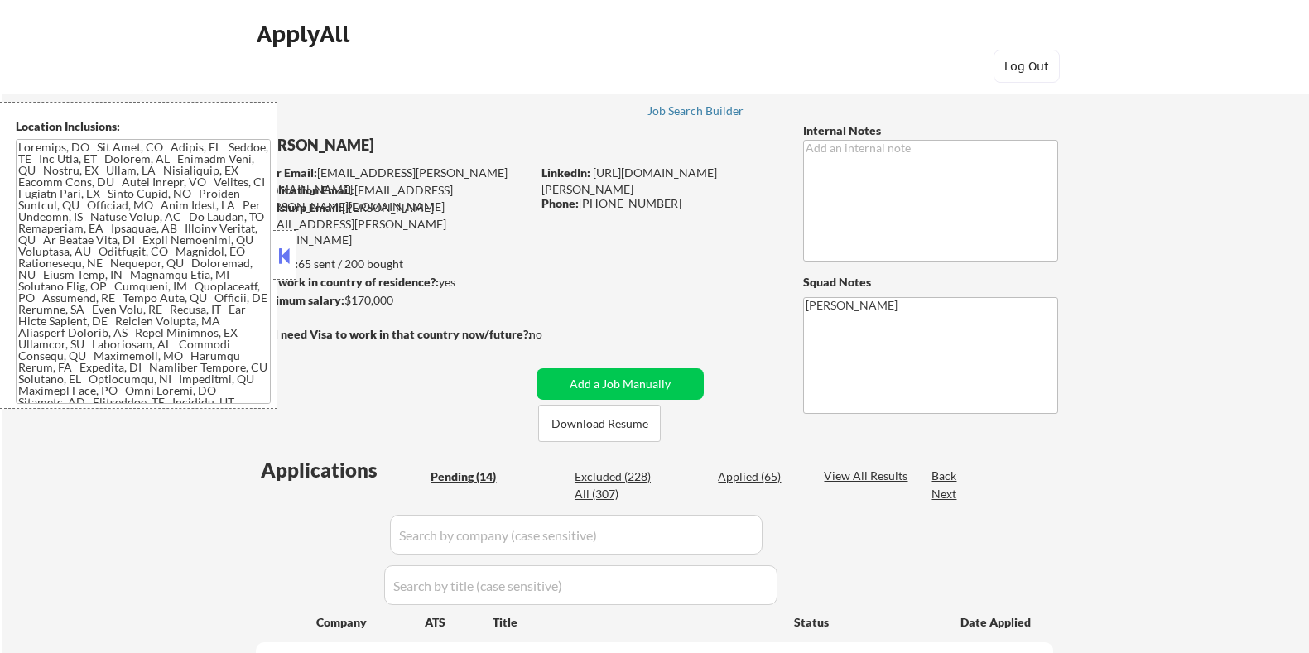
select select ""pending""
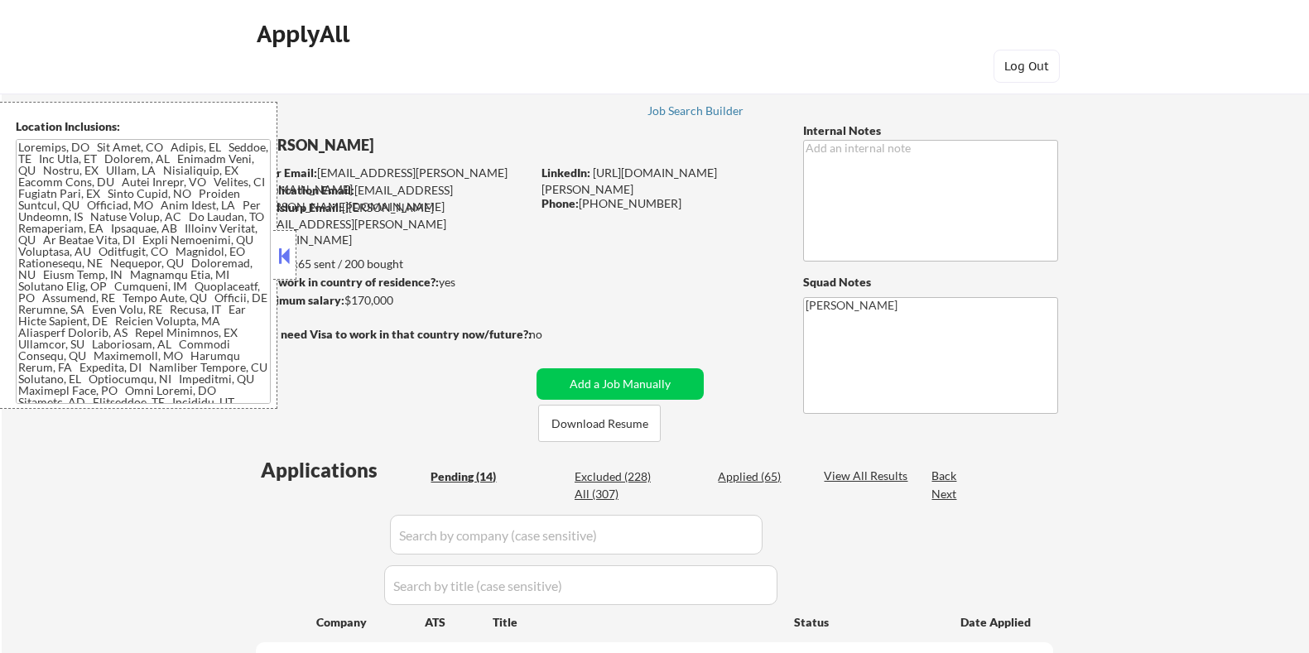
select select ""pending""
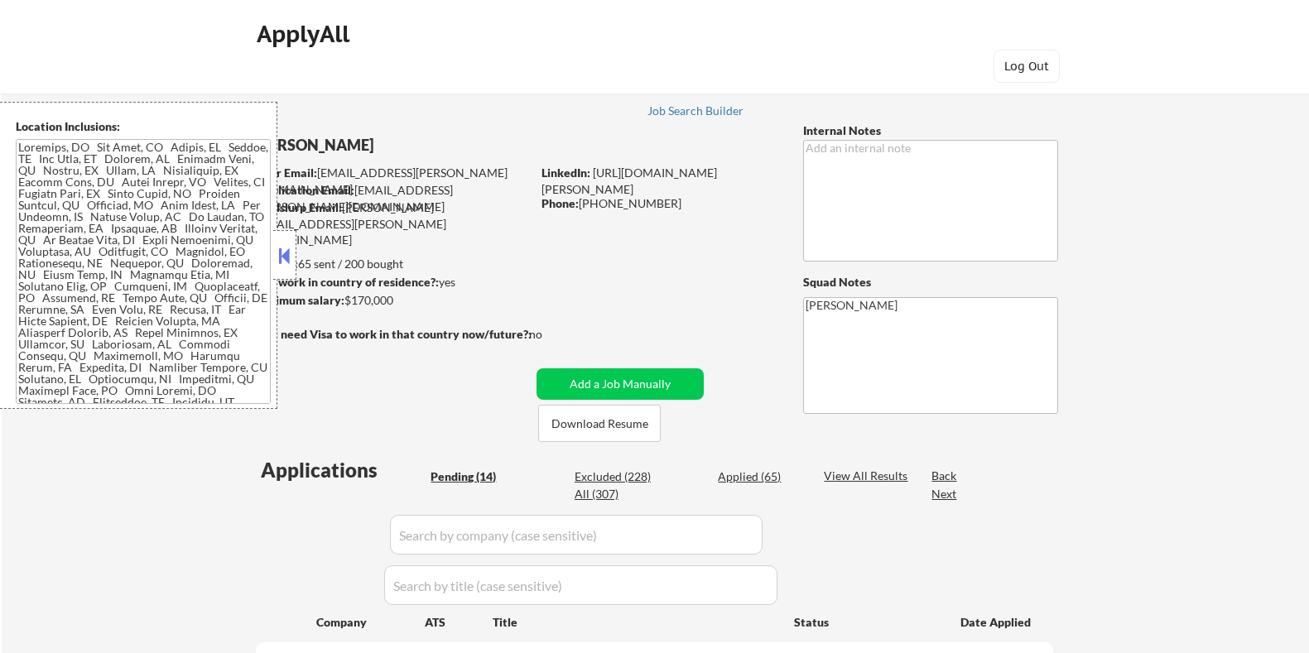
select select ""pending""
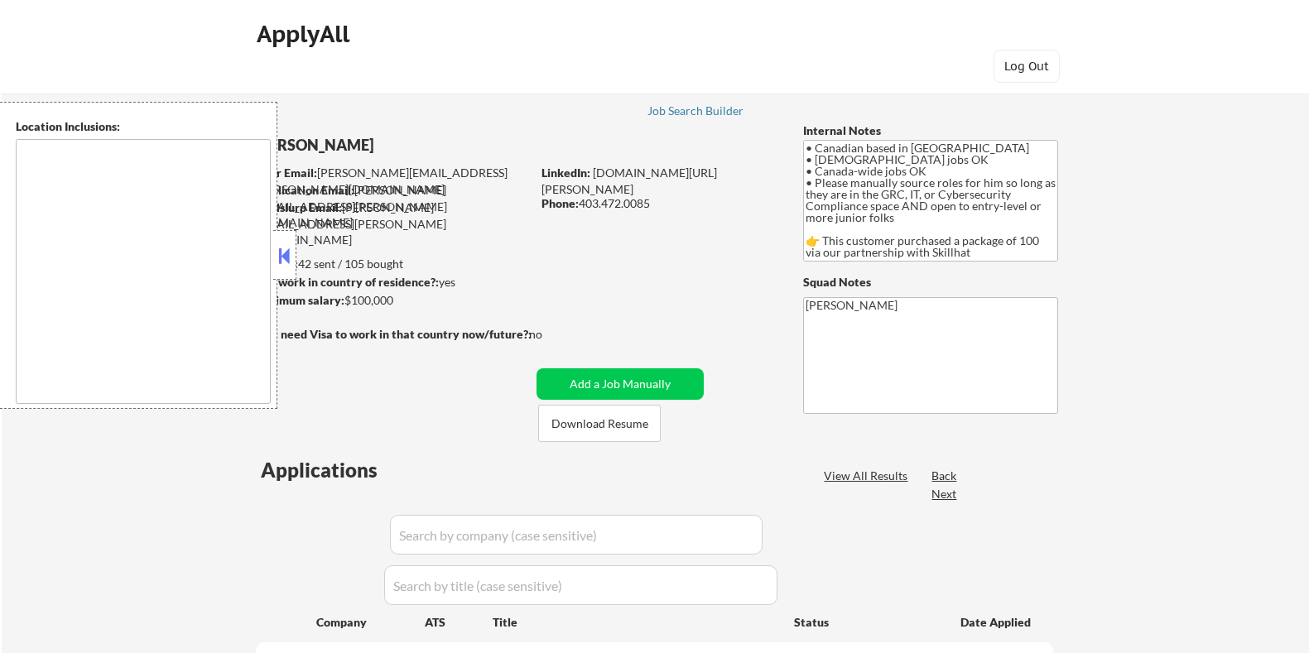
select select ""pending""
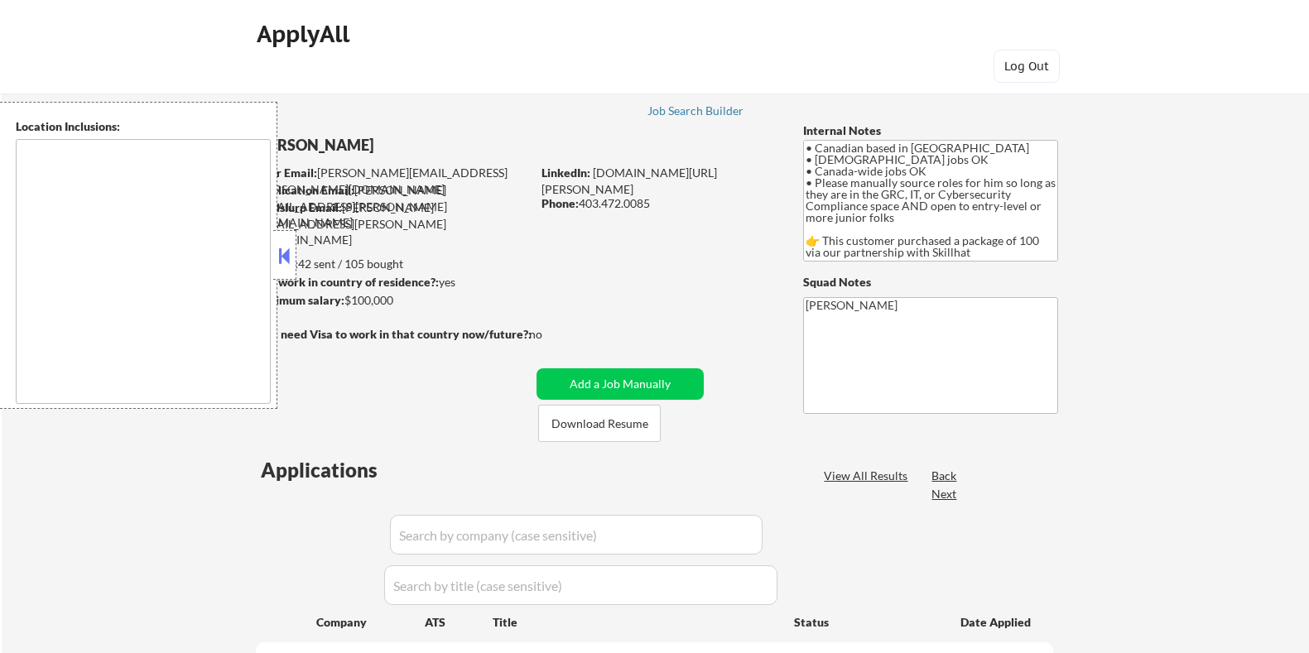
select select ""pending""
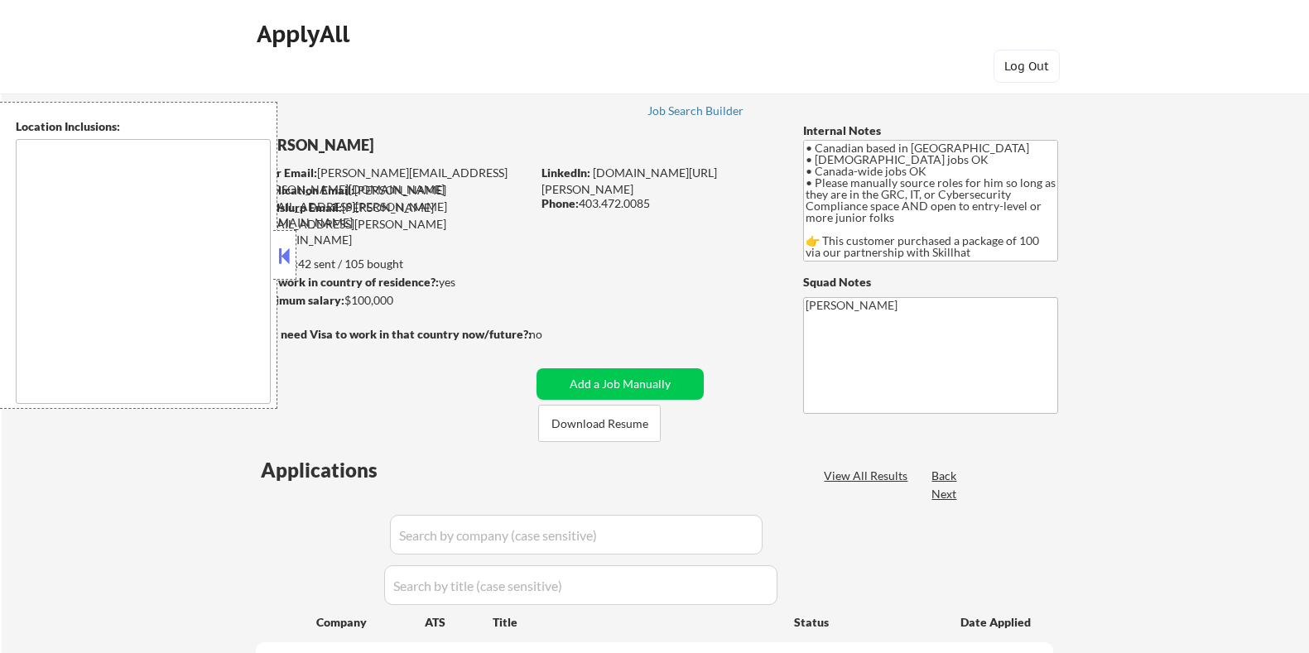
select select ""pending""
type textarea "country:CA"
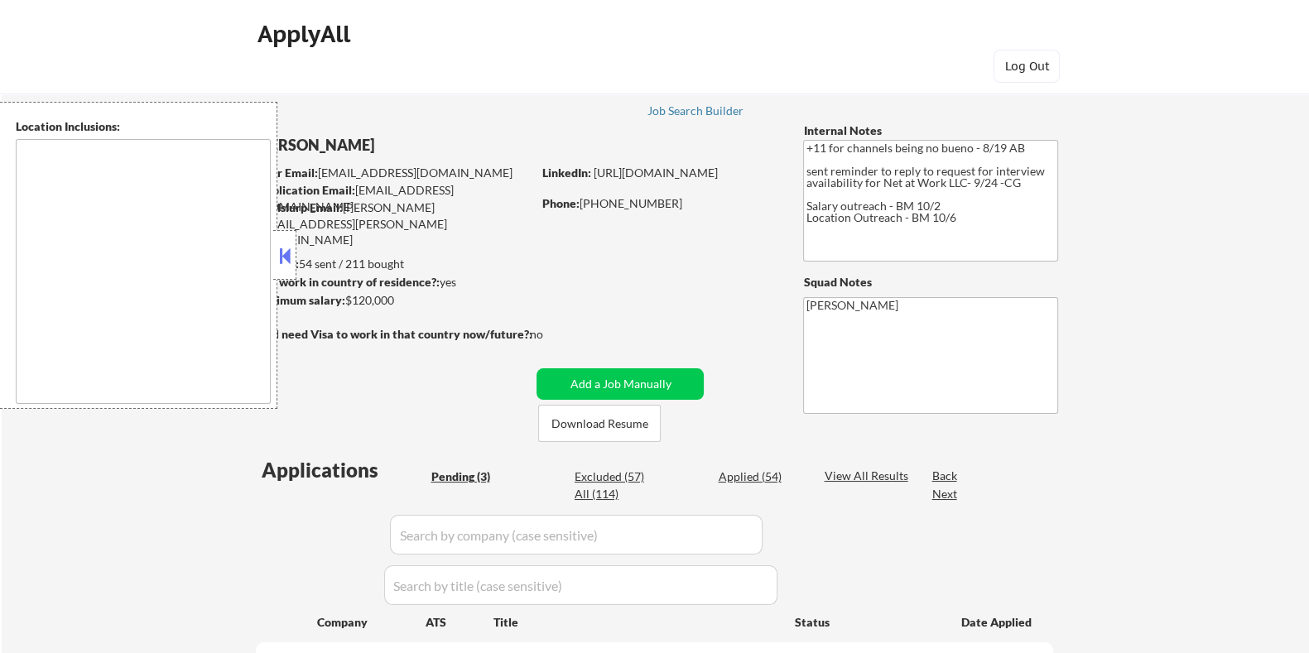
type textarea "remote"
select select ""pending""
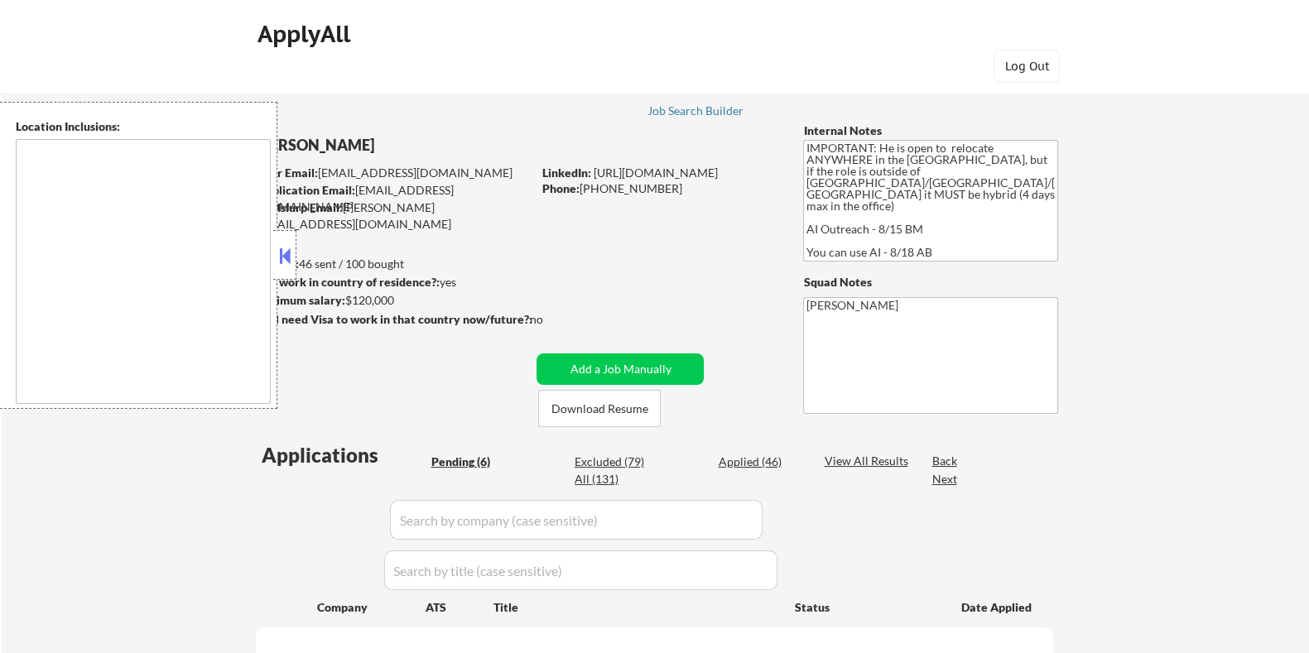
type textarea "country:[GEOGRAPHIC_DATA]"
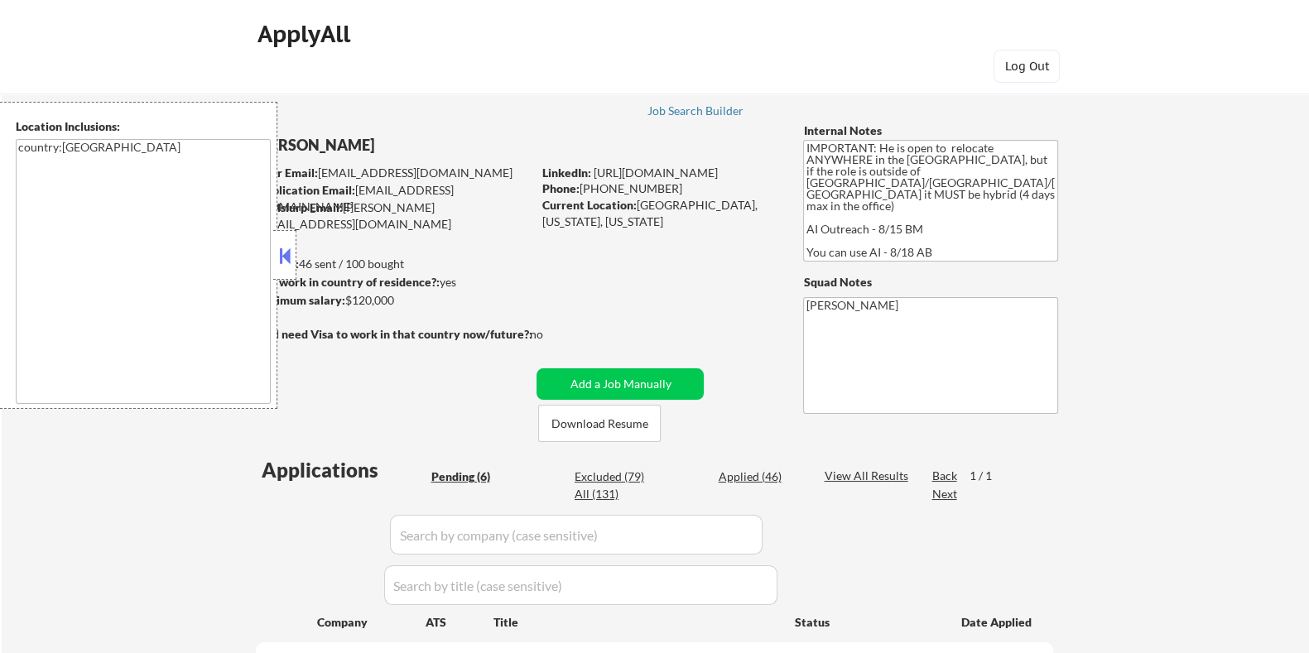
select select ""pending""
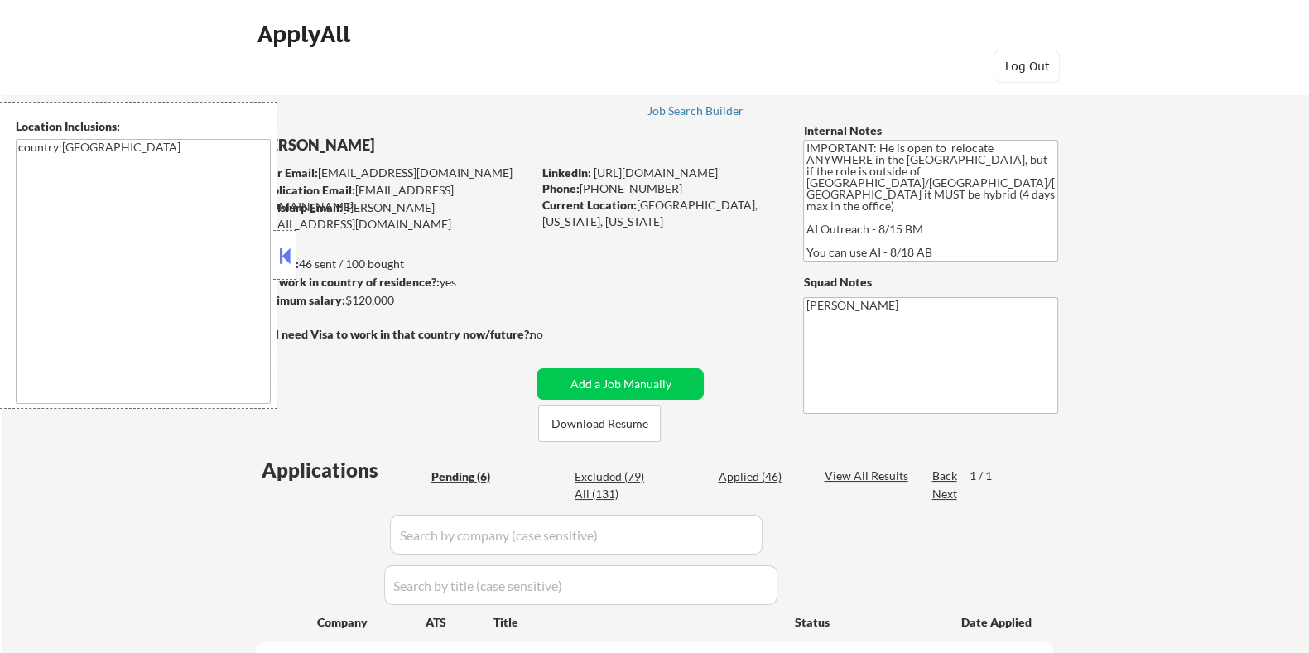
select select ""pending""
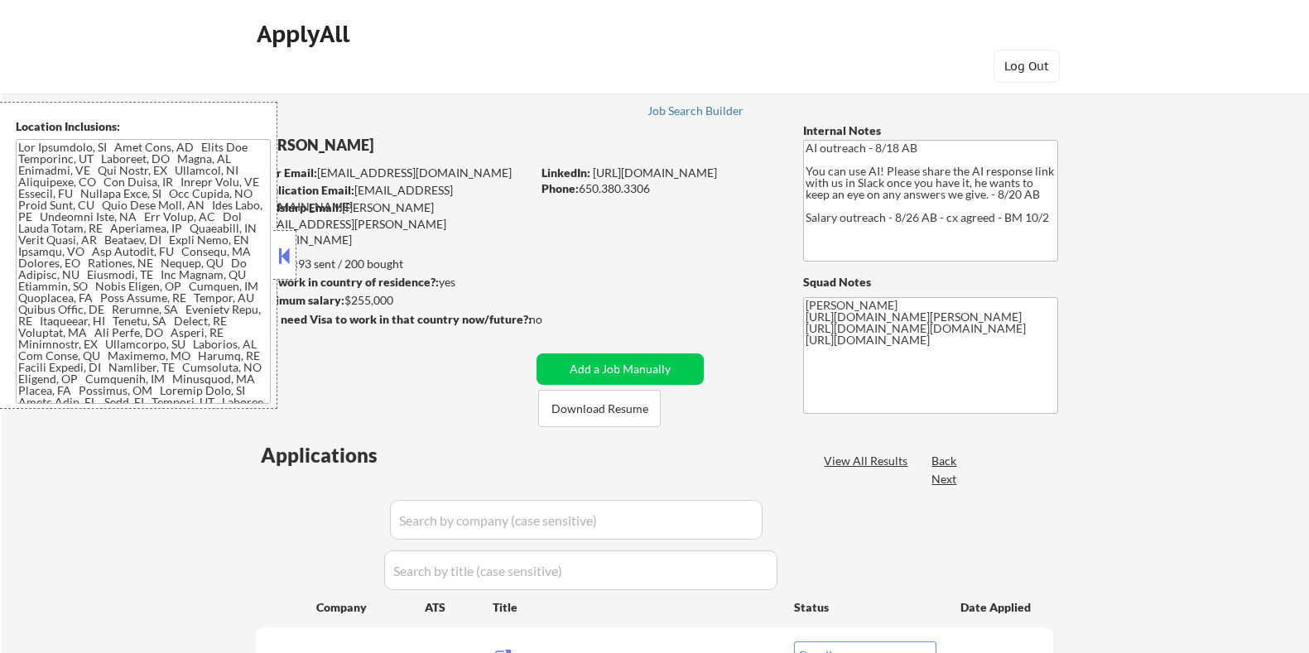
select select ""pending""
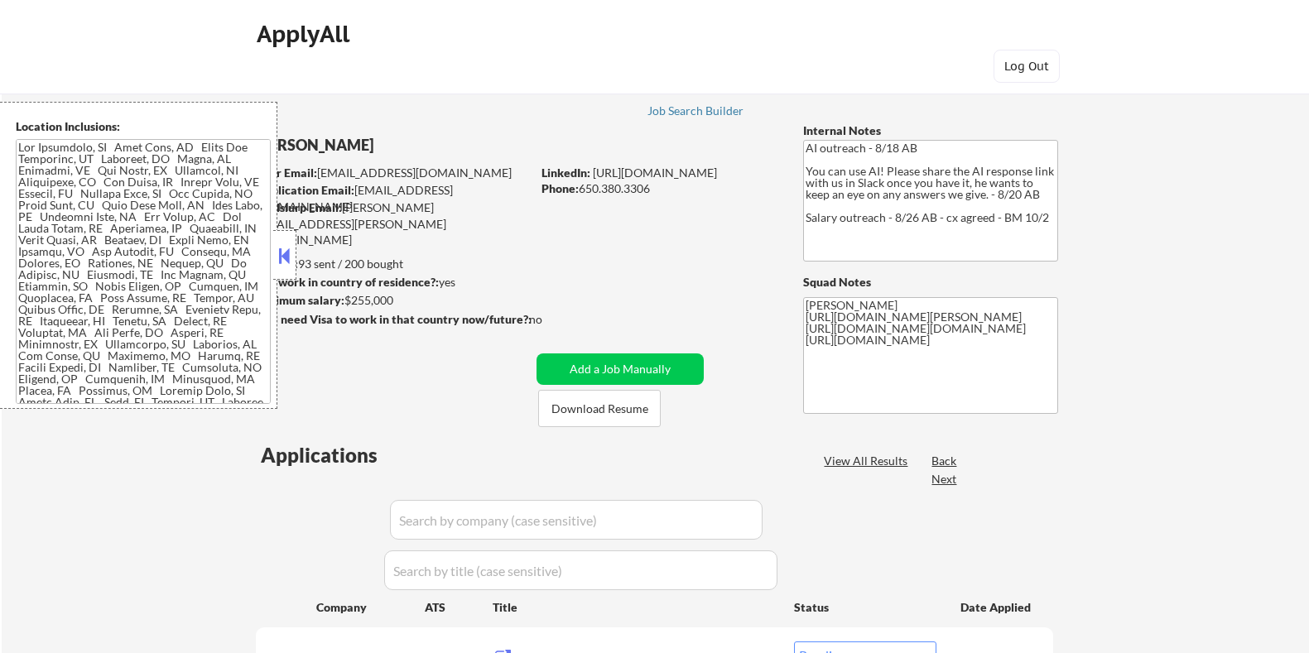
select select ""pending""
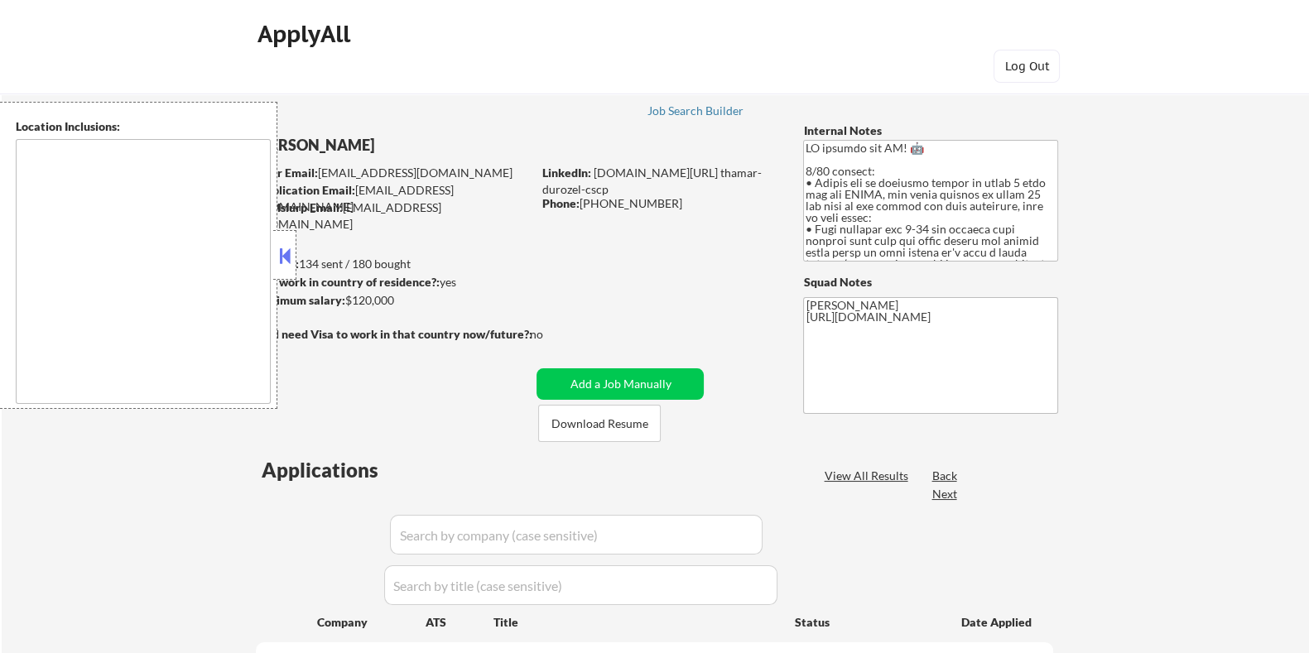
type textarea "[GEOGRAPHIC_DATA], [GEOGRAPHIC_DATA] [GEOGRAPHIC_DATA], [GEOGRAPHIC_DATA] [GEOG…"
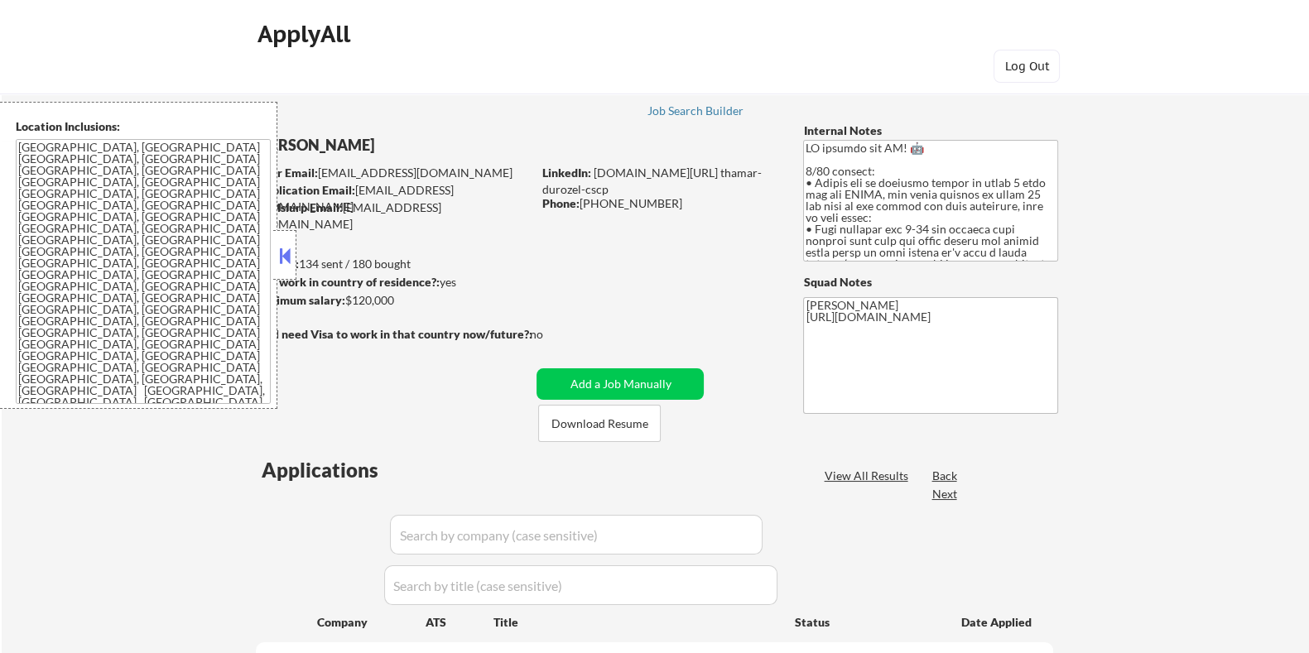
select select ""pending""
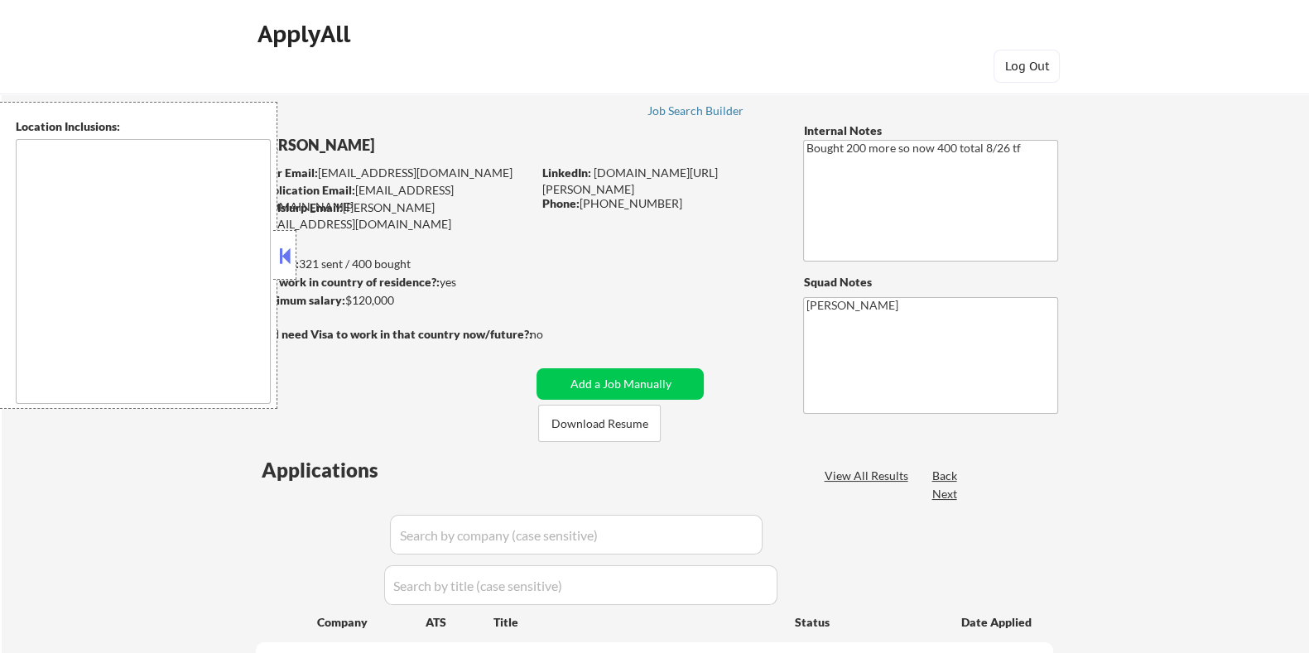
type textarea "Seattle, WA Mercer Island, WA Shoreline, WA Tukwila, WA Burien, WA SeaTac, WA W…"
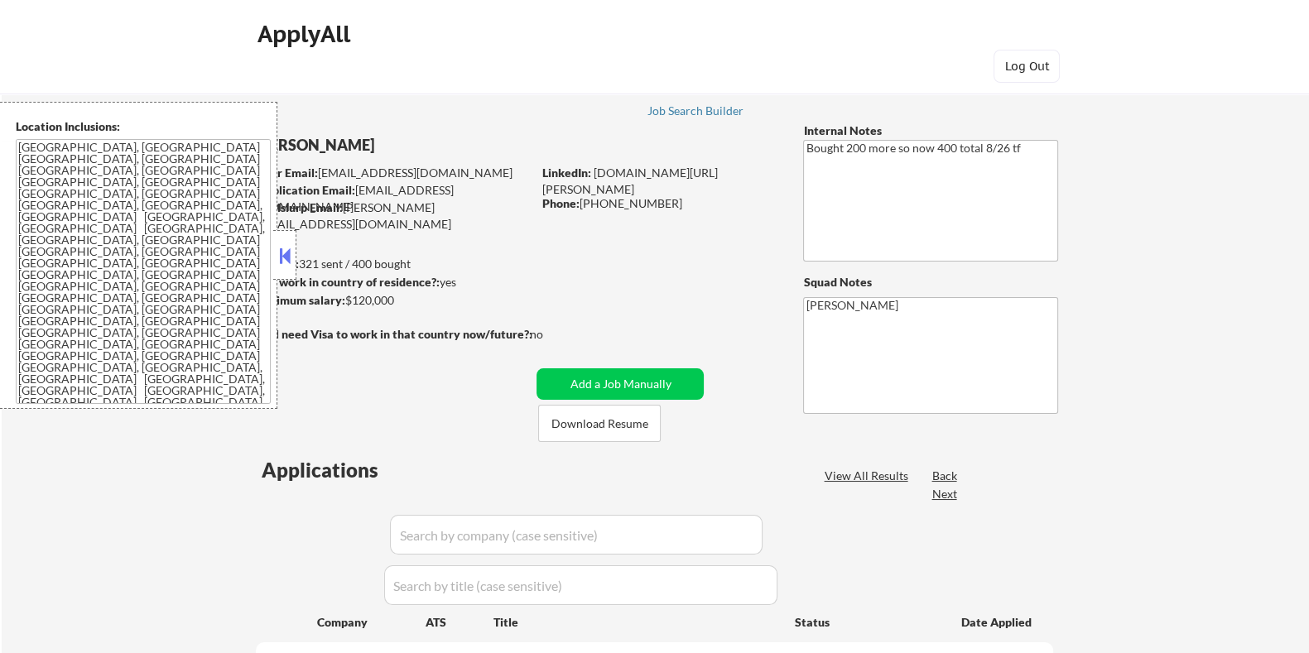
select select ""pending""
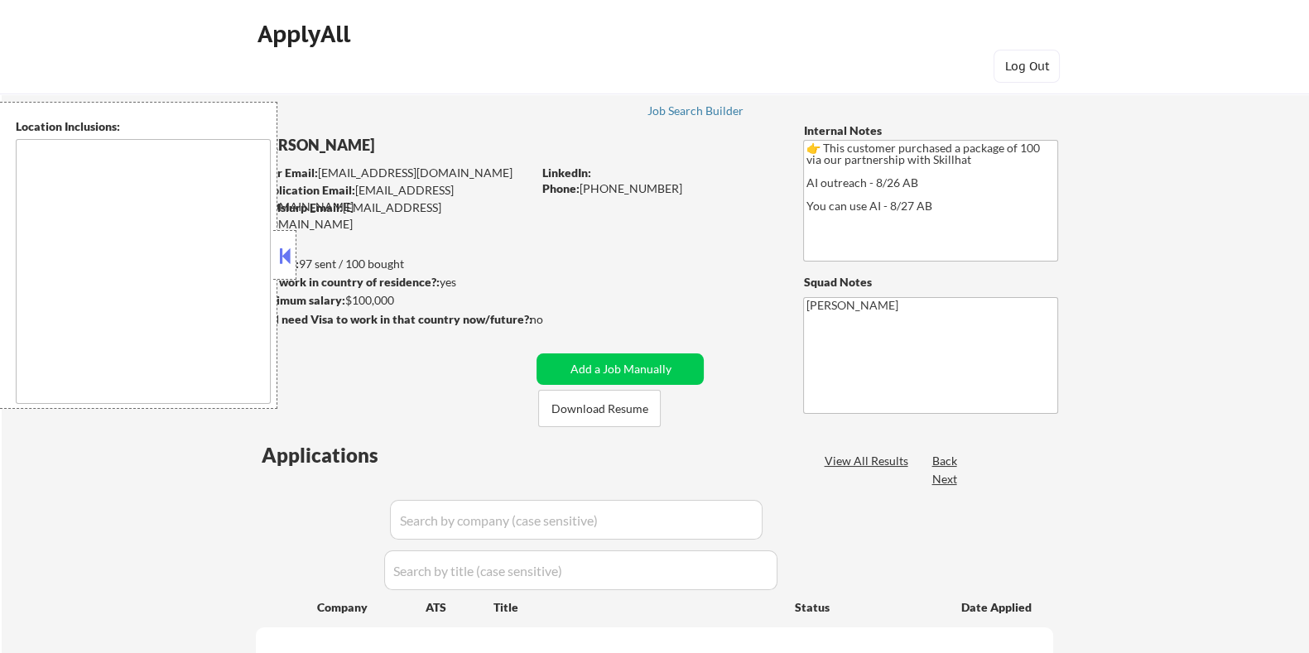
select select ""pending""
type textarea "[GEOGRAPHIC_DATA], ON [GEOGRAPHIC_DATA], ON [GEOGRAPHIC_DATA], ON [GEOGRAPHIC_D…"
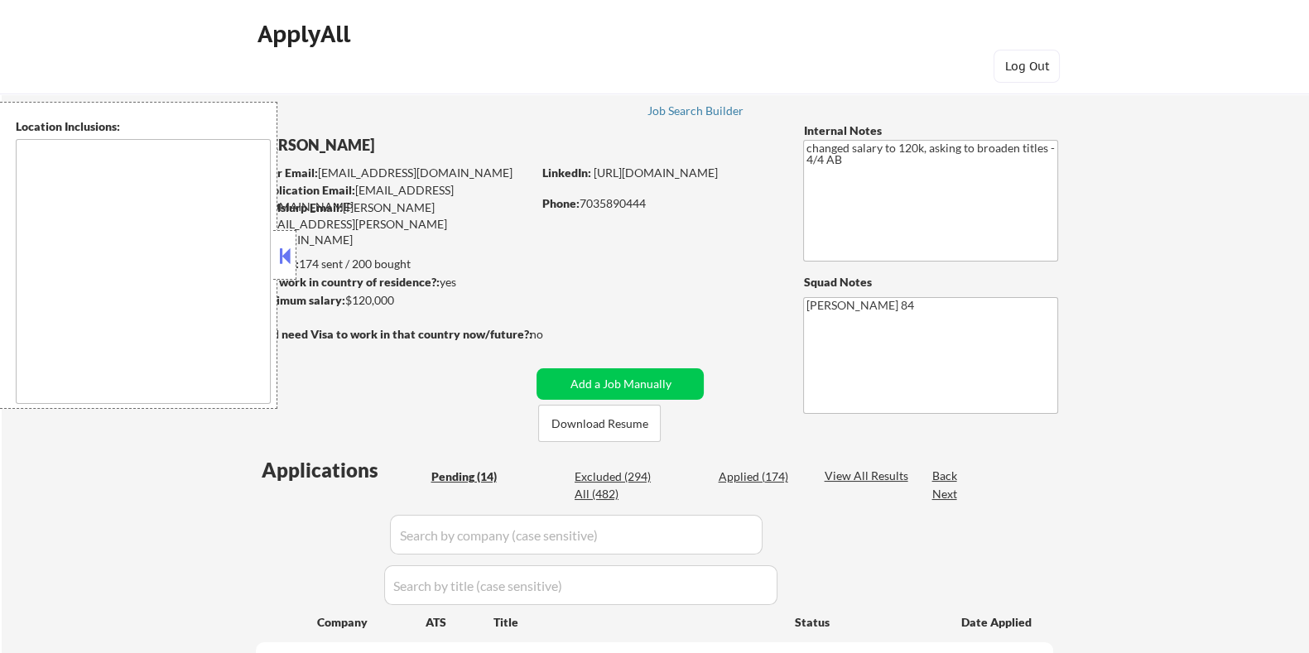
type textarea "Lorem Ipsumd, SI Ametco Adip, EL Seddoei Tempo, IN Utla Etdolorem, AL Enimadmin…"
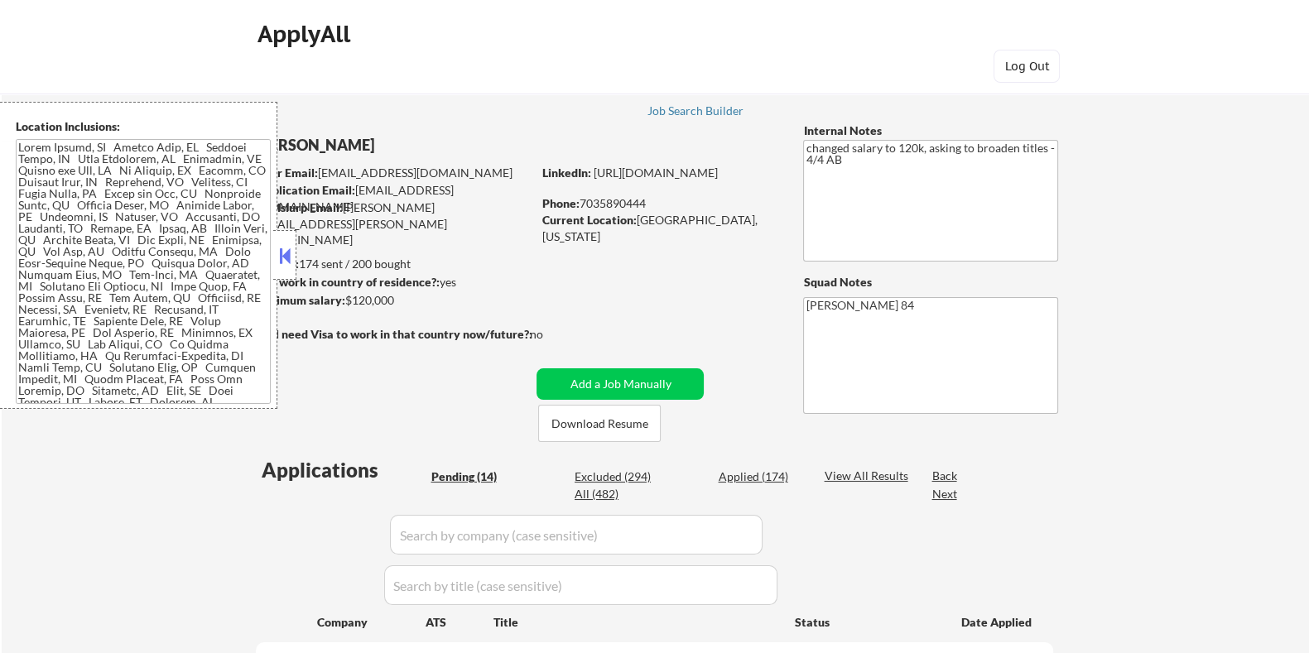
select select ""pending""
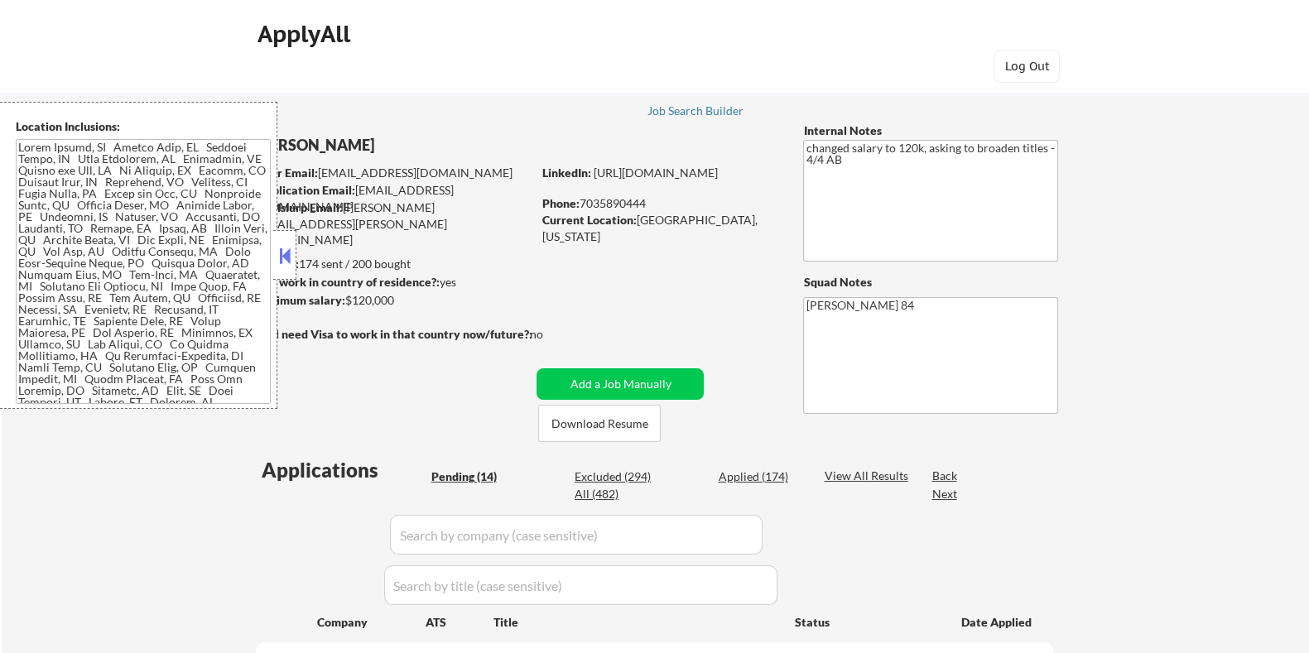
select select ""pending""
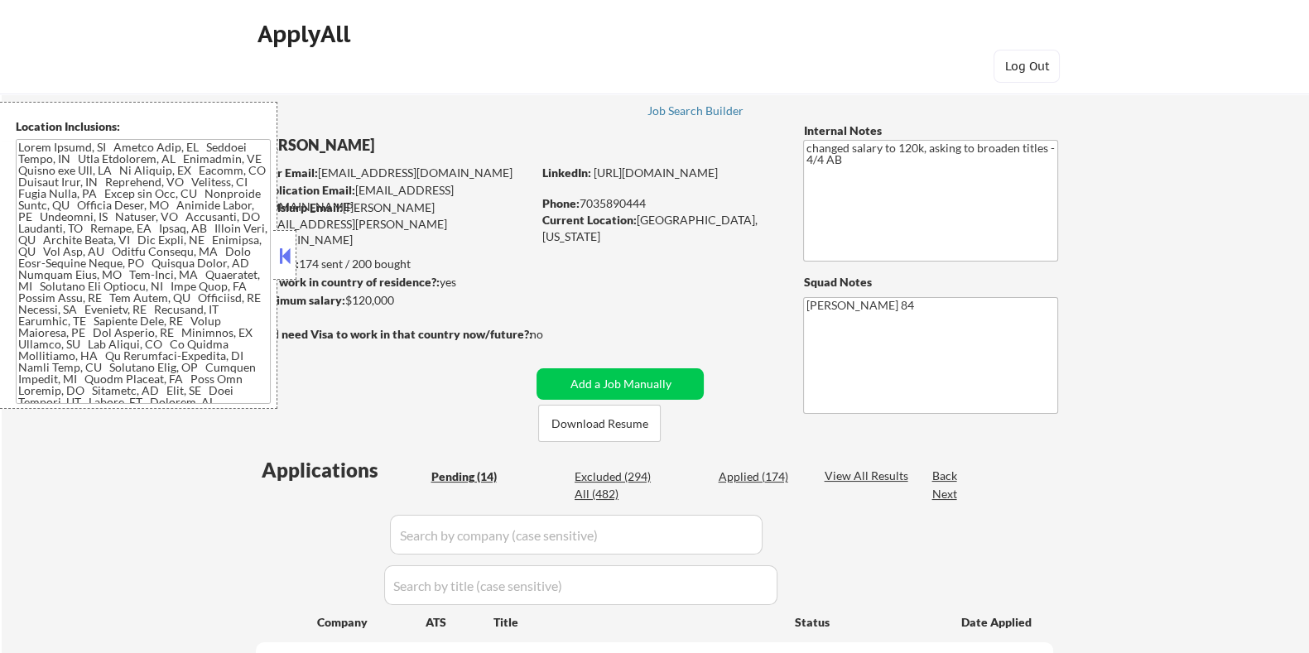
select select ""pending""
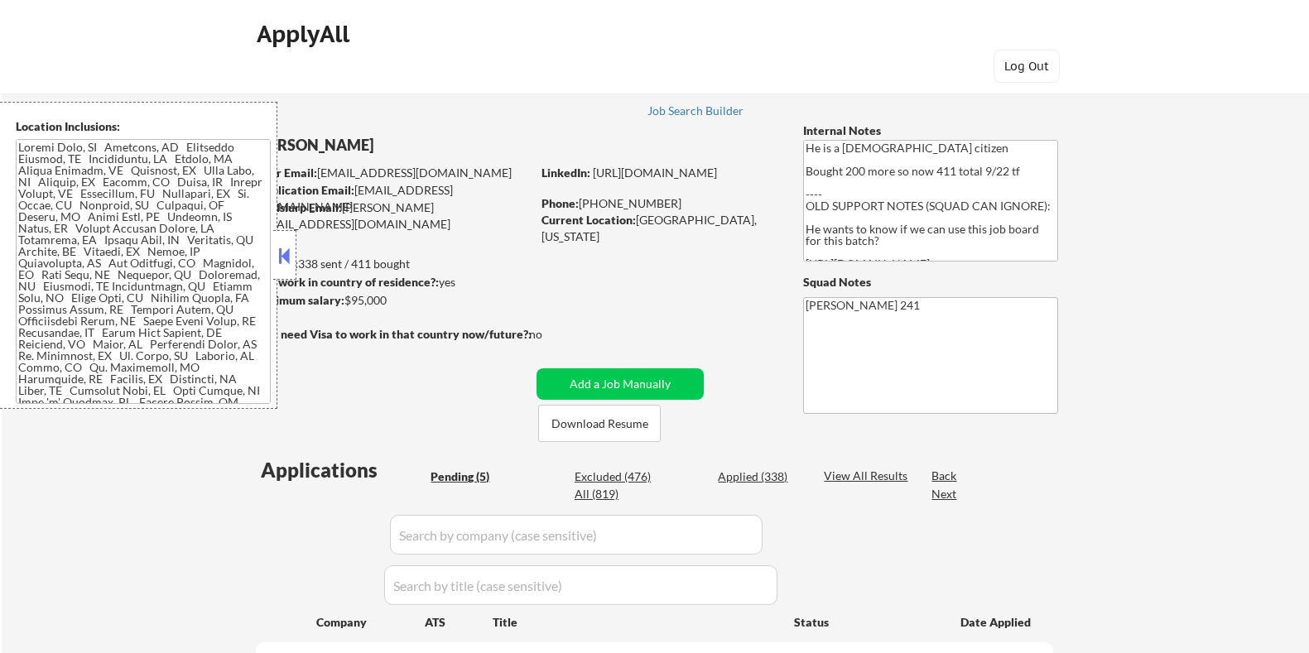
select select ""pending""
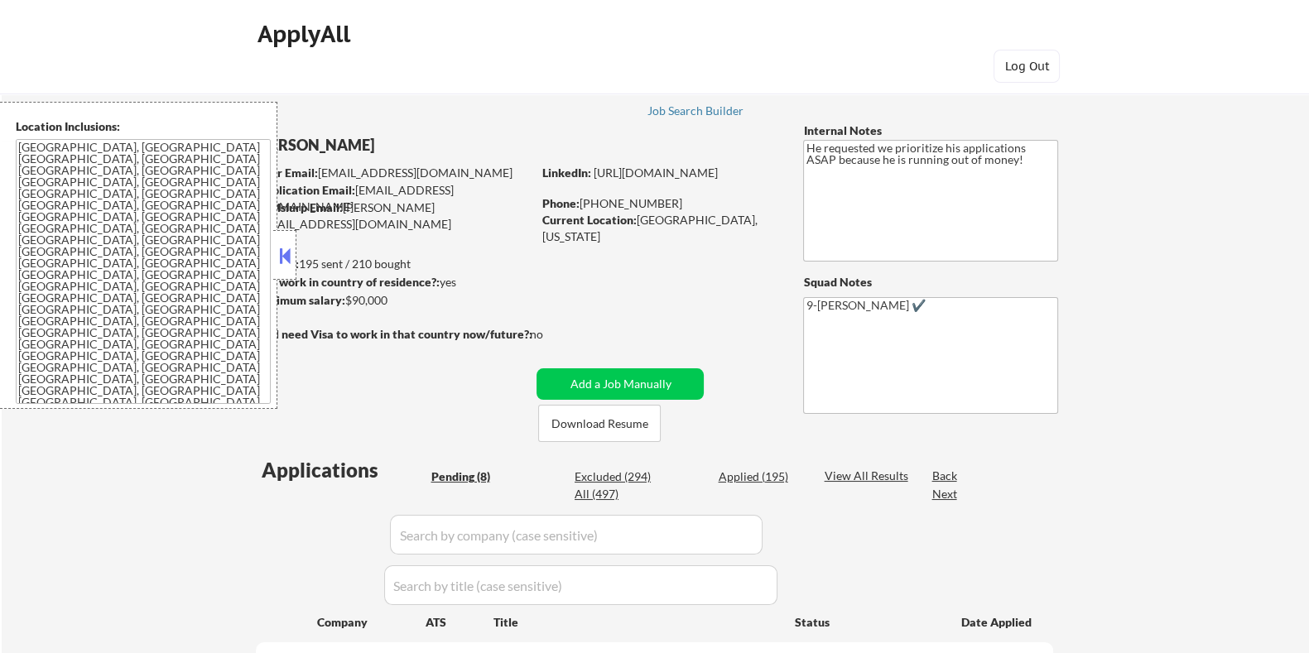
select select ""pending""
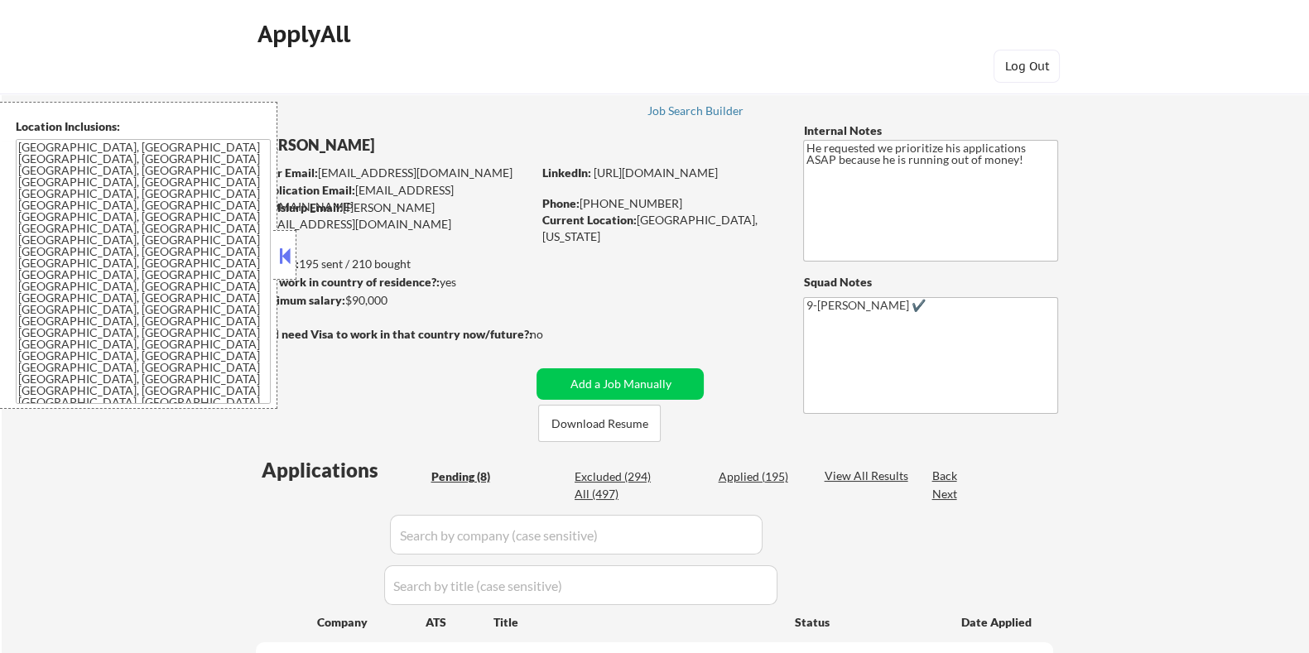
select select ""pending""
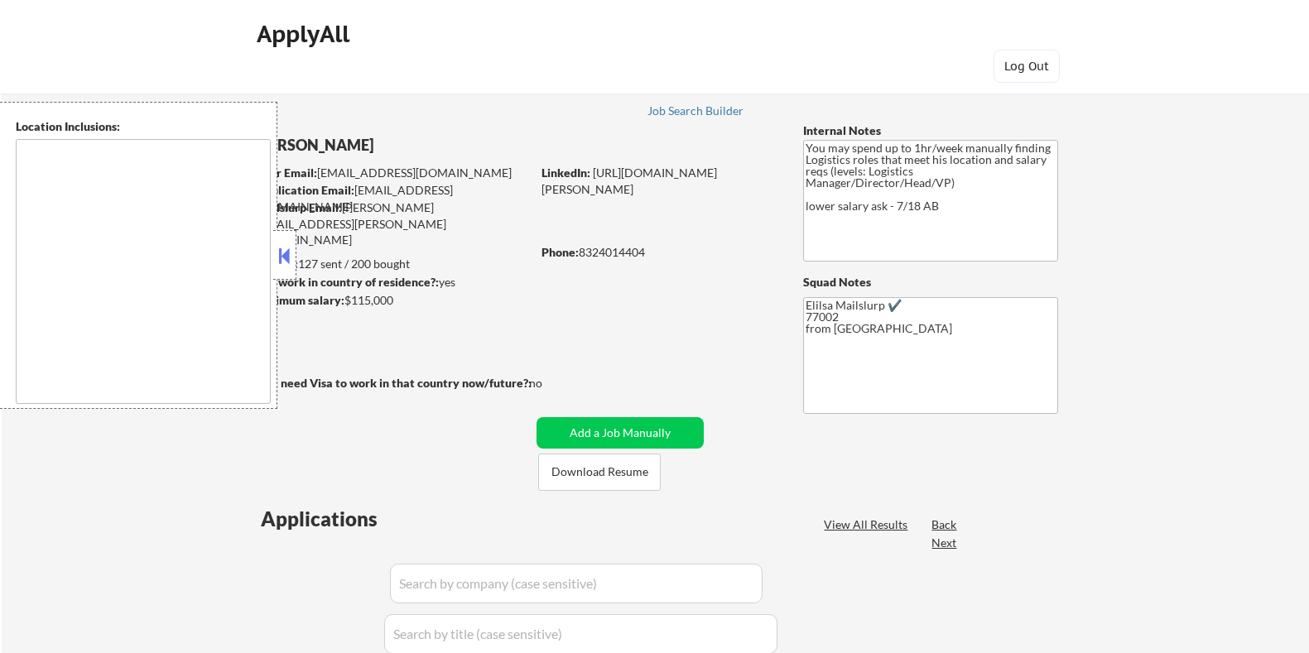
select select ""pending""
type textarea "[GEOGRAPHIC_DATA], [GEOGRAPHIC_DATA] [GEOGRAPHIC_DATA], [GEOGRAPHIC_DATA] [GEOG…"
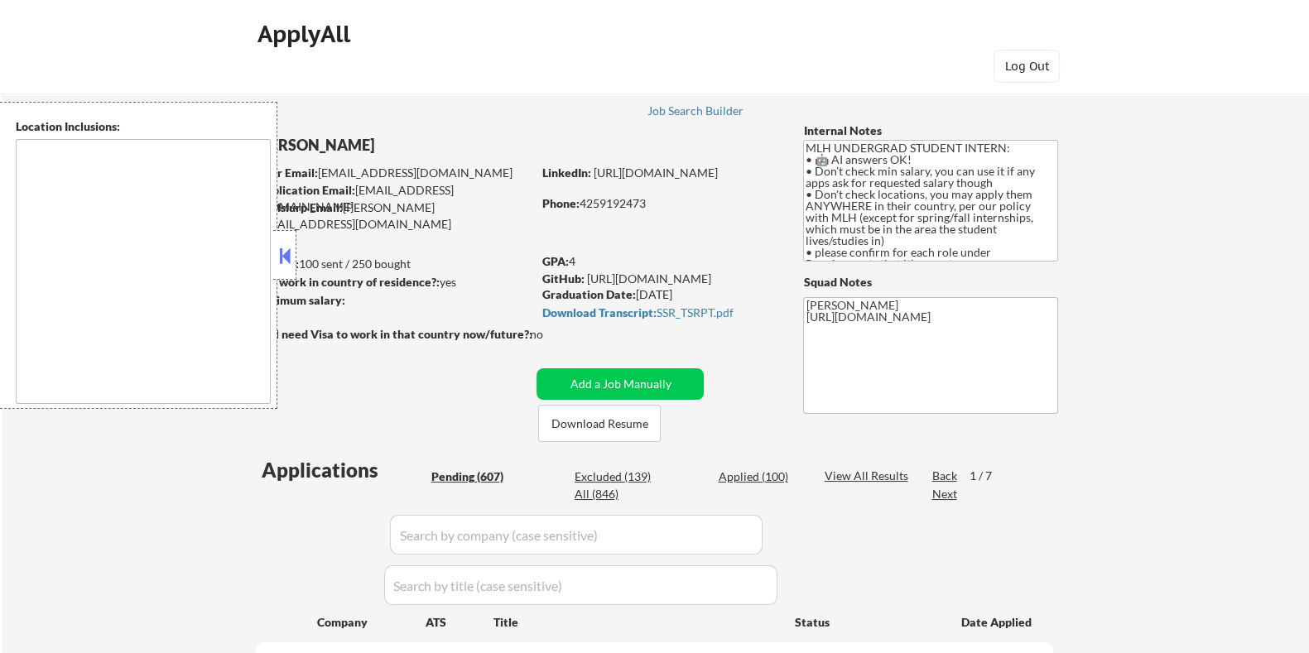
type textarea "country:[GEOGRAPHIC_DATA]"
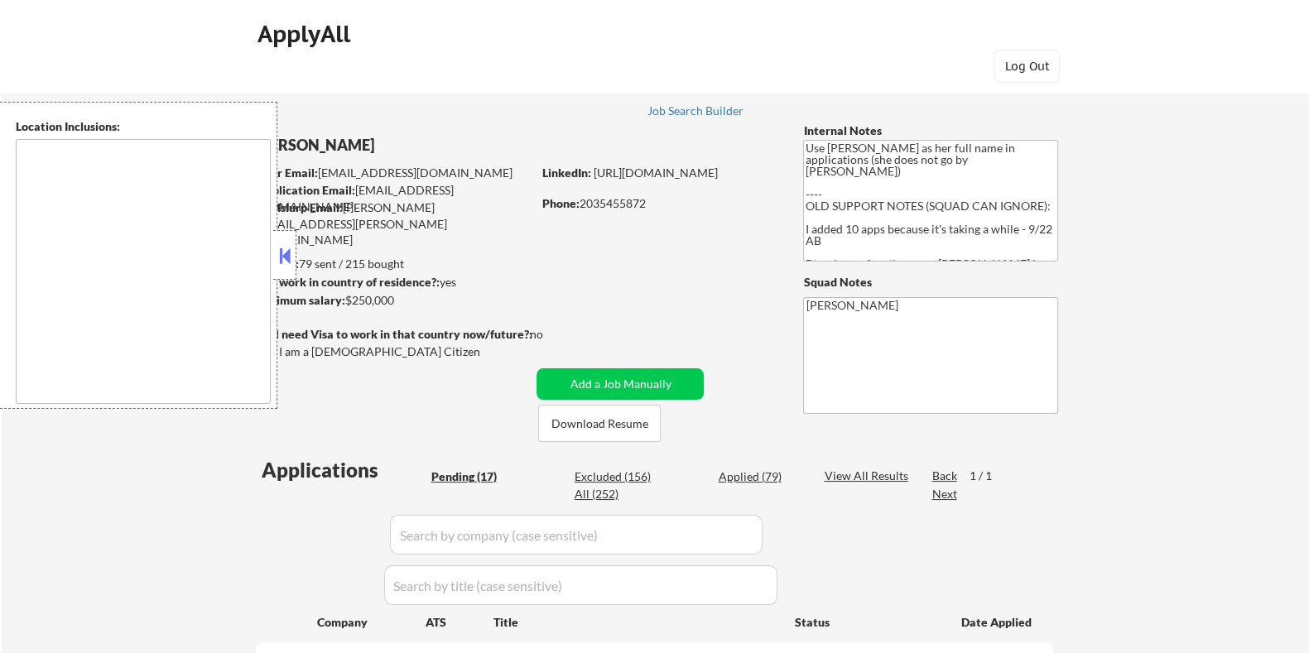
type textarea "[GEOGRAPHIC_DATA], [GEOGRAPHIC_DATA] [GEOGRAPHIC_DATA], [GEOGRAPHIC_DATA] [GEOG…"
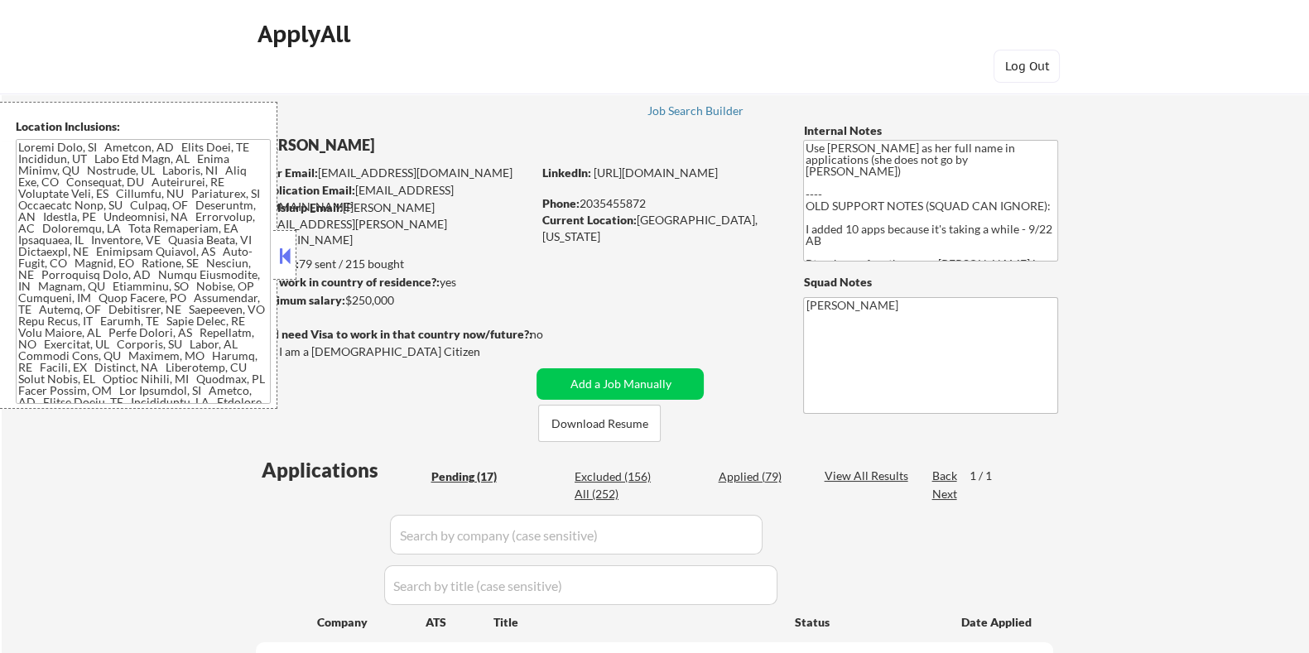
select select ""pending""
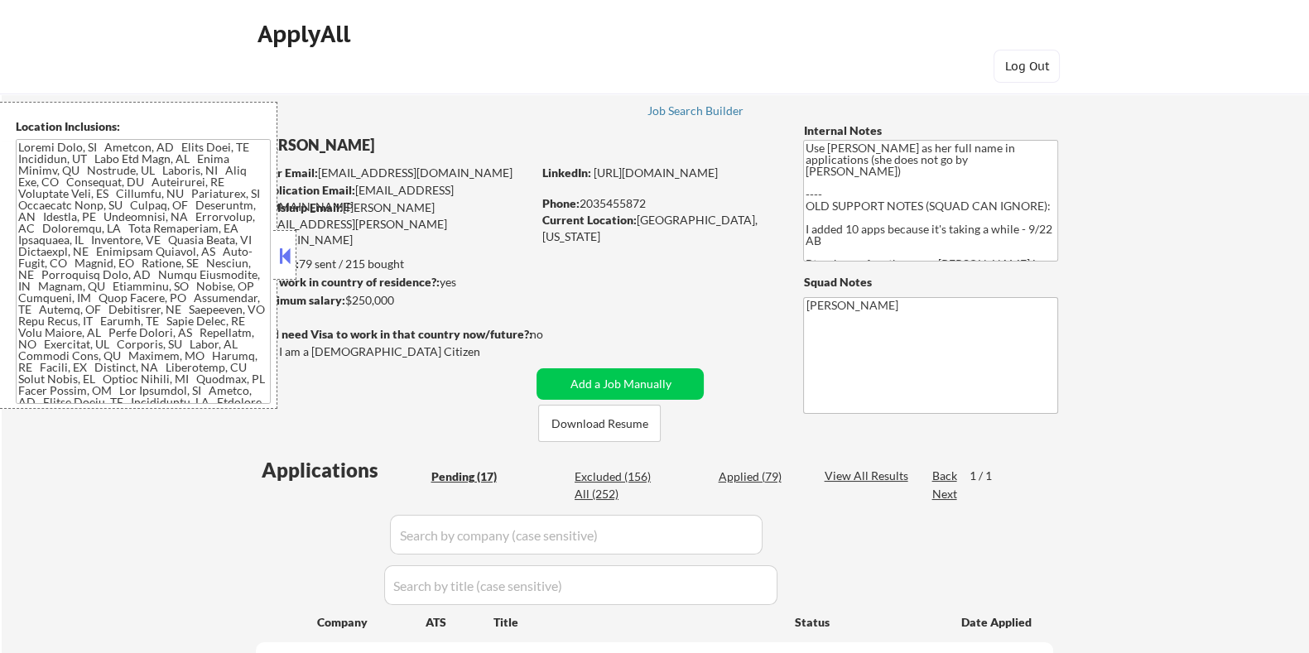
select select ""pending""
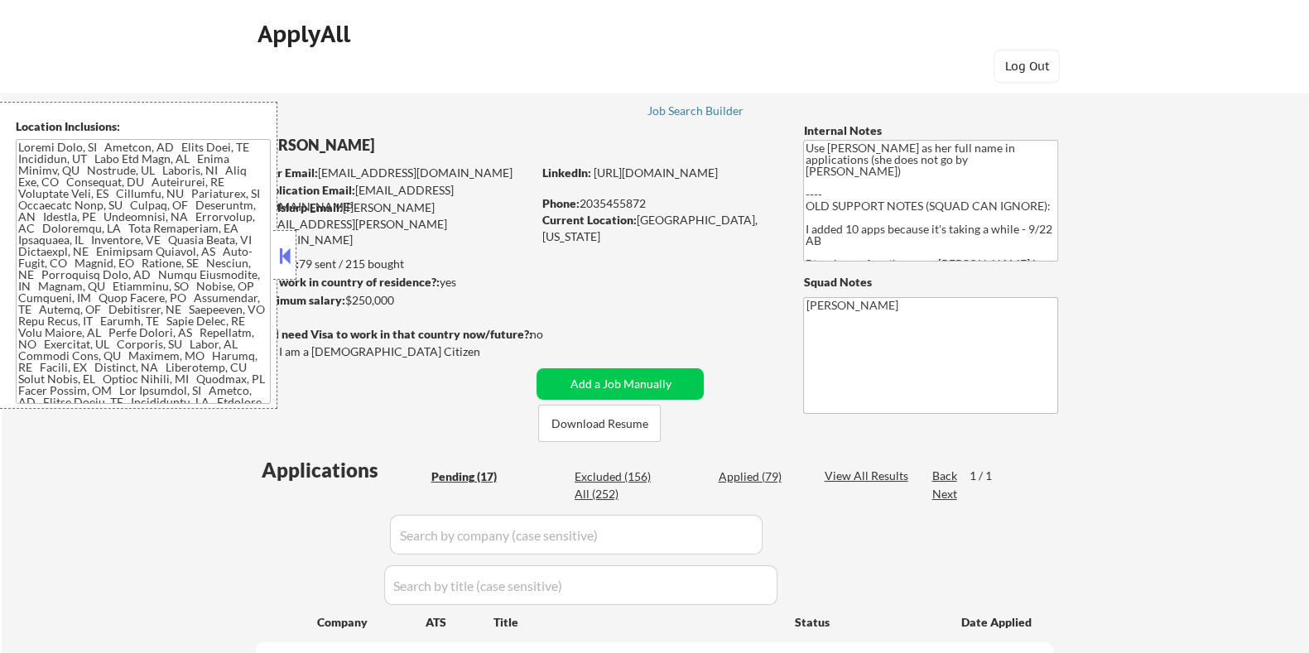
select select ""pending""
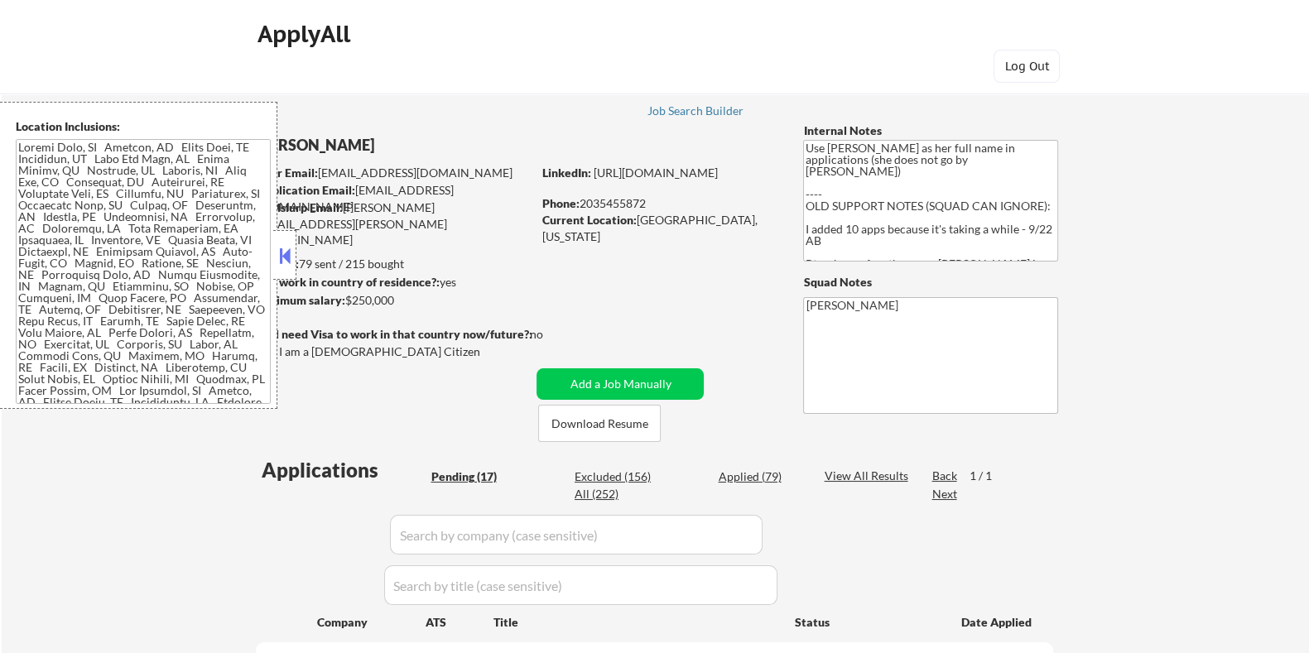
select select ""pending""
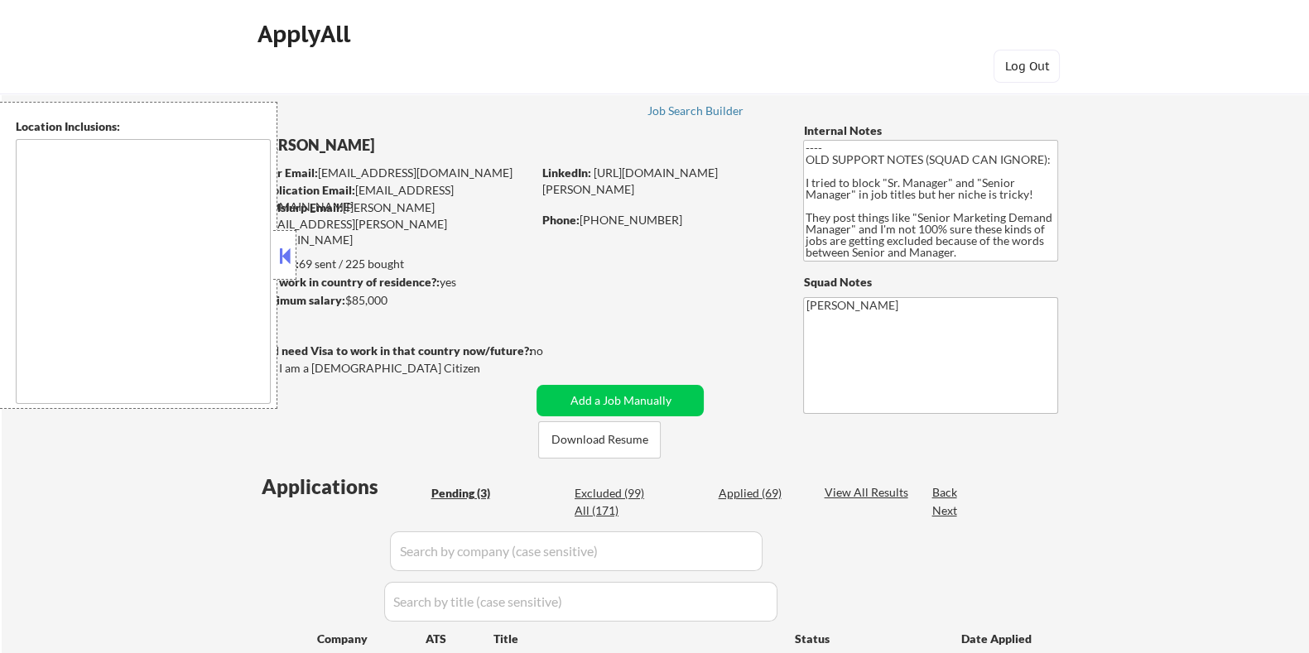
type textarea "[GEOGRAPHIC_DATA], [GEOGRAPHIC_DATA], [GEOGRAPHIC_DATA] [GEOGRAPHIC_DATA], [GEO…"
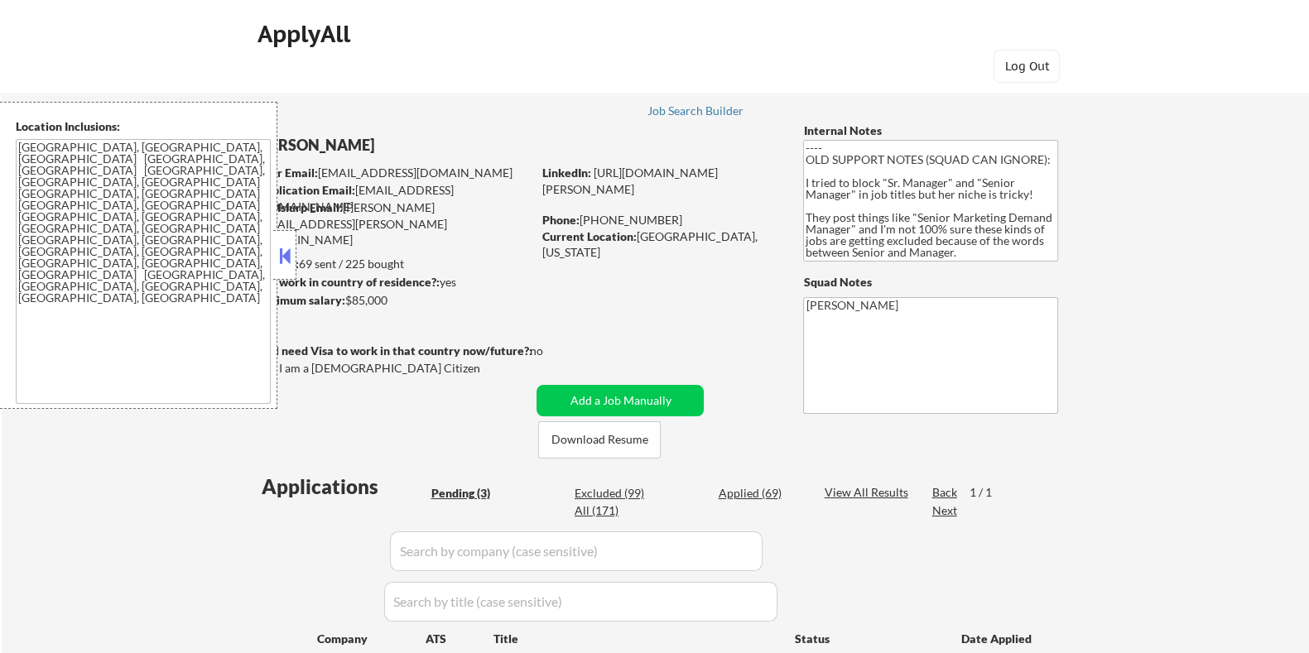
select select ""pending""
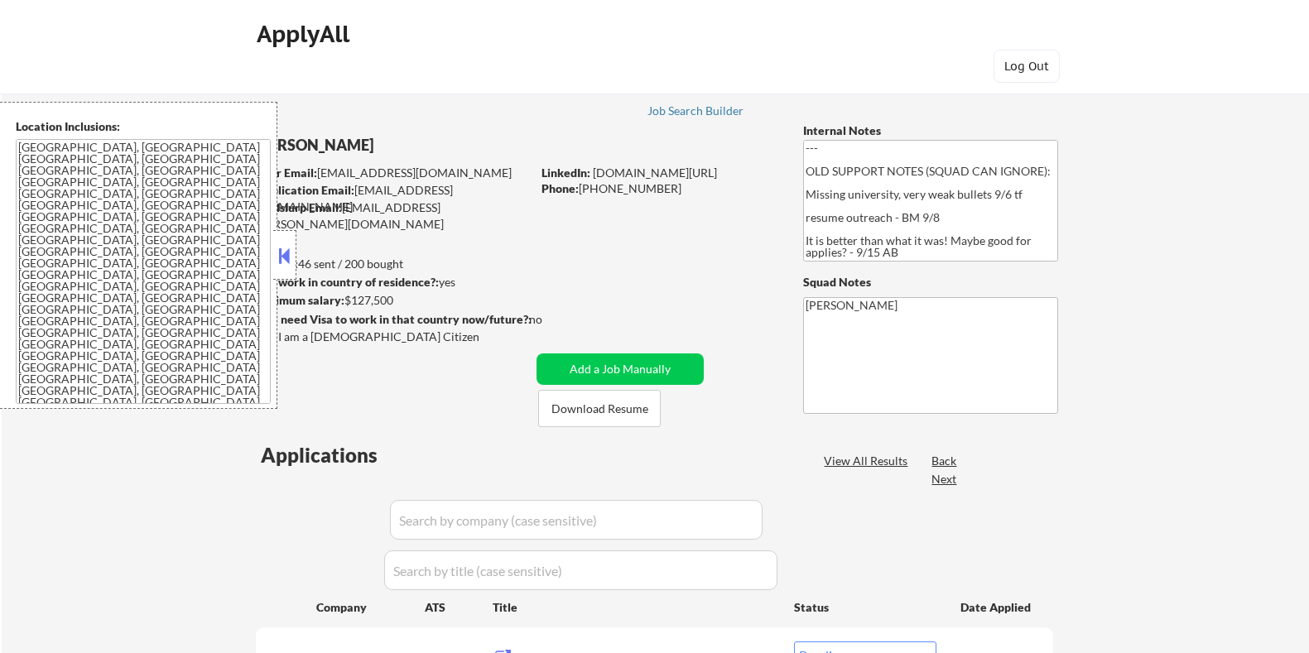
select select ""pending""
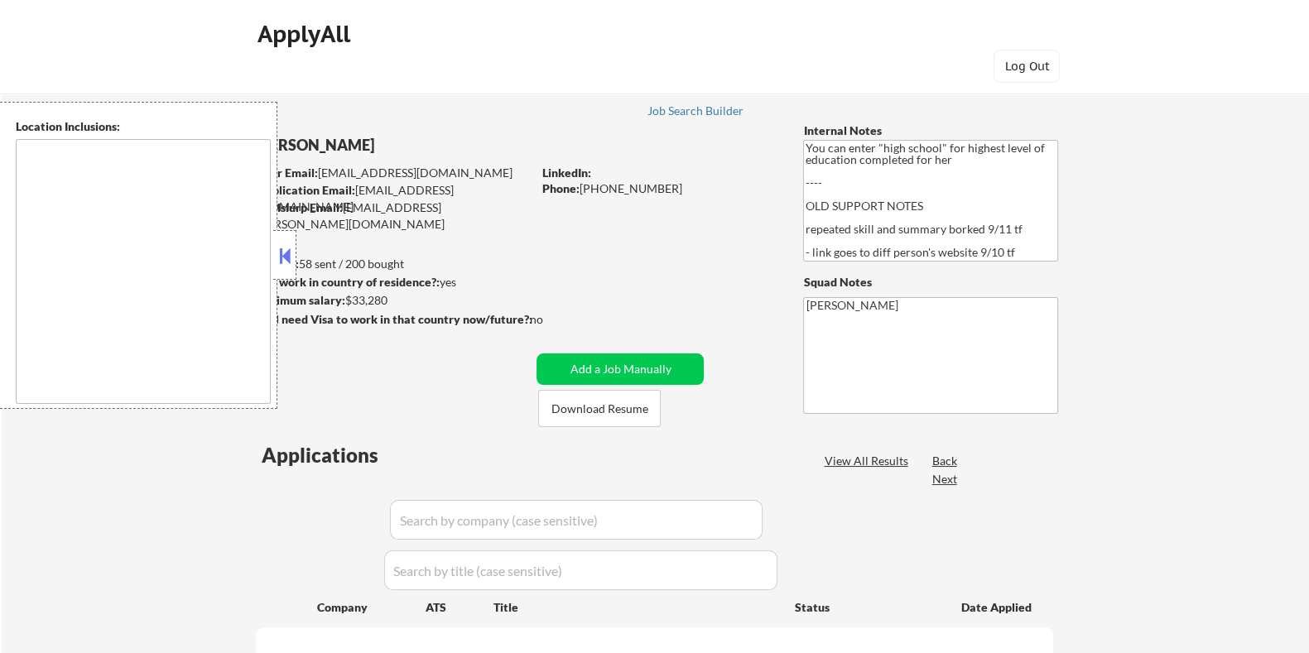
type textarea "[GEOGRAPHIC_DATA], [GEOGRAPHIC_DATA] [GEOGRAPHIC_DATA], [GEOGRAPHIC_DATA] [GEOG…"
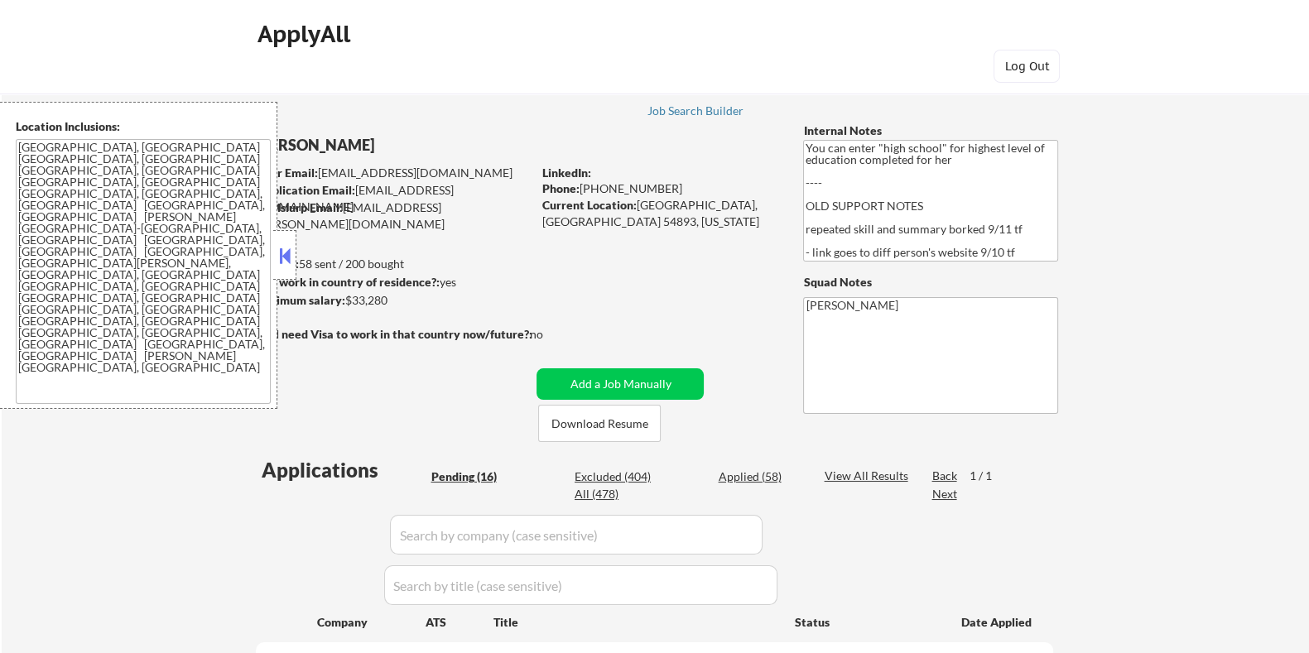
select select ""pending""
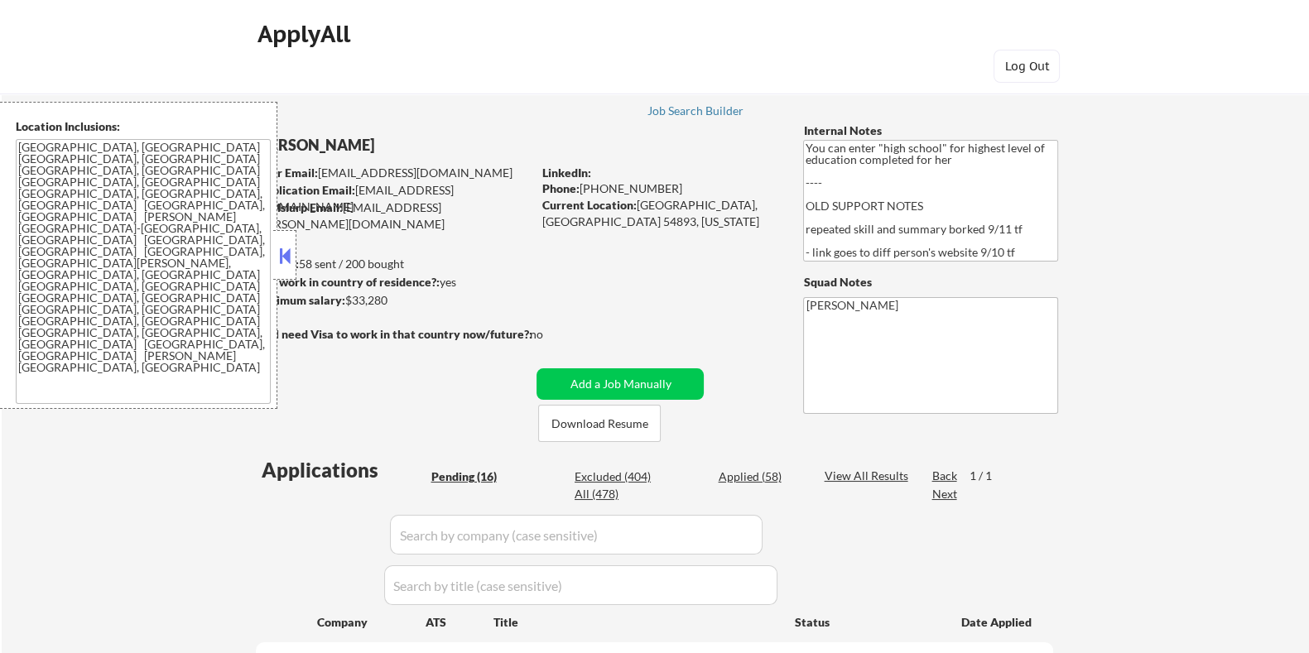
select select ""pending""
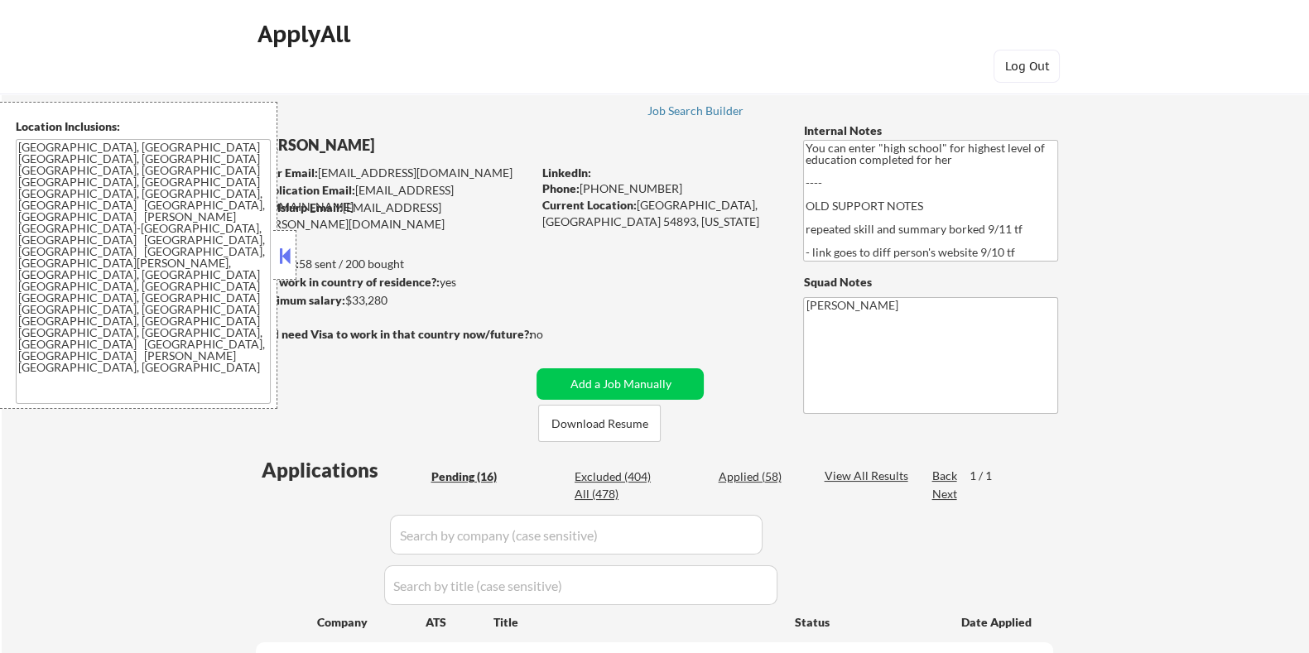
select select ""pending""
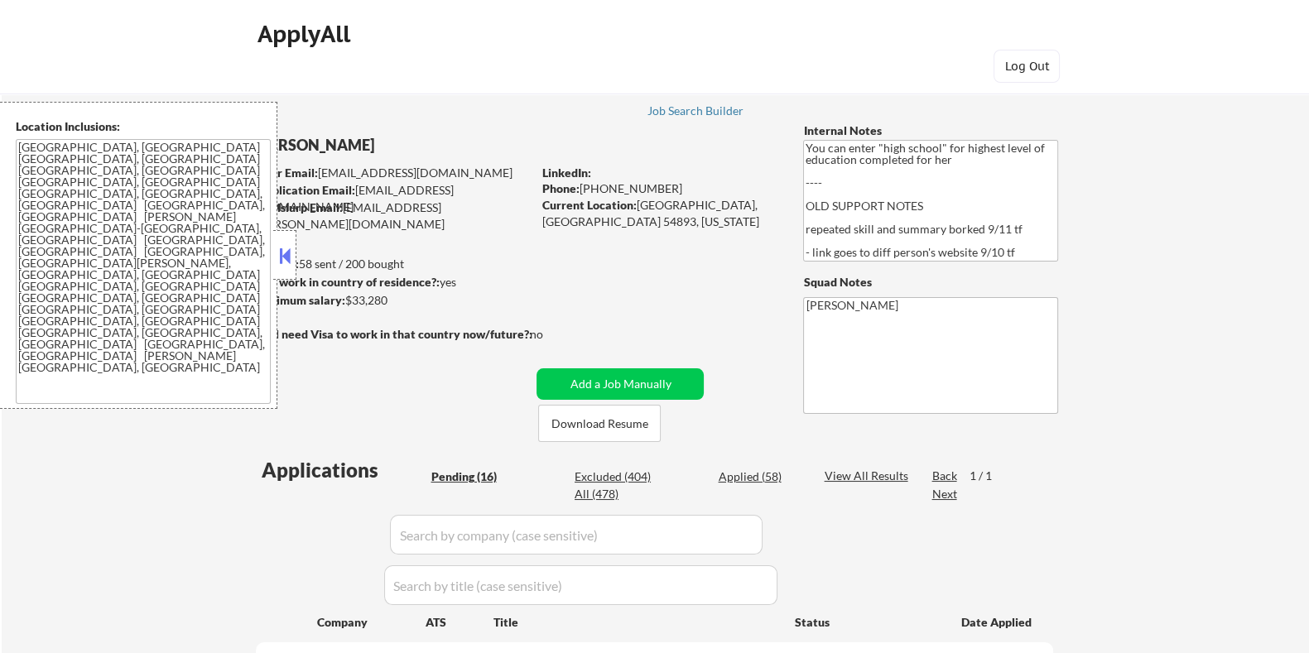
select select ""pending""
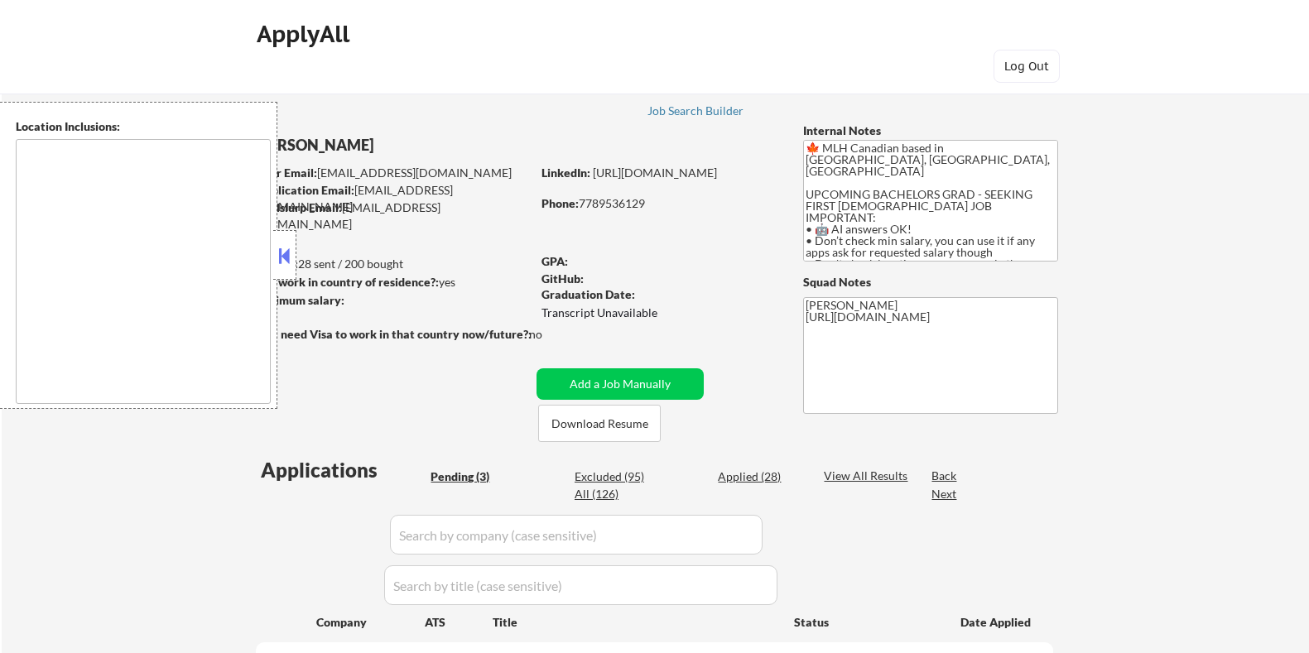
select select ""pending""
type textarea "country:[GEOGRAPHIC_DATA]"
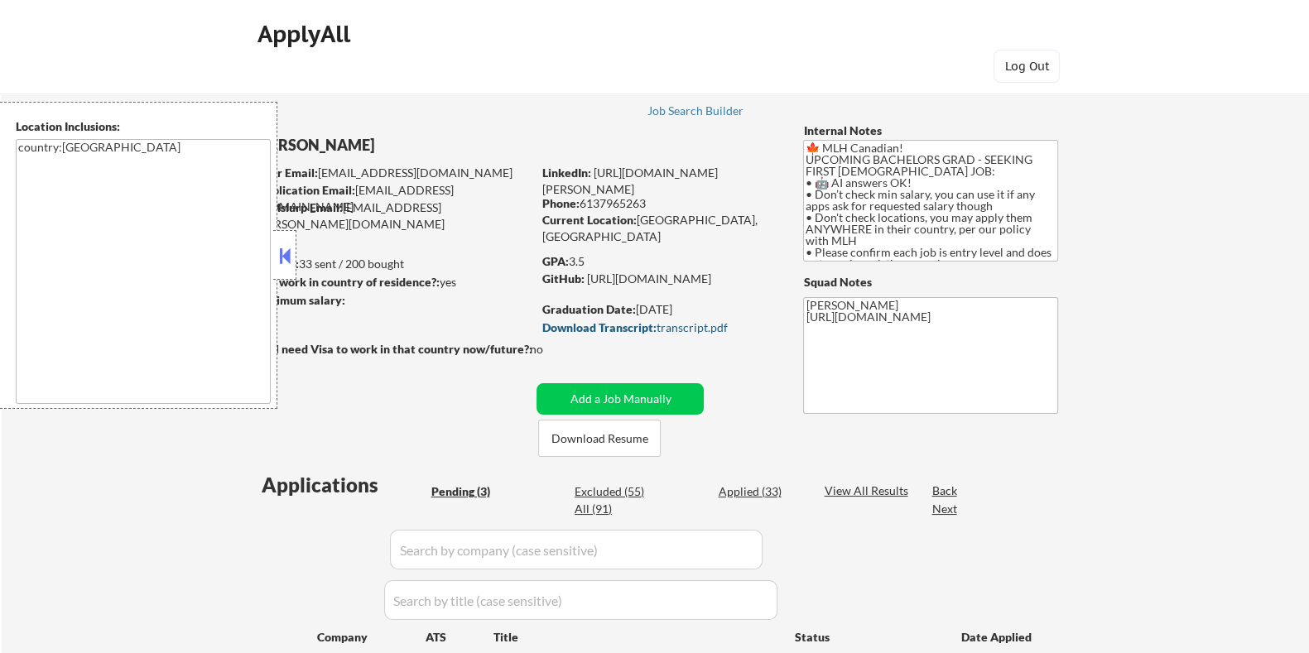
select select ""pending""
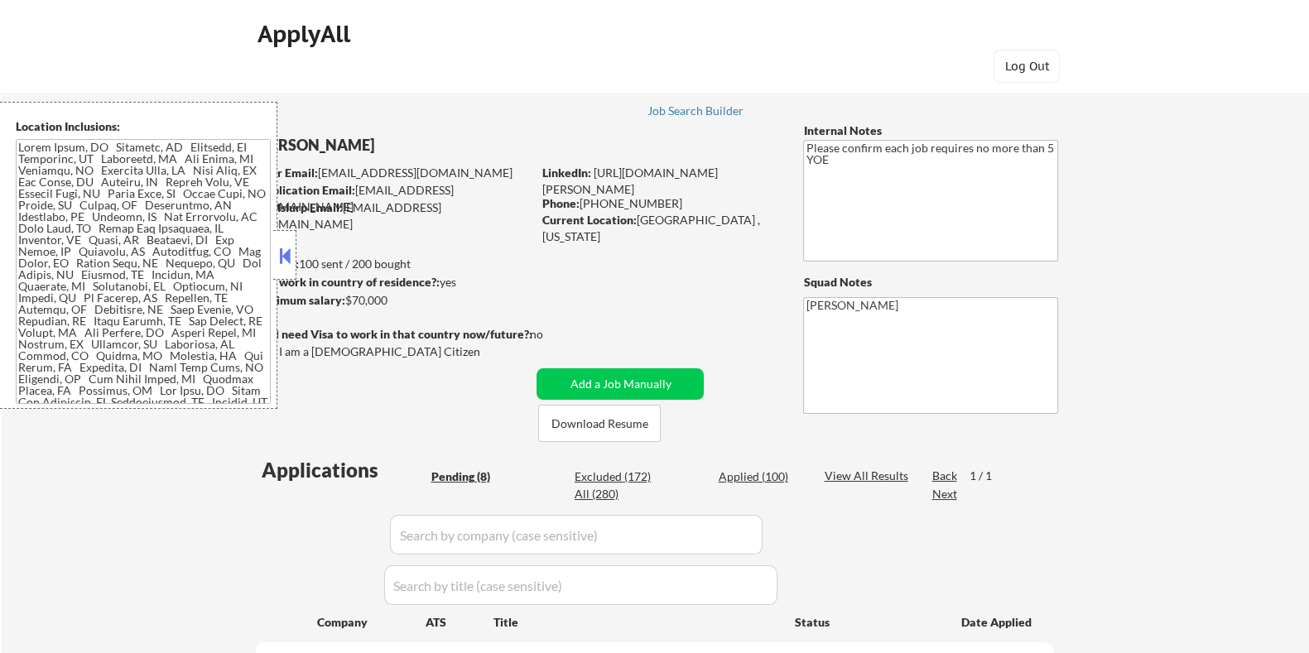
select select ""pending""
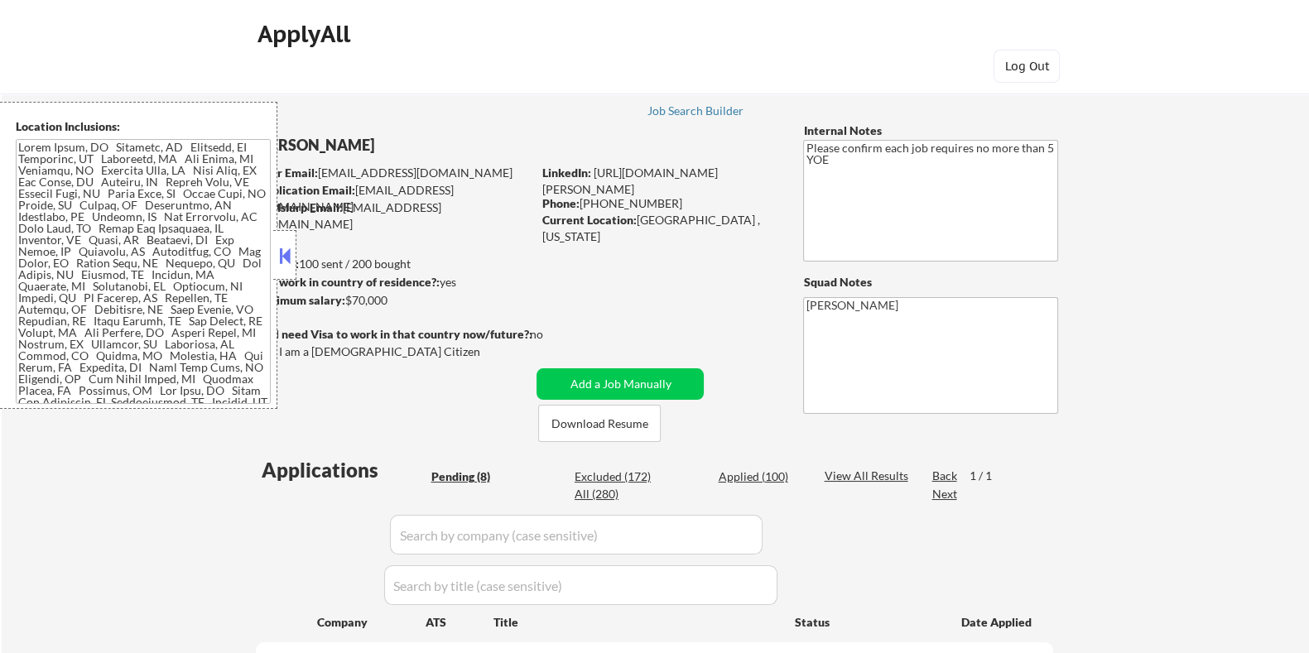
select select ""pending""
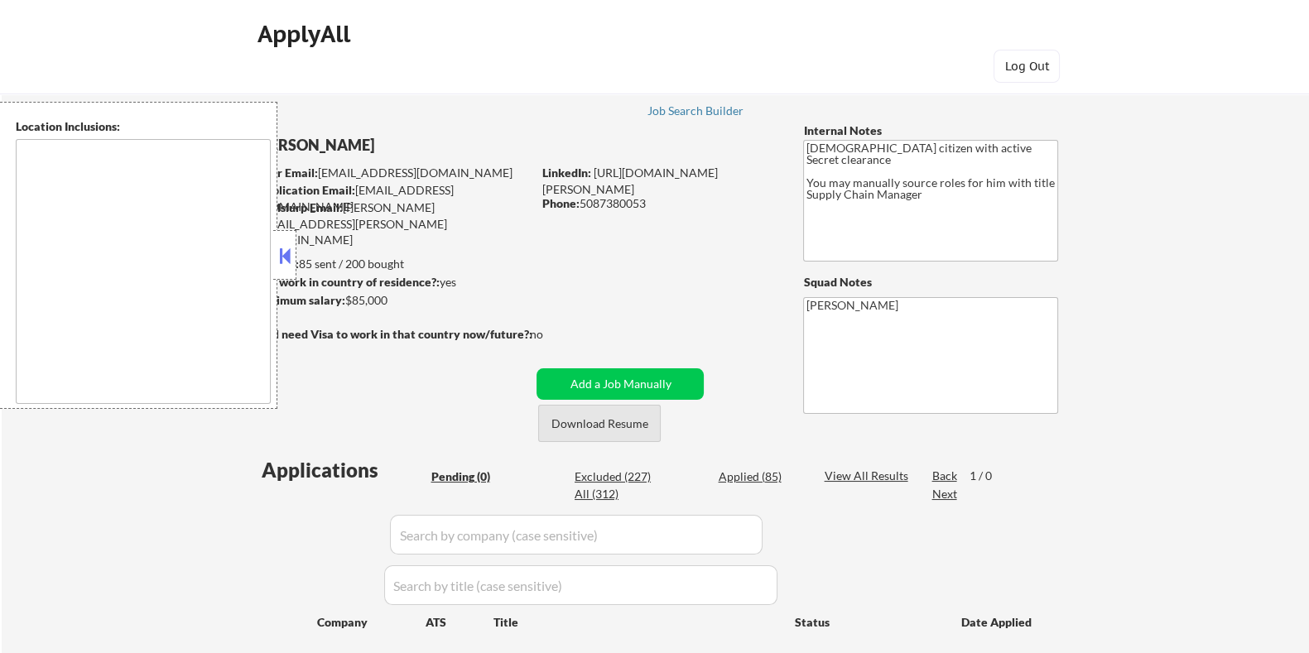
type textarea "Huntley, IL Lake in the Hills, IL Algonquin, IL Gilberts, IL Hampshire, IL Ping…"
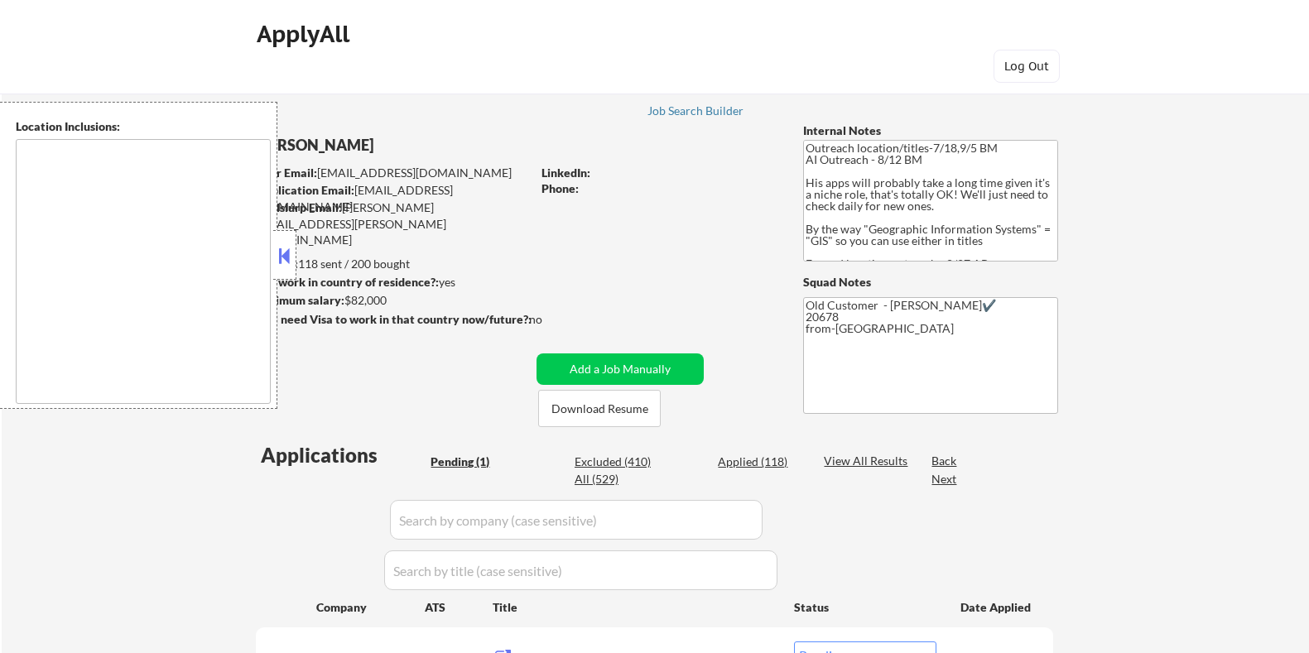
select select ""pending""
type textarea "Remote [GEOGRAPHIC_DATA] [US_STATE] [GEOGRAPHIC_DATA] [GEOGRAPHIC_DATA] [GEOGRA…"
